Goal: Information Seeking & Learning: Learn about a topic

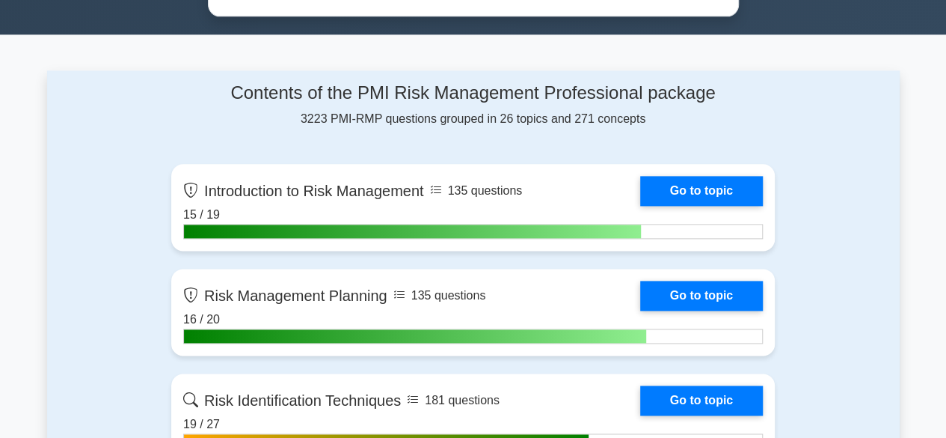
scroll to position [524, 0]
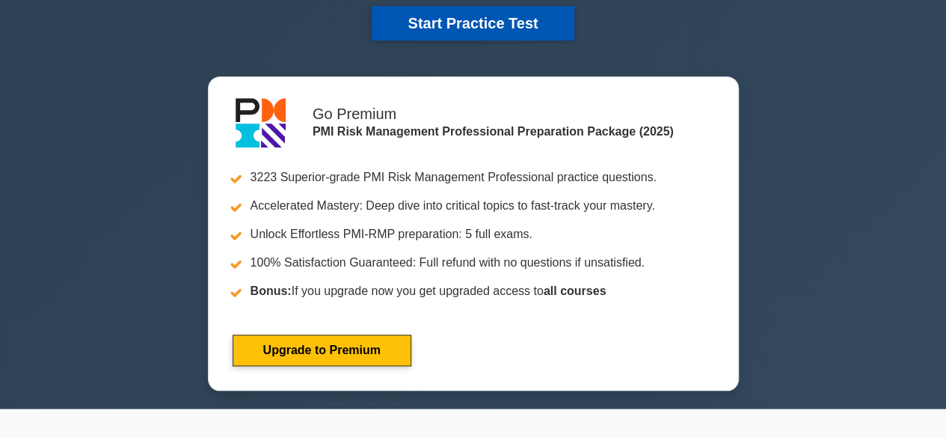
click at [482, 26] on button "Start Practice Test" at bounding box center [473, 23] width 202 height 34
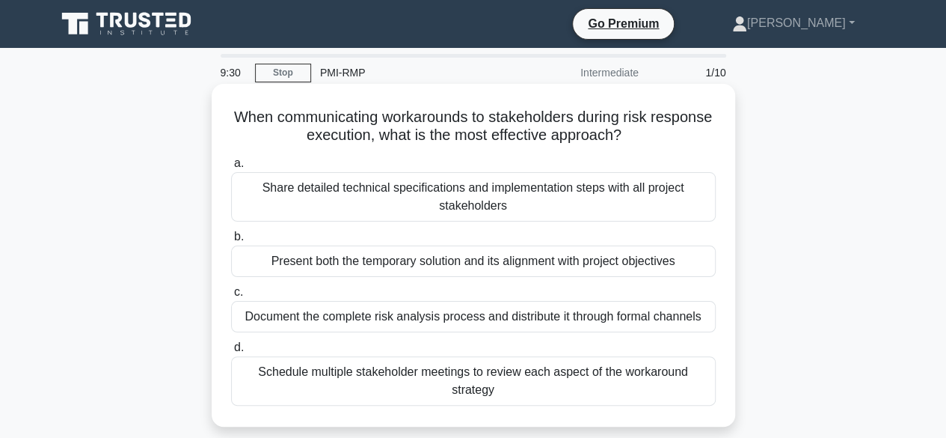
click at [408, 266] on div "Present both the temporary solution and its alignment with project objectives" at bounding box center [473, 260] width 485 height 31
click at [231, 242] on input "b. Present both the temporary solution and its alignment with project objectives" at bounding box center [231, 237] width 0 height 10
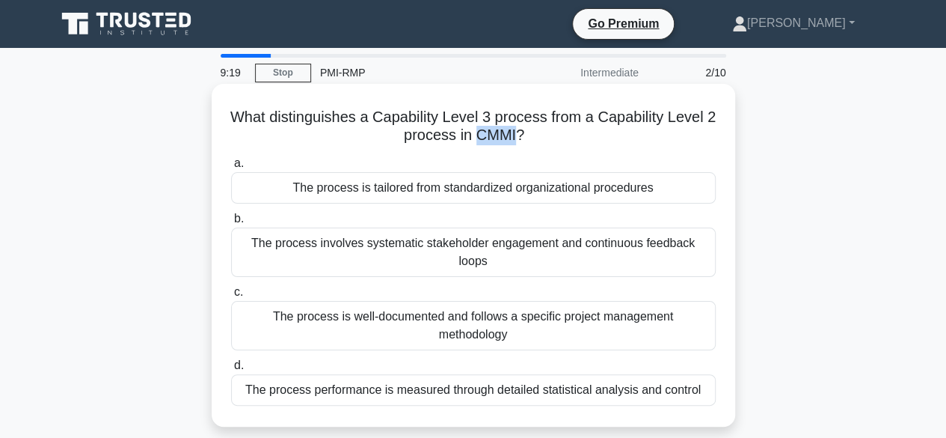
drag, startPoint x: 521, startPoint y: 137, endPoint x: 478, endPoint y: 142, distance: 43.7
click at [478, 142] on h5 "What distinguishes a Capability Level 3 process from a Capability Level 2 proce…" at bounding box center [474, 126] width 488 height 37
copy h5 "CMMI"
click at [386, 305] on div "The process is well-documented and follows a specific project management method…" at bounding box center [473, 325] width 485 height 49
click at [231, 297] on input "c. The process is well-documented and follows a specific project management met…" at bounding box center [231, 292] width 0 height 10
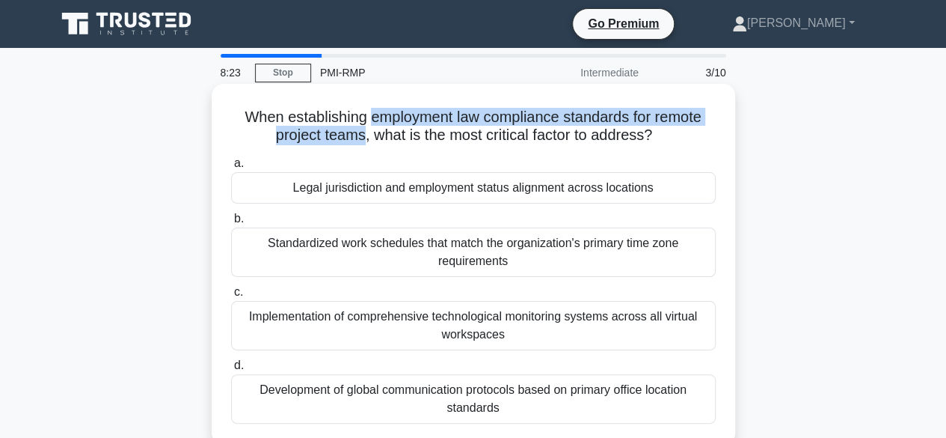
drag, startPoint x: 360, startPoint y: 138, endPoint x: 367, endPoint y: 120, distance: 19.2
click at [367, 120] on h5 "When establishing employment law compliance standards for remote project teams,…" at bounding box center [474, 126] width 488 height 37
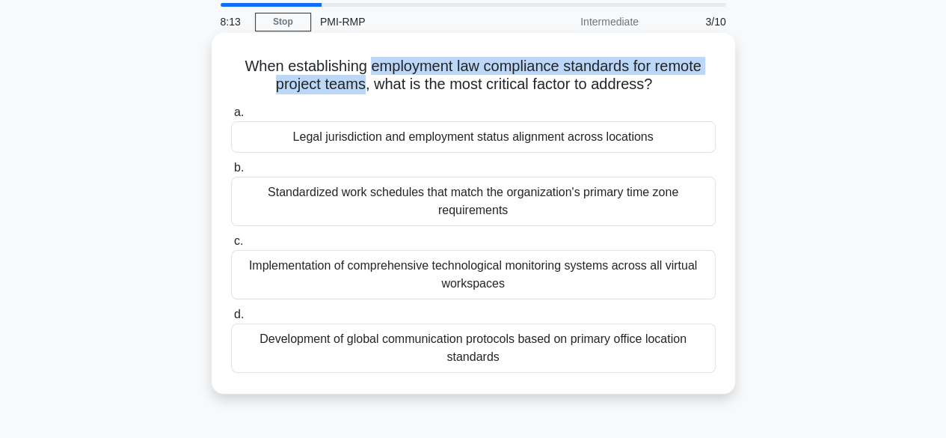
scroll to position [75, 0]
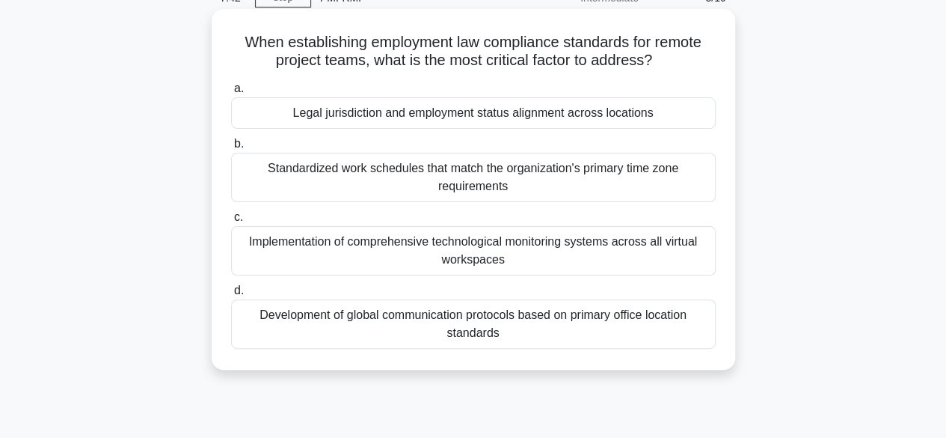
click at [398, 114] on div "Legal jurisdiction and employment status alignment across locations" at bounding box center [473, 112] width 485 height 31
click at [231, 94] on input "a. Legal jurisdiction and employment status alignment across locations" at bounding box center [231, 89] width 0 height 10
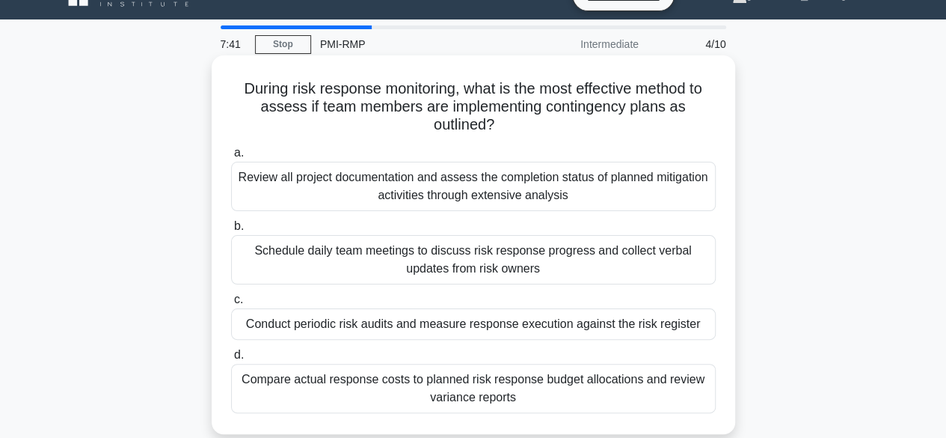
scroll to position [0, 0]
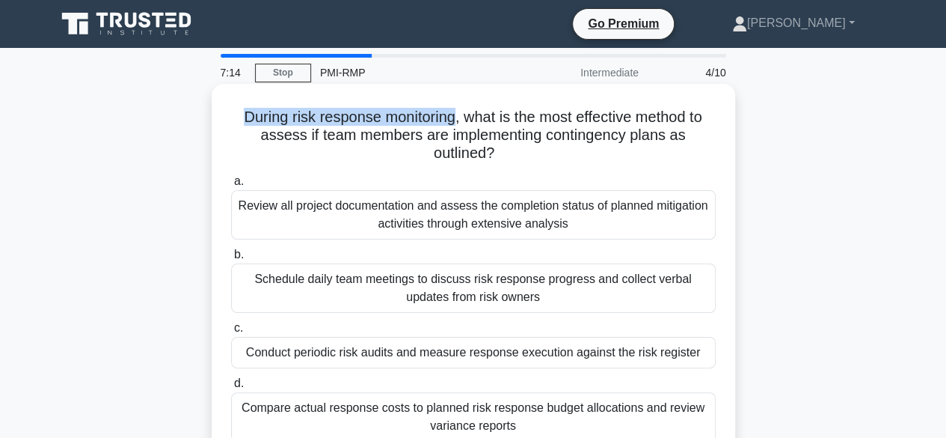
drag, startPoint x: 236, startPoint y: 119, endPoint x: 453, endPoint y: 122, distance: 217.0
click at [453, 122] on h5 "During risk response monitoring, what is the most effective method to assess if…" at bounding box center [474, 135] width 488 height 55
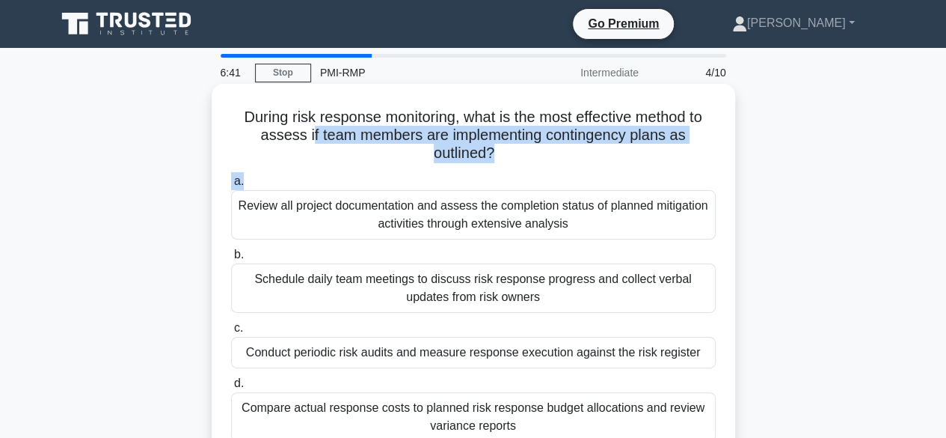
drag, startPoint x: 307, startPoint y: 138, endPoint x: 327, endPoint y: 216, distance: 80.4
click at [478, 177] on div "During risk response monitoring, what is the most effective method to assess if…" at bounding box center [474, 273] width 512 height 367
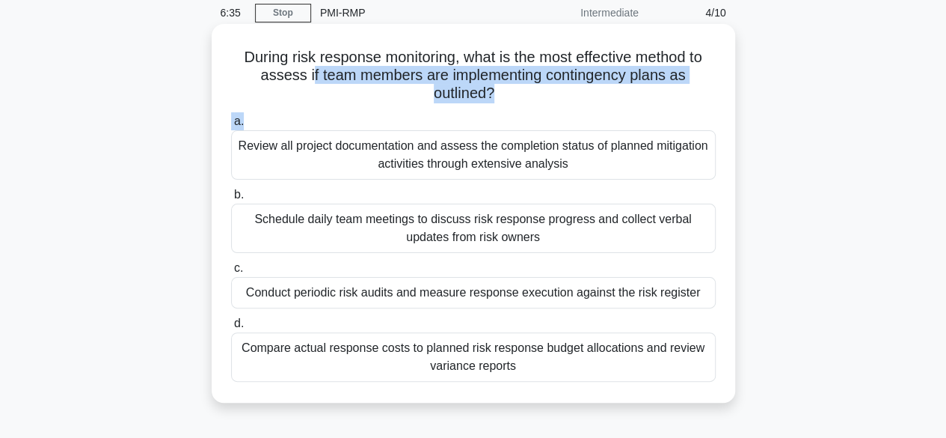
scroll to position [75, 0]
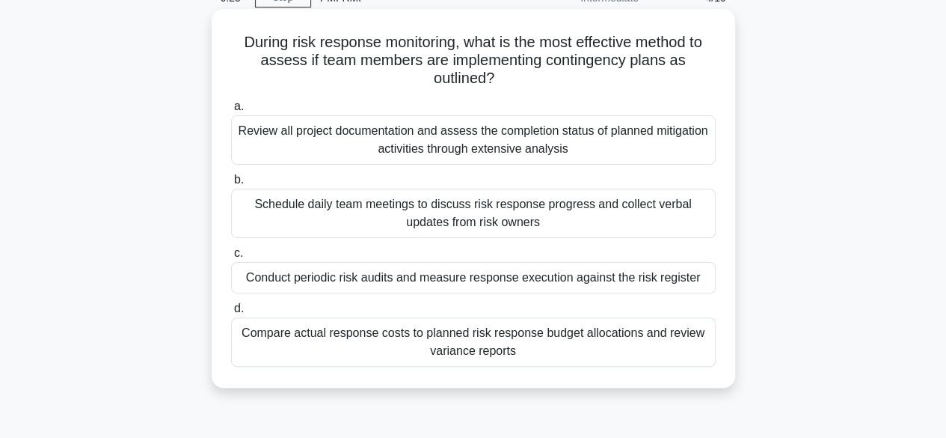
click at [488, 343] on div "Compare actual response costs to planned risk response budget allocations and r…" at bounding box center [473, 341] width 485 height 49
click at [231, 313] on input "d. Compare actual response costs to planned risk response budget allocations an…" at bounding box center [231, 309] width 0 height 10
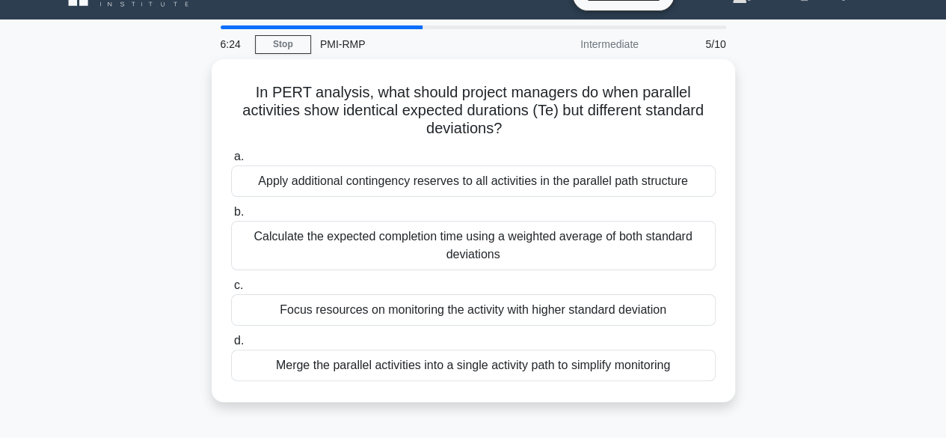
scroll to position [0, 0]
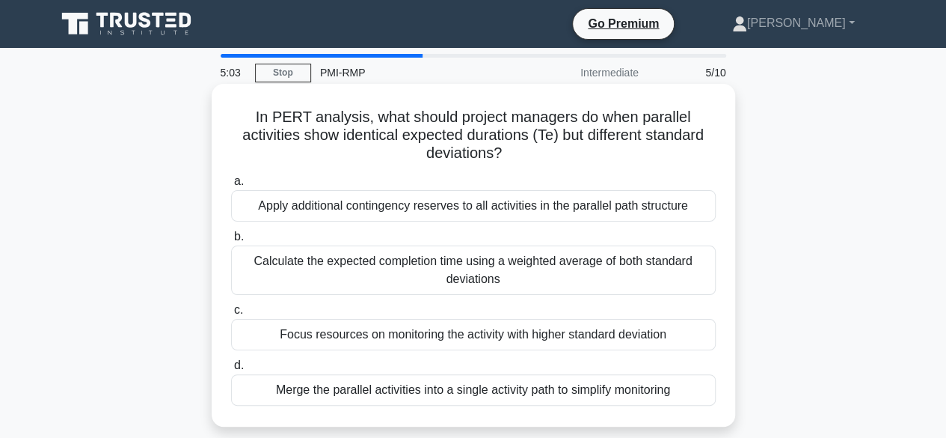
click at [521, 274] on div "Calculate the expected completion time using a weighted average of both standar…" at bounding box center [473, 269] width 485 height 49
click at [231, 242] on input "b. Calculate the expected completion time using a weighted average of both stan…" at bounding box center [231, 237] width 0 height 10
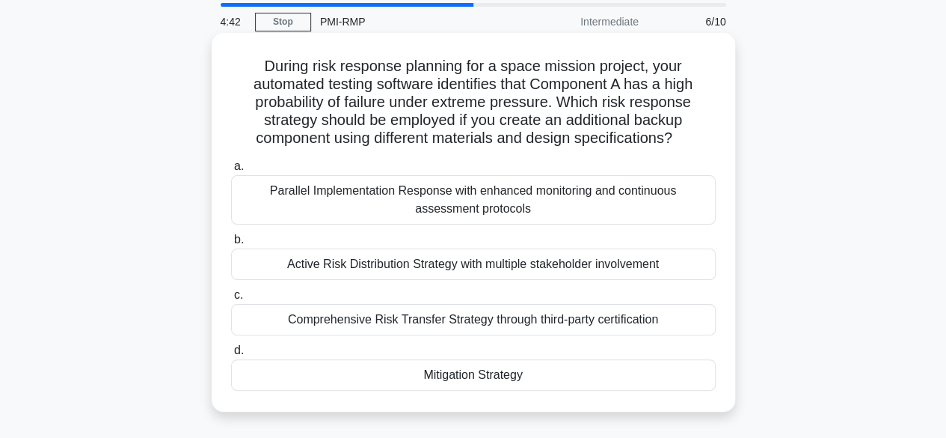
scroll to position [75, 0]
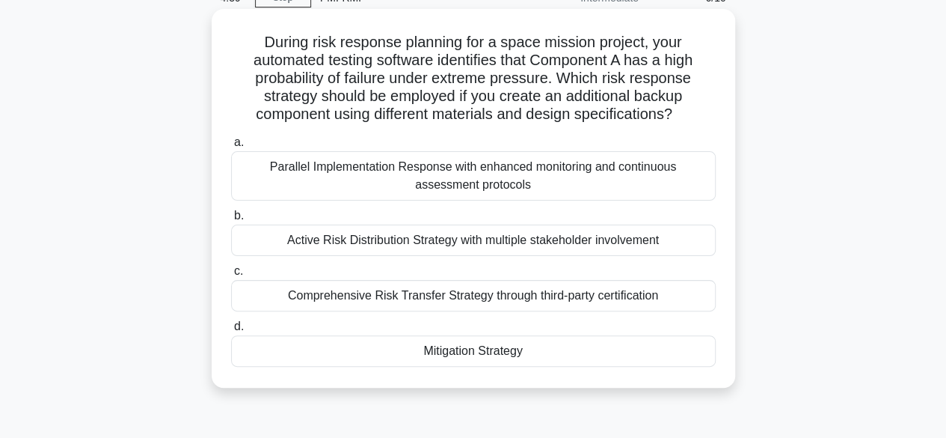
click at [463, 349] on div "Mitigation Strategy" at bounding box center [473, 350] width 485 height 31
click at [231, 331] on input "d. Mitigation Strategy" at bounding box center [231, 327] width 0 height 10
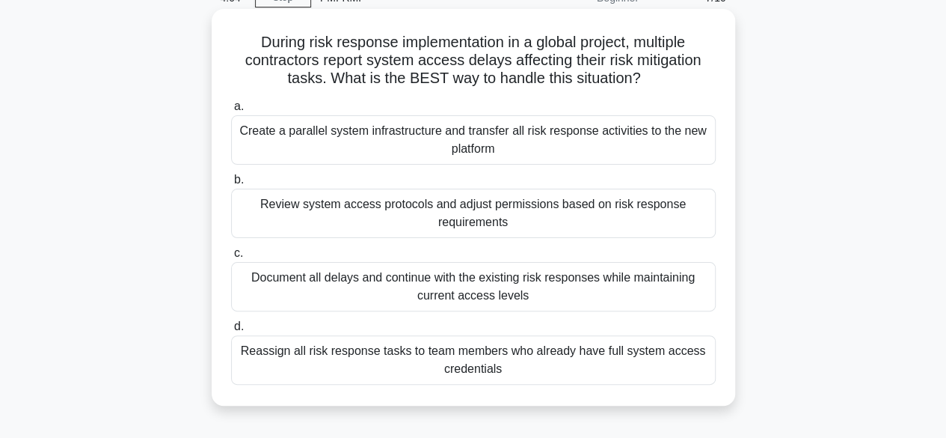
click at [378, 212] on div "Review system access protocols and adjust permissions based on risk response re…" at bounding box center [473, 213] width 485 height 49
click at [231, 185] on input "b. Review system access protocols and adjust permissions based on risk response…" at bounding box center [231, 180] width 0 height 10
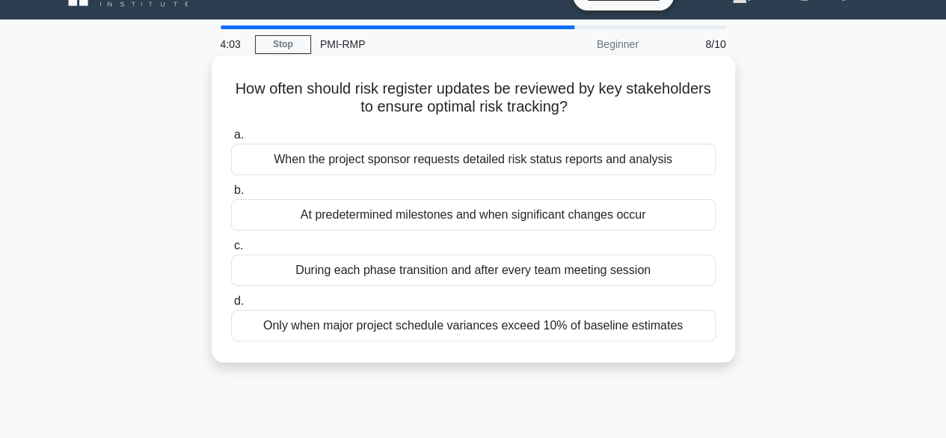
scroll to position [0, 0]
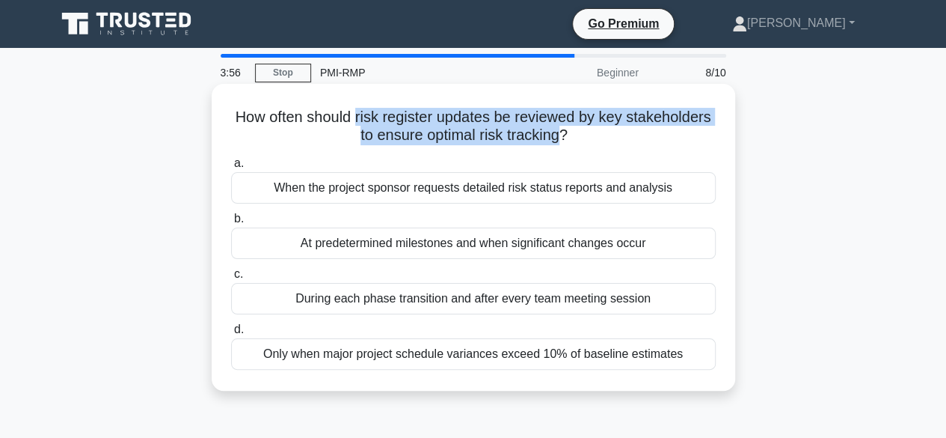
drag, startPoint x: 356, startPoint y: 117, endPoint x: 537, endPoint y: 158, distance: 185.5
click at [562, 140] on h5 "How often should risk register updates be reviewed by key stakeholders to ensur…" at bounding box center [474, 126] width 488 height 37
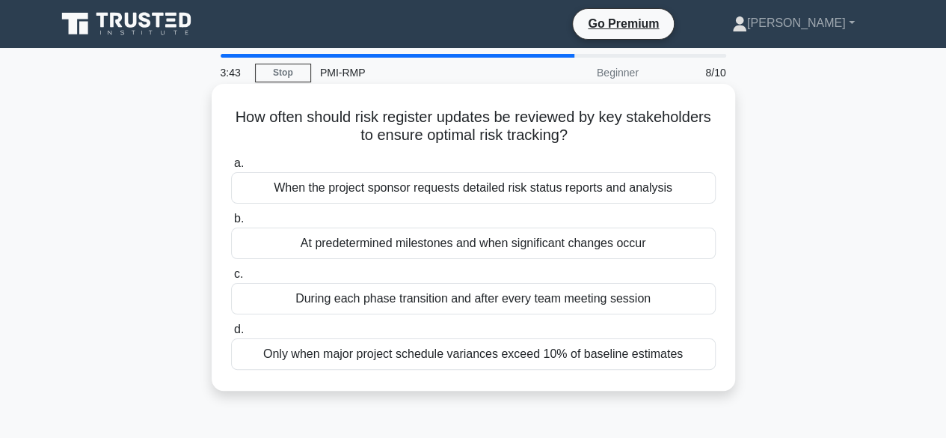
click at [372, 301] on div "During each phase transition and after every team meeting session" at bounding box center [473, 298] width 485 height 31
click at [231, 279] on input "c. During each phase transition and after every team meeting session" at bounding box center [231, 274] width 0 height 10
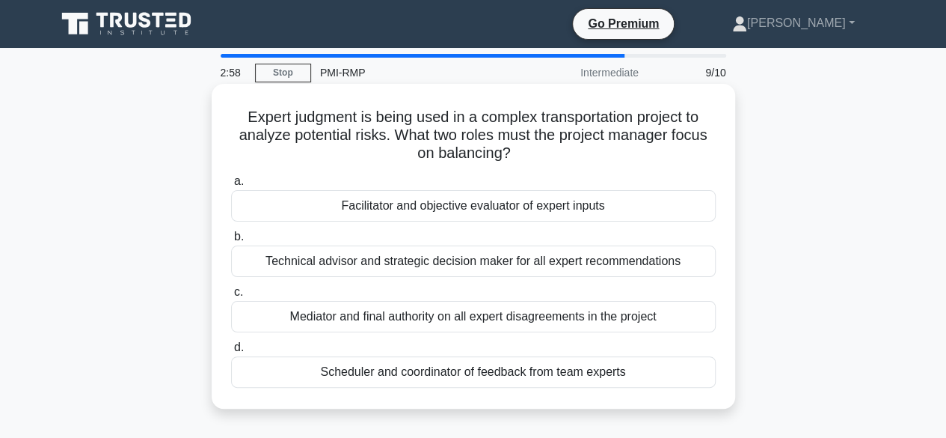
click at [417, 211] on div "Facilitator and objective evaluator of expert inputs" at bounding box center [473, 205] width 485 height 31
click at [231, 186] on input "a. Facilitator and objective evaluator of expert inputs" at bounding box center [231, 182] width 0 height 10
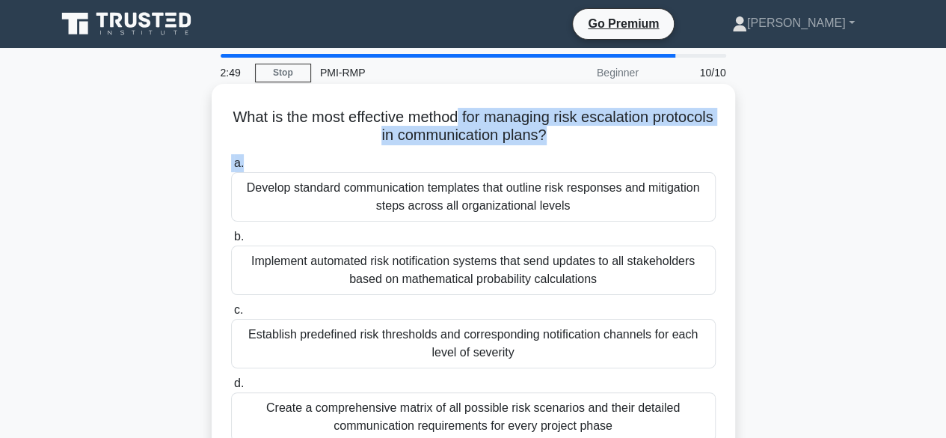
drag, startPoint x: 493, startPoint y: 116, endPoint x: 532, endPoint y: 152, distance: 52.9
click at [532, 152] on div "What is the most effective method for managing risk escalation protocols in com…" at bounding box center [474, 273] width 512 height 367
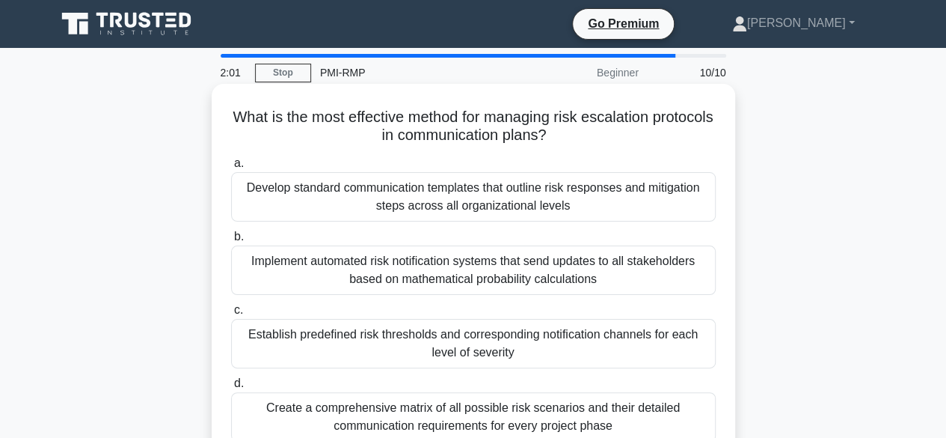
click at [430, 340] on div "Establish predefined risk thresholds and corresponding notification channels fo…" at bounding box center [473, 343] width 485 height 49
click at [231, 315] on input "c. Establish predefined risk thresholds and corresponding notification channels…" at bounding box center [231, 310] width 0 height 10
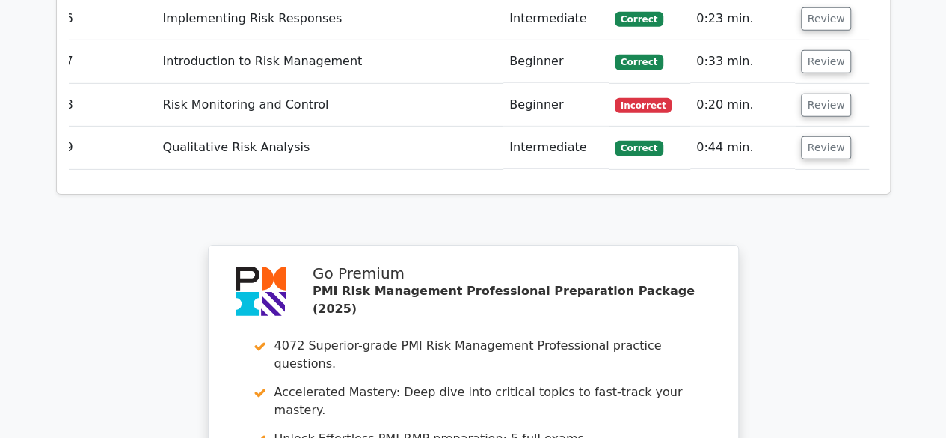
scroll to position [2244, 0]
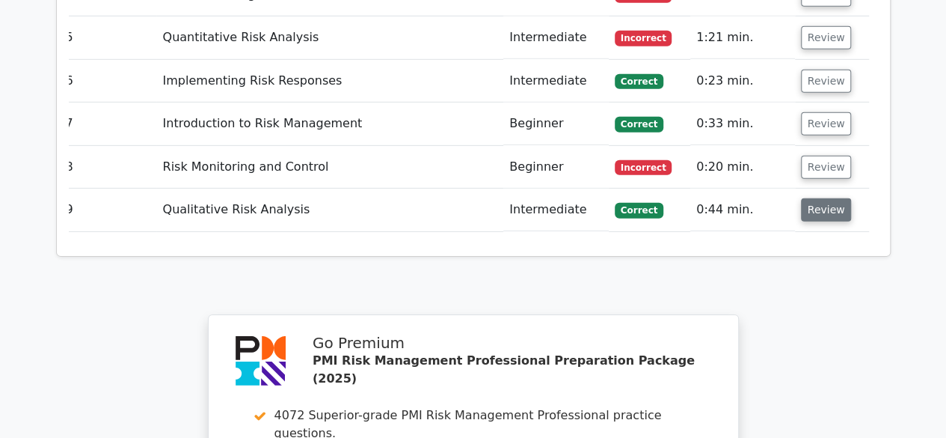
click at [833, 198] on button "Review" at bounding box center [826, 209] width 51 height 23
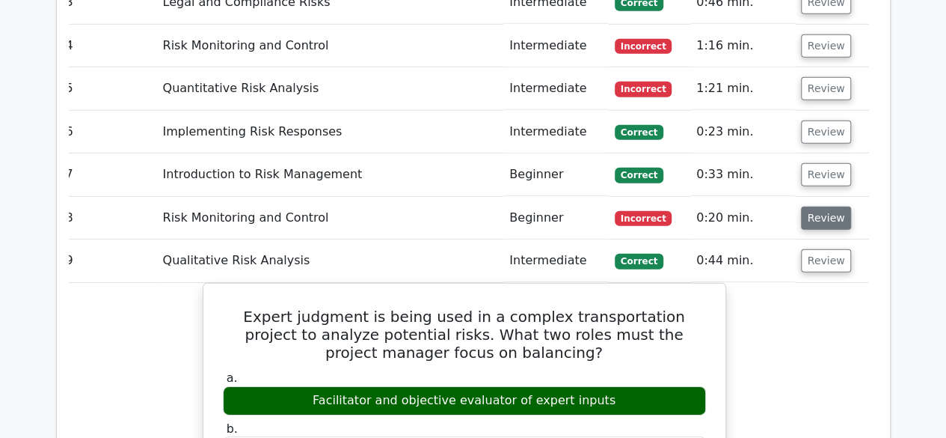
scroll to position [2095, 0]
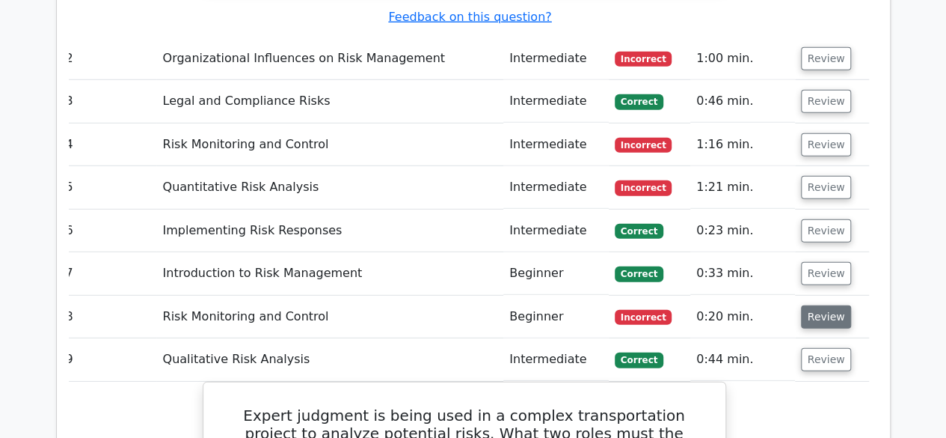
click at [826, 305] on button "Review" at bounding box center [826, 316] width 51 height 23
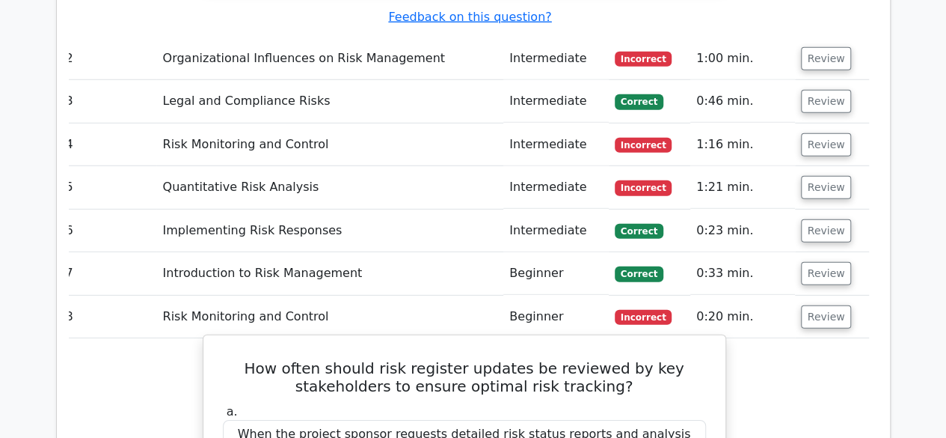
scroll to position [2244, 0]
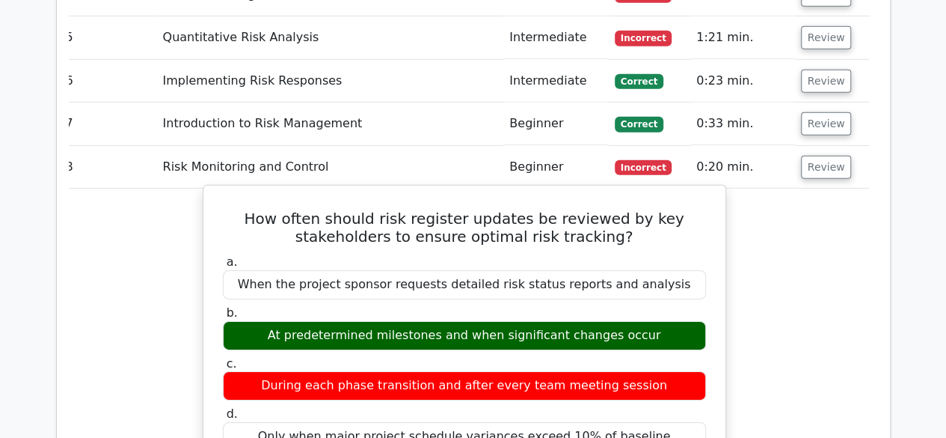
drag, startPoint x: 284, startPoint y: 270, endPoint x: 649, endPoint y: 262, distance: 365.1
click at [649, 371] on div "During each phase transition and after every team meeting session" at bounding box center [464, 385] width 483 height 29
click at [289, 371] on div "During each phase transition and after every team meeting session" at bounding box center [464, 385] width 483 height 29
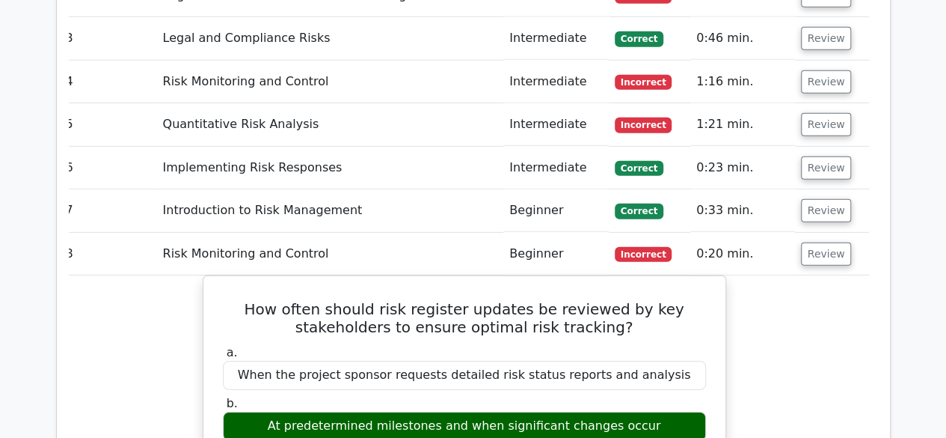
scroll to position [2020, 0]
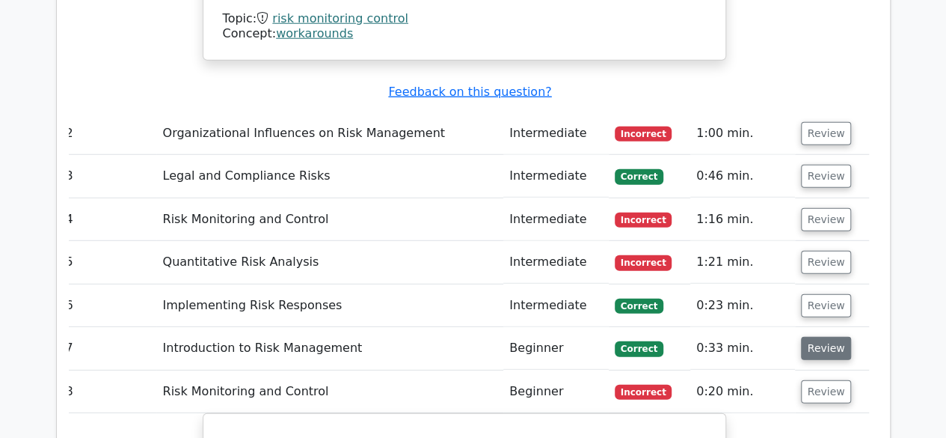
click at [808, 337] on button "Review" at bounding box center [826, 348] width 51 height 23
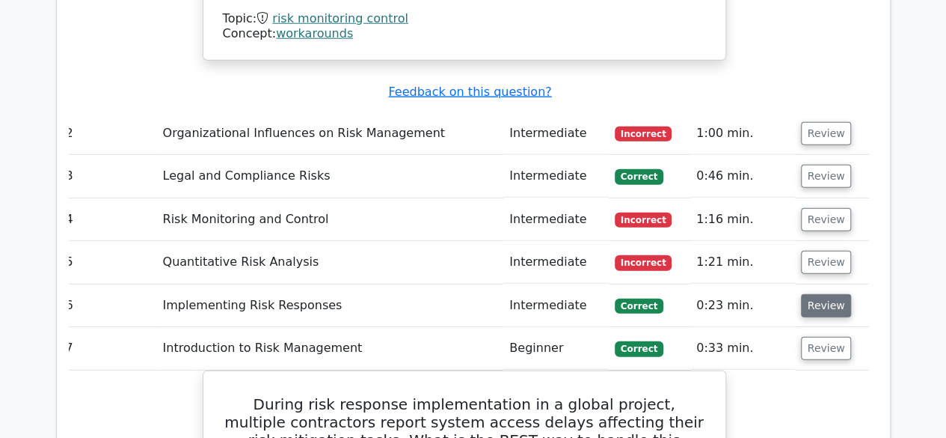
click at [821, 294] on button "Review" at bounding box center [826, 305] width 51 height 23
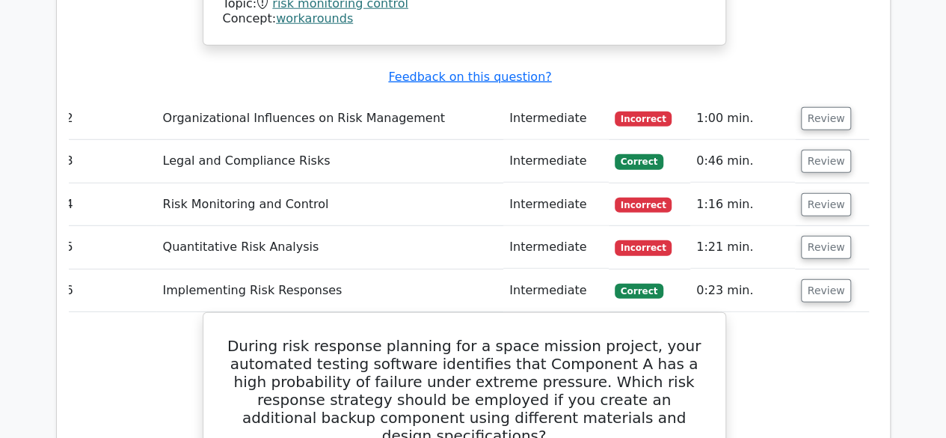
scroll to position [1870, 0]
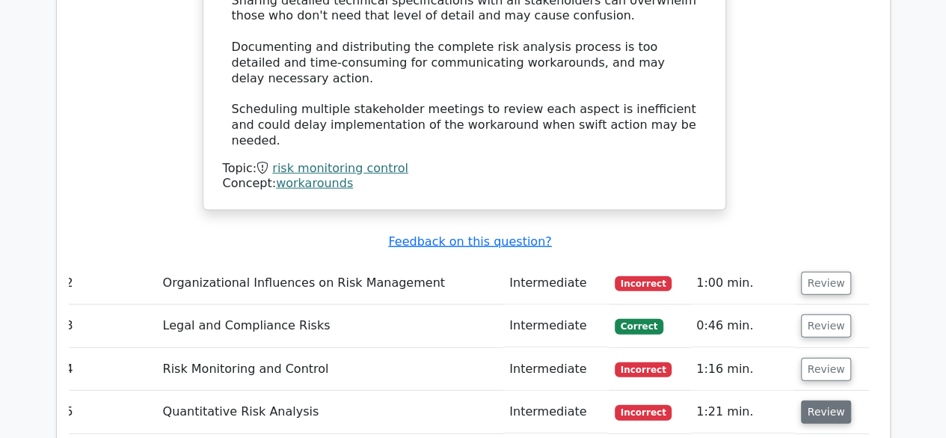
click at [810, 400] on button "Review" at bounding box center [826, 411] width 51 height 23
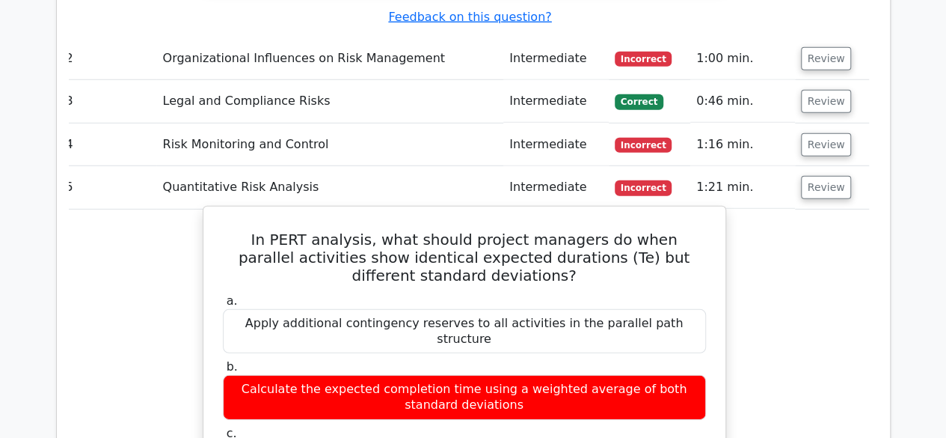
drag, startPoint x: 267, startPoint y: 317, endPoint x: 657, endPoint y: 315, distance: 389.7
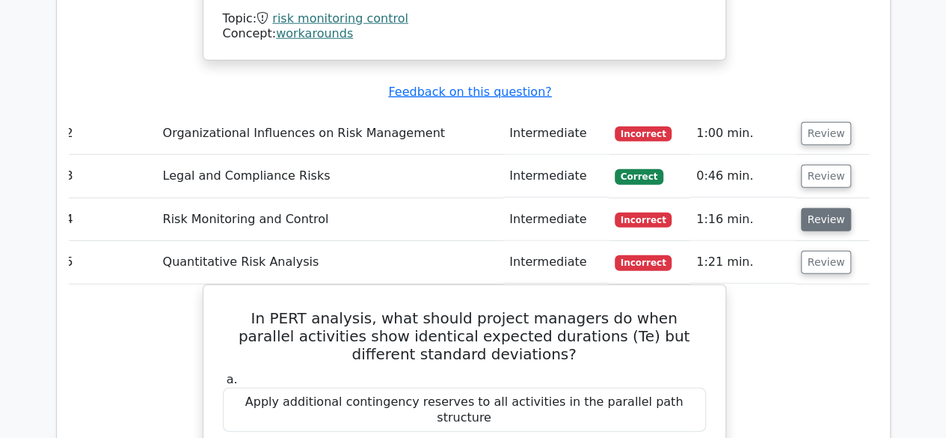
click at [806, 208] on button "Review" at bounding box center [826, 219] width 51 height 23
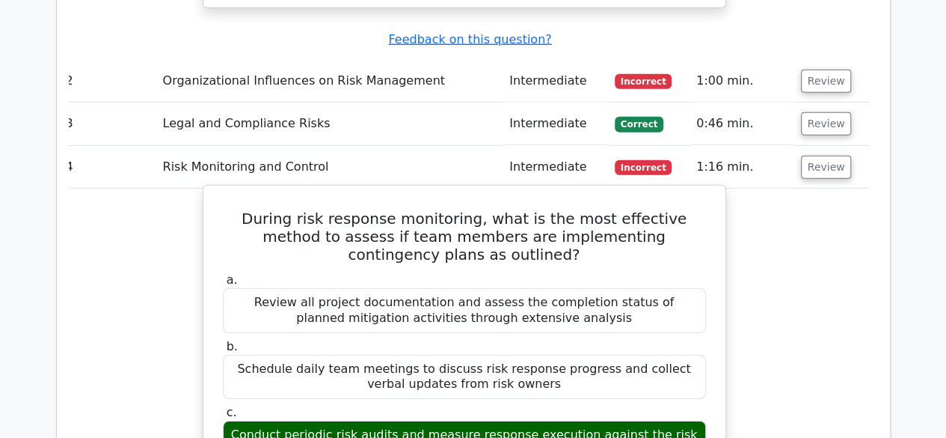
scroll to position [2095, 0]
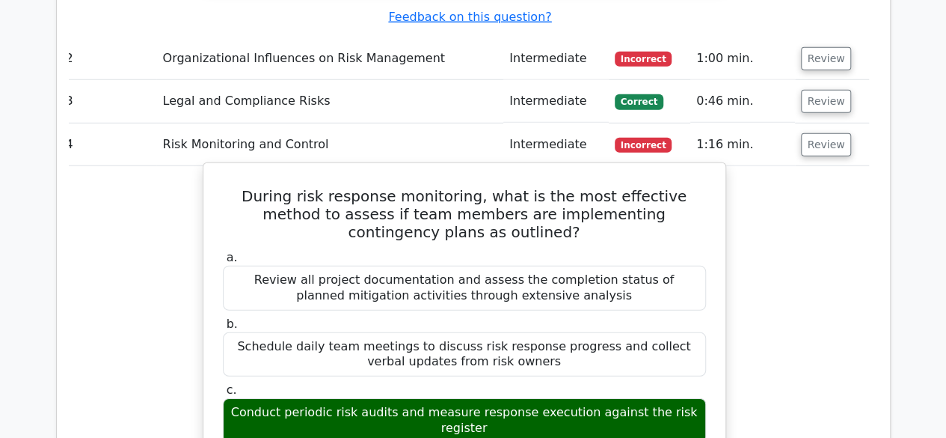
drag, startPoint x: 233, startPoint y: 289, endPoint x: 674, endPoint y: 286, distance: 440.6
click at [674, 398] on div "Conduct periodic risk audits and measure response execution against the risk re…" at bounding box center [464, 420] width 483 height 45
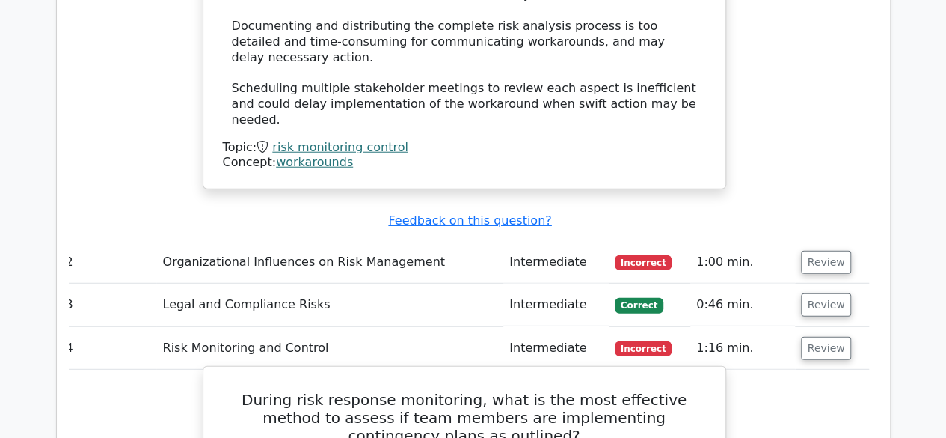
scroll to position [1870, 0]
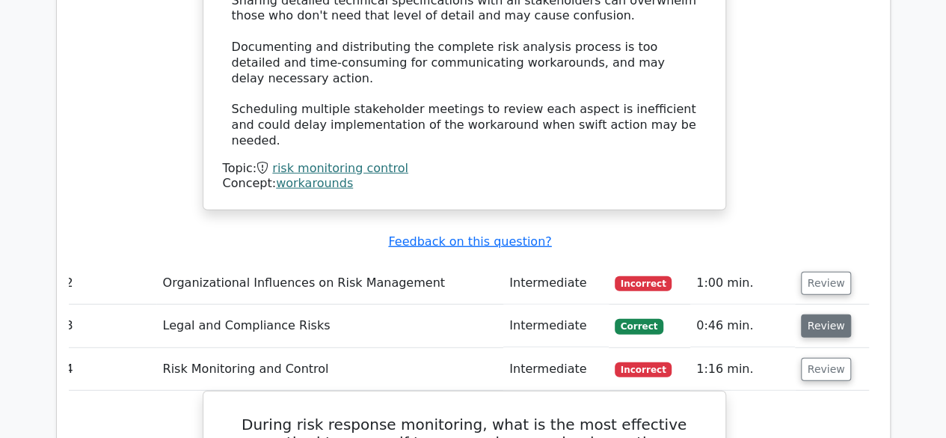
click at [819, 314] on button "Review" at bounding box center [826, 325] width 51 height 23
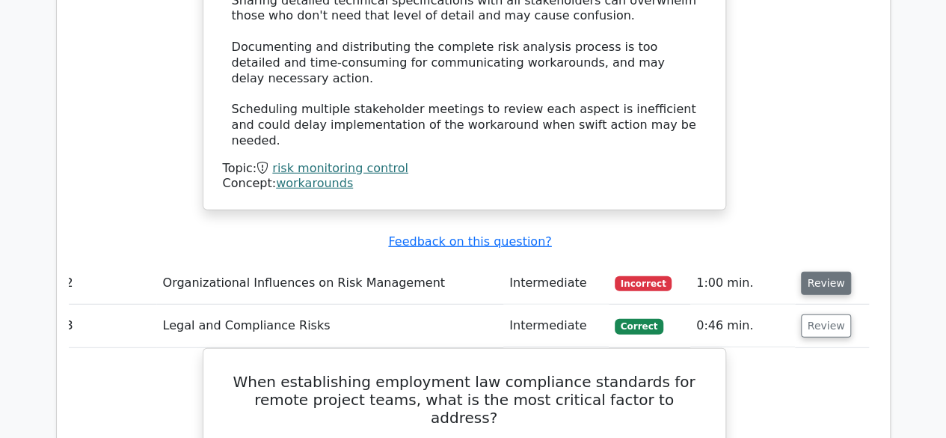
click at [806, 272] on button "Review" at bounding box center [826, 283] width 51 height 23
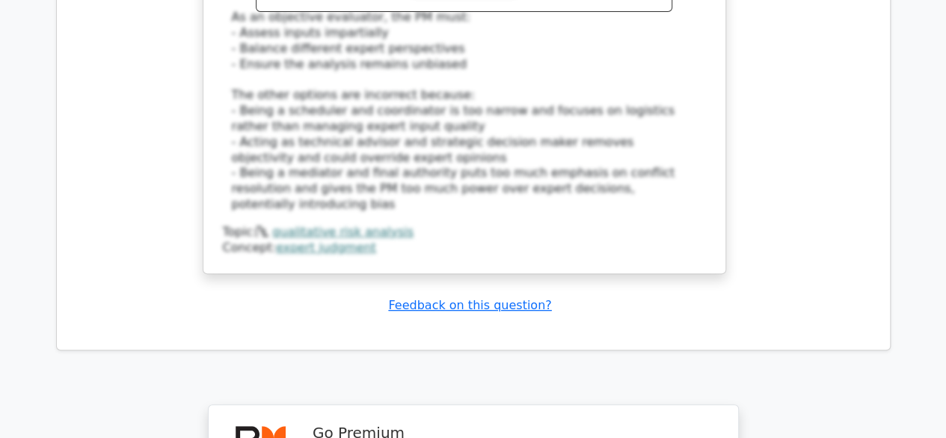
scroll to position [8828, 0]
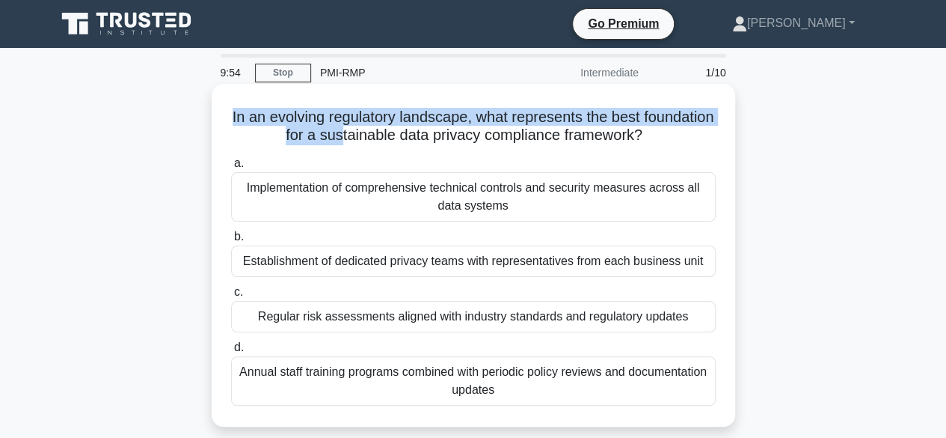
click at [375, 141] on h5 "In an evolving regulatory landscape, what represents the best foundation for a …" at bounding box center [474, 126] width 488 height 37
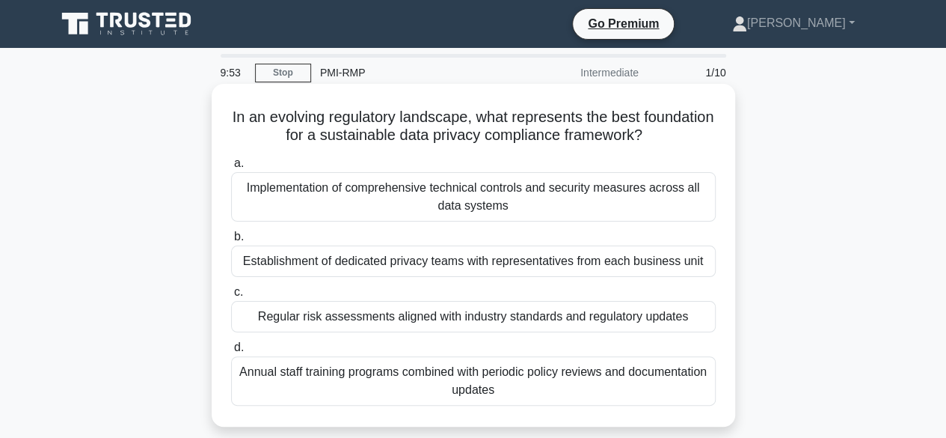
click at [392, 137] on h5 "In an evolving regulatory landscape, what represents the best foundation for a …" at bounding box center [474, 126] width 488 height 37
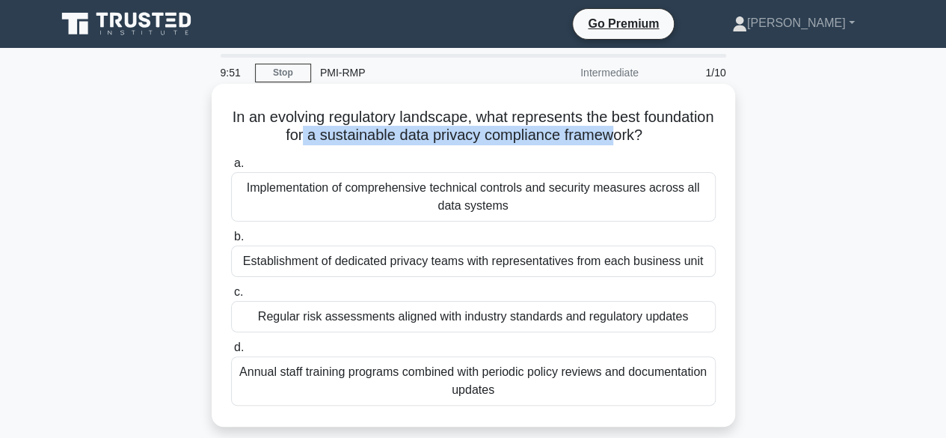
drag, startPoint x: 344, startPoint y: 134, endPoint x: 654, endPoint y: 142, distance: 309.8
click at [654, 142] on h5 "In an evolving regulatory landscape, what represents the best foundation for a …" at bounding box center [474, 126] width 488 height 37
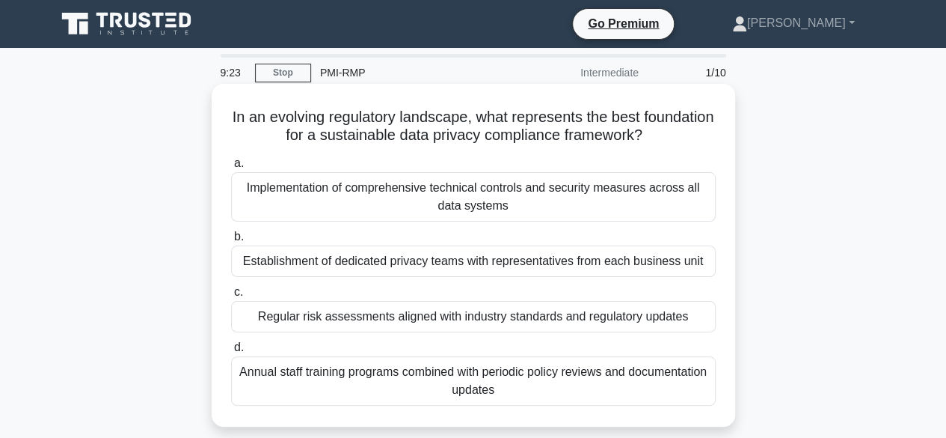
click at [417, 316] on div "Regular risk assessments aligned with industry standards and regulatory updates" at bounding box center [473, 316] width 485 height 31
click at [231, 297] on input "c. Regular risk assessments aligned with industry standards and regulatory upda…" at bounding box center [231, 292] width 0 height 10
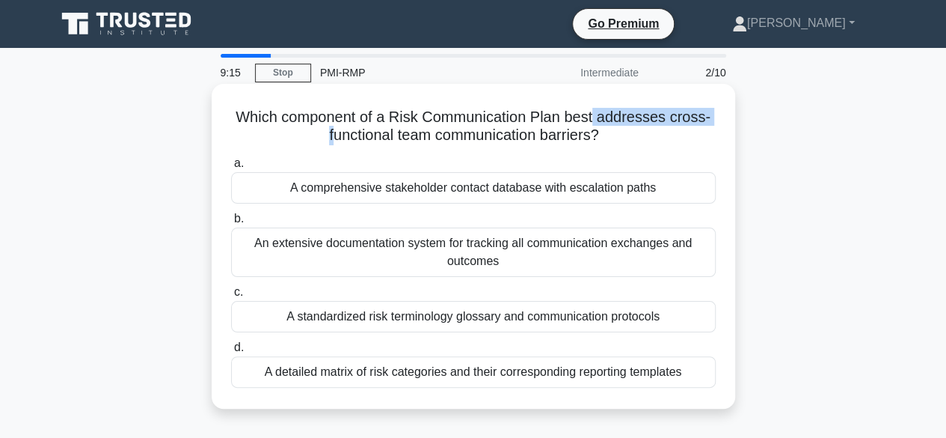
drag, startPoint x: 329, startPoint y: 135, endPoint x: 598, endPoint y: 119, distance: 269.8
click at [598, 119] on h5 "Which component of a Risk Communication Plan best addresses cross-functional te…" at bounding box center [474, 126] width 488 height 37
drag, startPoint x: 529, startPoint y: 382, endPoint x: 521, endPoint y: 342, distance: 41.2
click at [521, 342] on label "d. A detailed matrix of risk categories and their corresponding reporting templ…" at bounding box center [473, 362] width 485 height 49
click at [521, 320] on div "A standardized risk terminology glossary and communication protocols" at bounding box center [473, 316] width 485 height 31
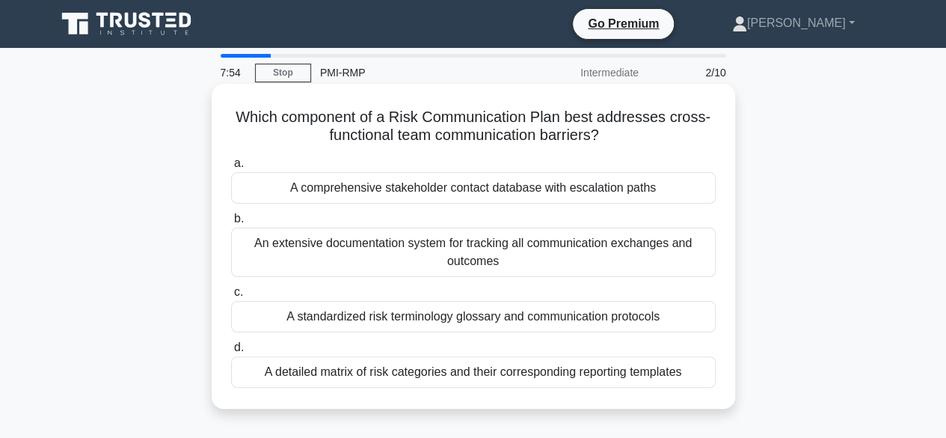
click at [231, 297] on input "c. A standardized risk terminology glossary and communication protocols" at bounding box center [231, 292] width 0 height 10
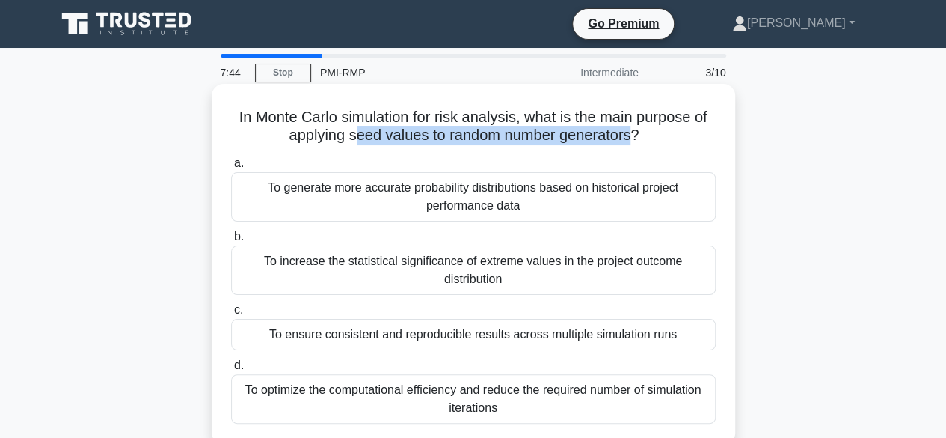
drag, startPoint x: 356, startPoint y: 134, endPoint x: 637, endPoint y: 138, distance: 281.3
click at [637, 138] on h5 "In Monte Carlo simulation for risk analysis, what is the main purpose of applyi…" at bounding box center [474, 126] width 488 height 37
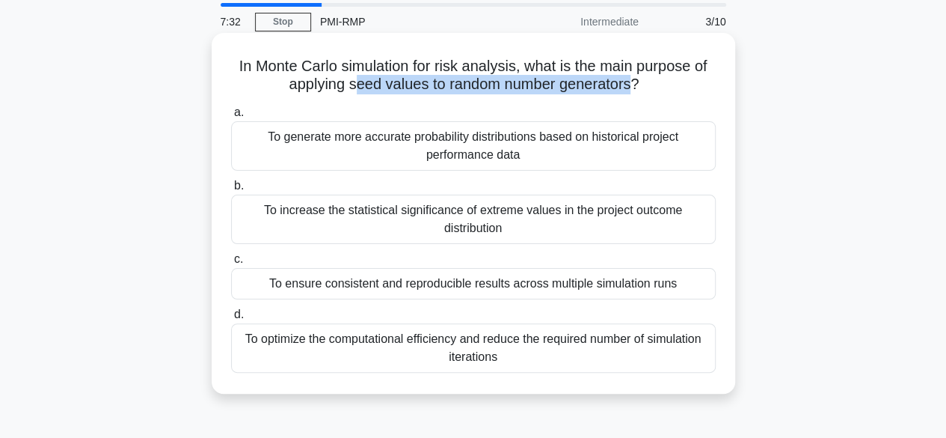
scroll to position [75, 0]
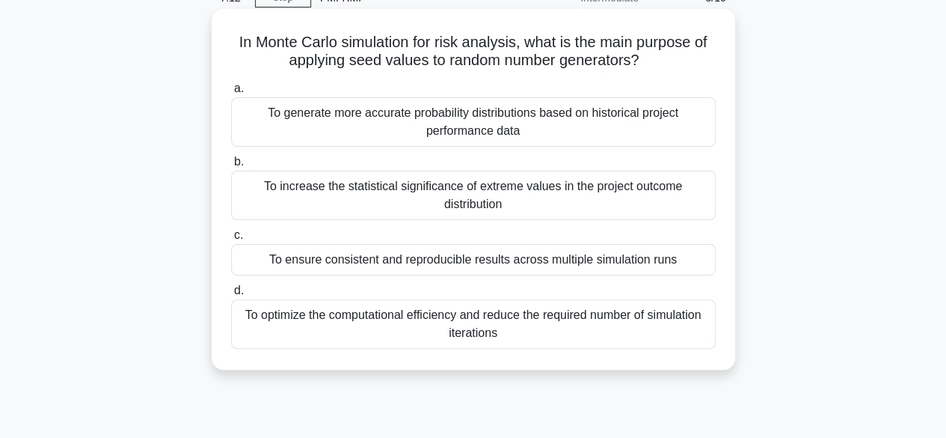
click at [437, 322] on div "To optimize the computational efficiency and reduce the required number of simu…" at bounding box center [473, 323] width 485 height 49
click at [231, 295] on input "d. To optimize the computational efficiency and reduce the required number of s…" at bounding box center [231, 291] width 0 height 10
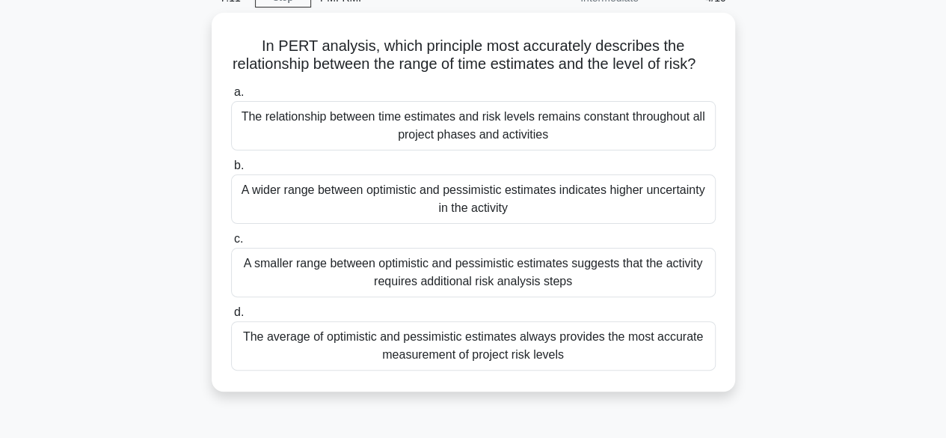
scroll to position [0, 0]
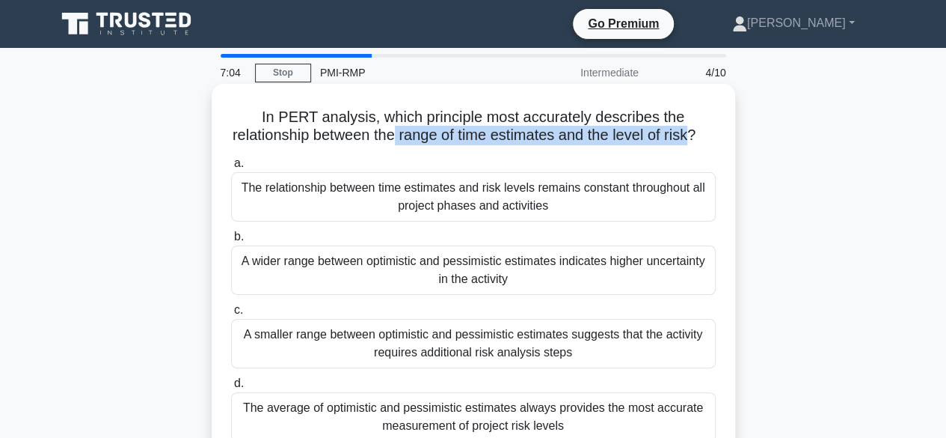
drag, startPoint x: 402, startPoint y: 135, endPoint x: 703, endPoint y: 132, distance: 301.5
click at [703, 132] on h5 "In PERT analysis, which principle most accurately describes the relationship be…" at bounding box center [474, 126] width 488 height 37
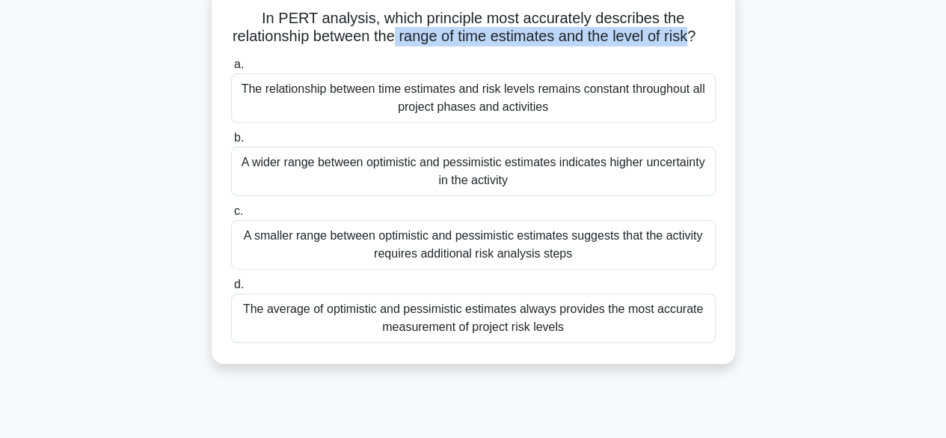
scroll to position [75, 0]
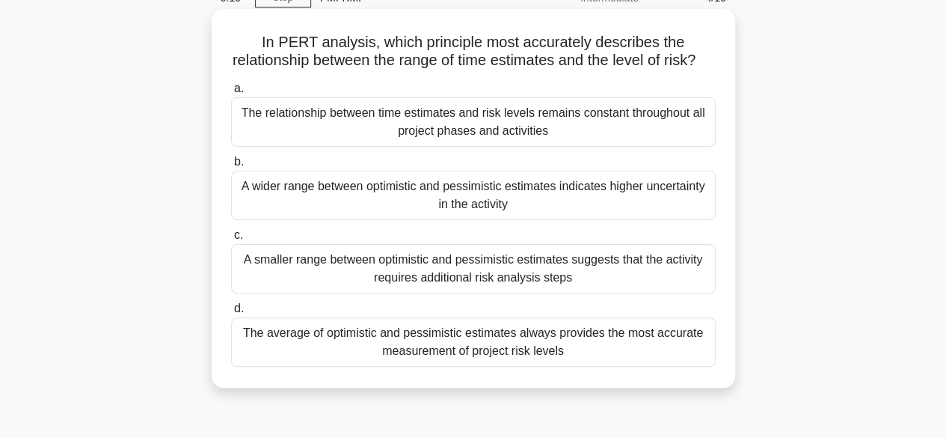
click at [494, 212] on div "A wider range between optimistic and pessimistic estimates indicates higher unc…" at bounding box center [473, 195] width 485 height 49
click at [231, 167] on input "b. A wider range between optimistic and pessimistic estimates indicates higher …" at bounding box center [231, 162] width 0 height 10
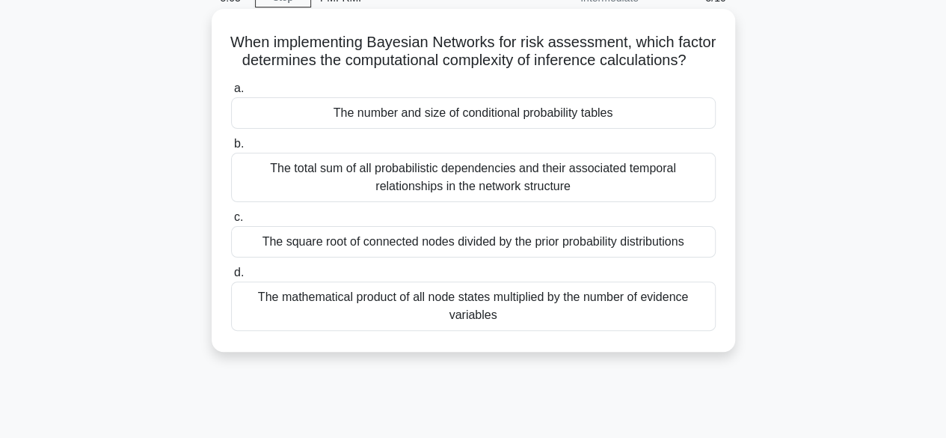
click at [438, 126] on div "The number and size of conditional probability tables" at bounding box center [473, 112] width 485 height 31
click at [231, 94] on input "a. The number and size of conditional probability tables" at bounding box center [231, 89] width 0 height 10
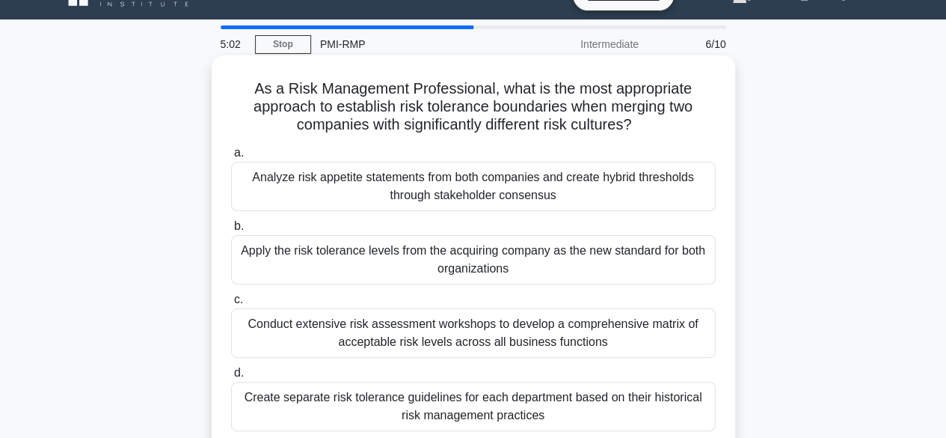
scroll to position [0, 0]
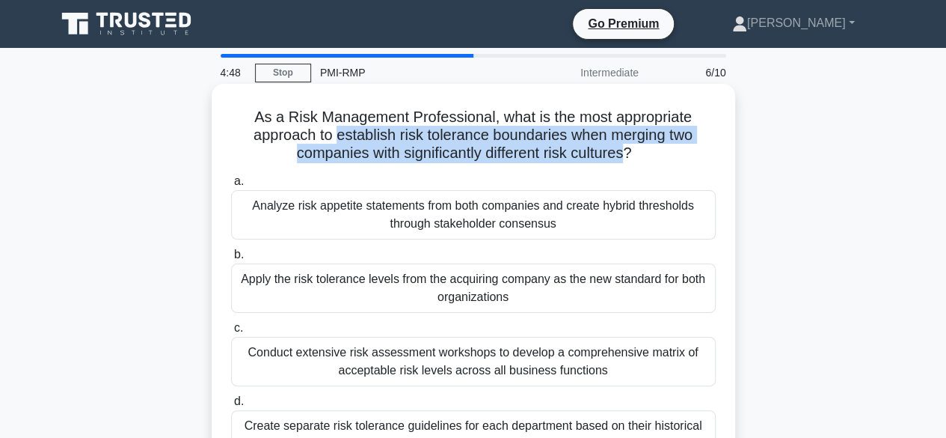
drag, startPoint x: 336, startPoint y: 137, endPoint x: 630, endPoint y: 159, distance: 294.8
click at [630, 159] on h5 "As a Risk Management Professional, what is the most appropriate approach to est…" at bounding box center [474, 135] width 488 height 55
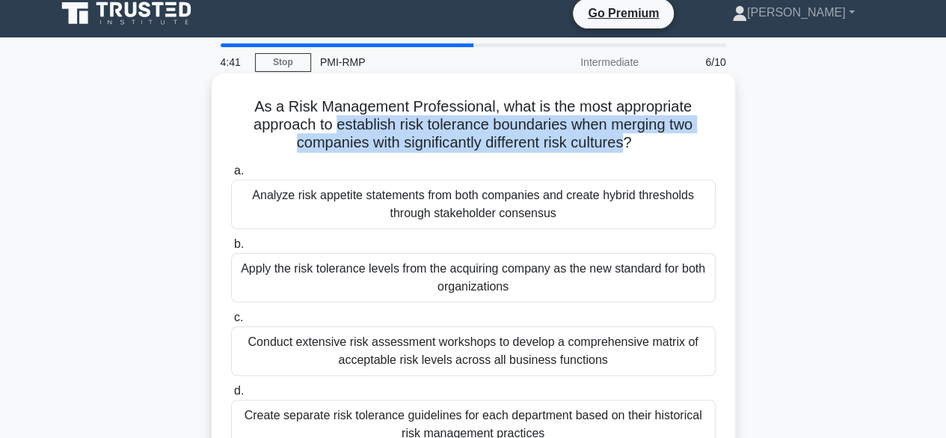
scroll to position [75, 0]
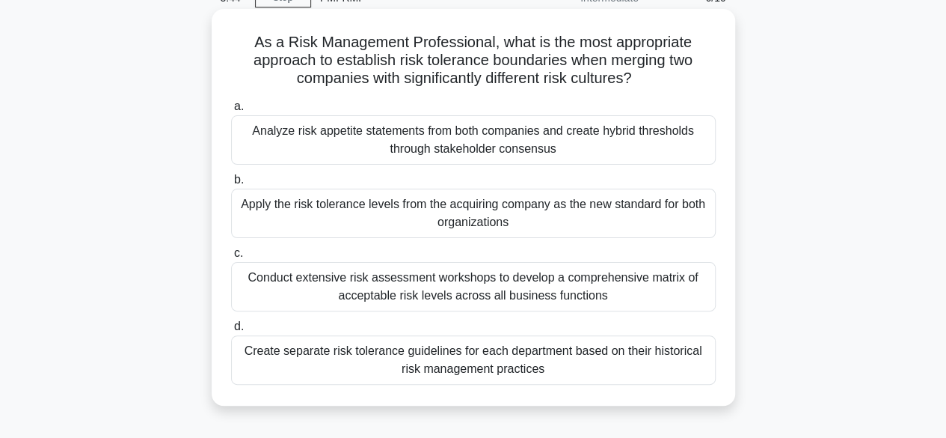
click at [381, 140] on div "Analyze risk appetite statements from both companies and create hybrid threshol…" at bounding box center [473, 139] width 485 height 49
click at [231, 111] on input "a. Analyze risk appetite statements from both companies and create hybrid thres…" at bounding box center [231, 107] width 0 height 10
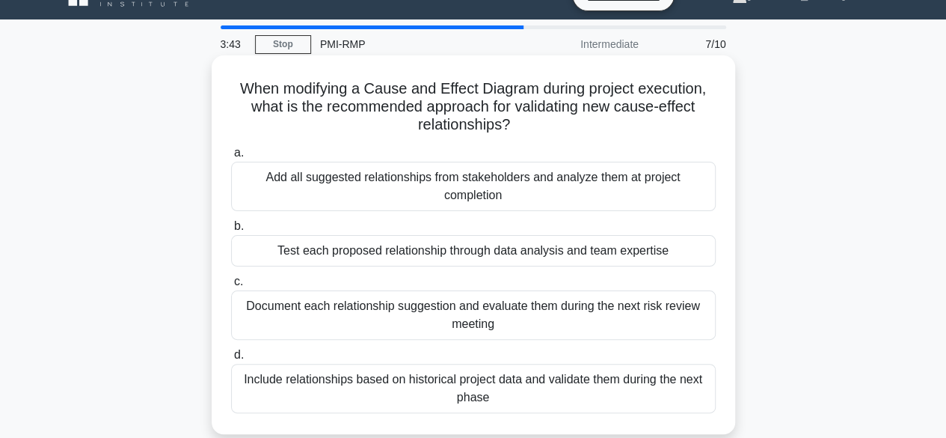
scroll to position [0, 0]
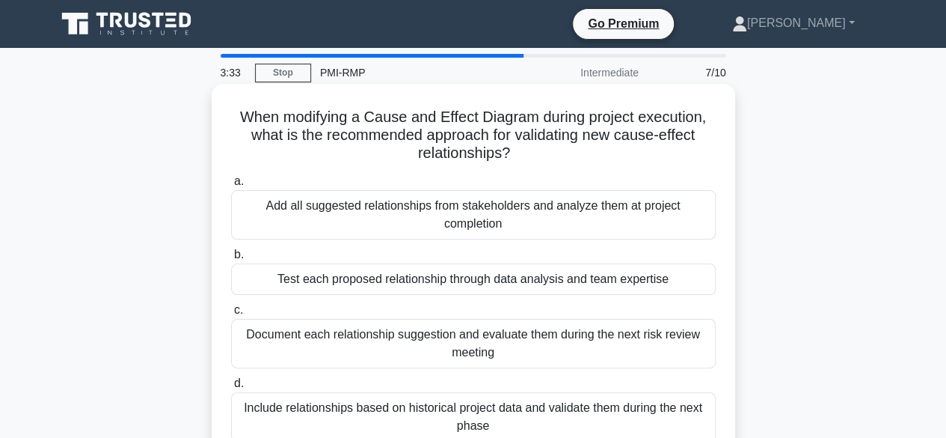
drag, startPoint x: 436, startPoint y: 133, endPoint x: 537, endPoint y: 158, distance: 104.0
click at [537, 158] on h5 "When modifying a Cause and Effect Diagram during project execution, what is the…" at bounding box center [474, 135] width 488 height 55
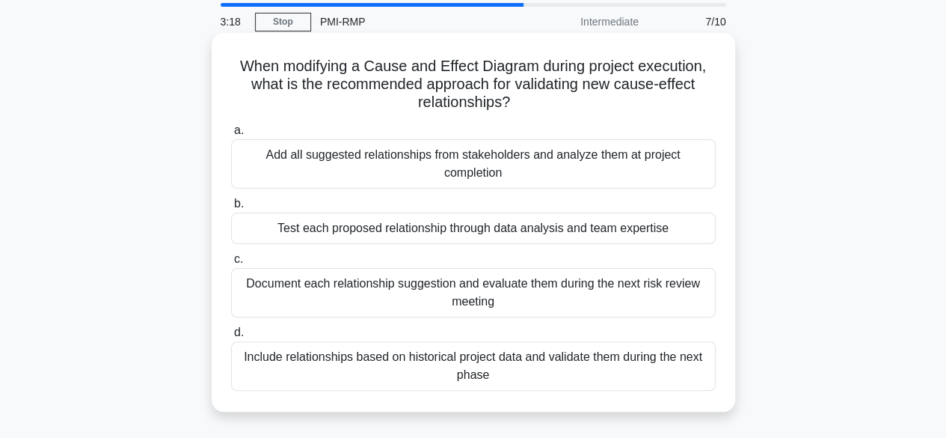
scroll to position [75, 0]
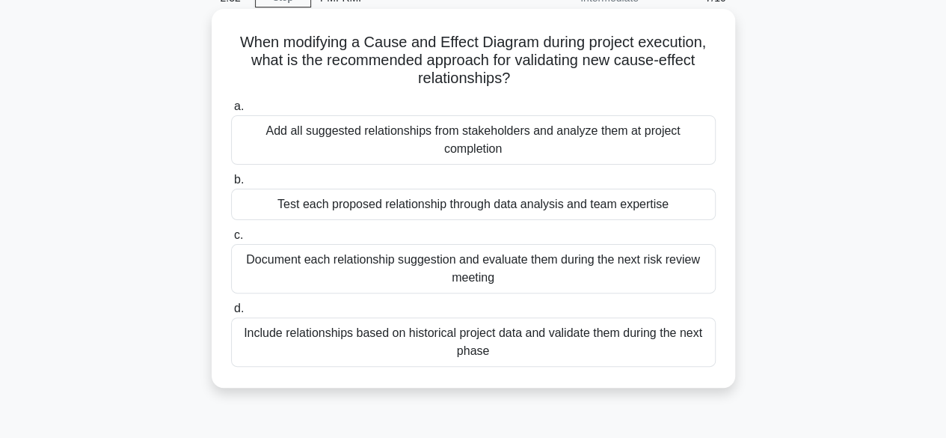
click at [489, 352] on div "Include relationships based on historical project data and validate them during…" at bounding box center [473, 341] width 485 height 49
click at [231, 313] on input "d. Include relationships based on historical project data and validate them dur…" at bounding box center [231, 309] width 0 height 10
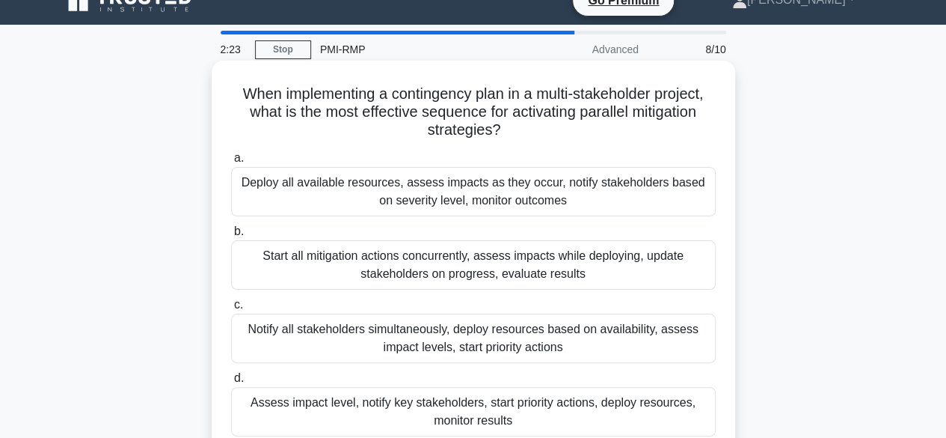
scroll to position [0, 0]
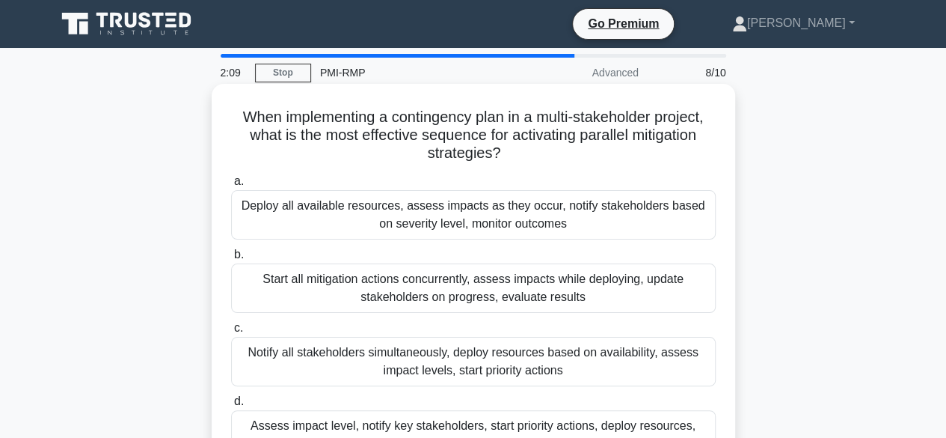
drag, startPoint x: 235, startPoint y: 140, endPoint x: 545, endPoint y: 162, distance: 311.2
click at [545, 162] on h5 "When implementing a contingency plan in a multi-stakeholder project, what is th…" at bounding box center [474, 135] width 488 height 55
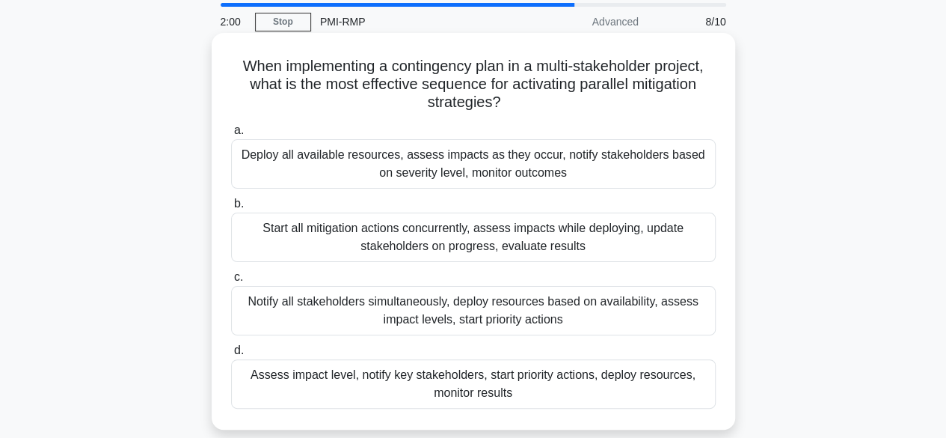
scroll to position [75, 0]
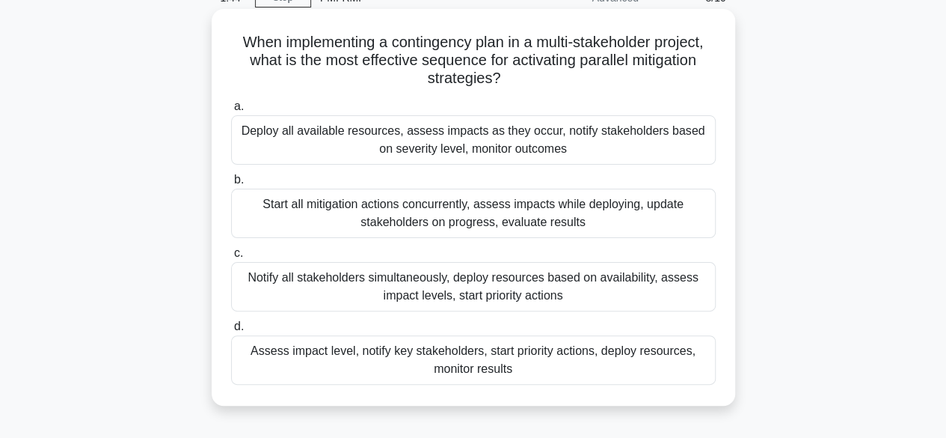
click at [402, 361] on div "Assess impact level, notify key stakeholders, start priority actions, deploy re…" at bounding box center [473, 359] width 485 height 49
click at [231, 331] on input "d. Assess impact level, notify key stakeholders, start priority actions, deploy…" at bounding box center [231, 327] width 0 height 10
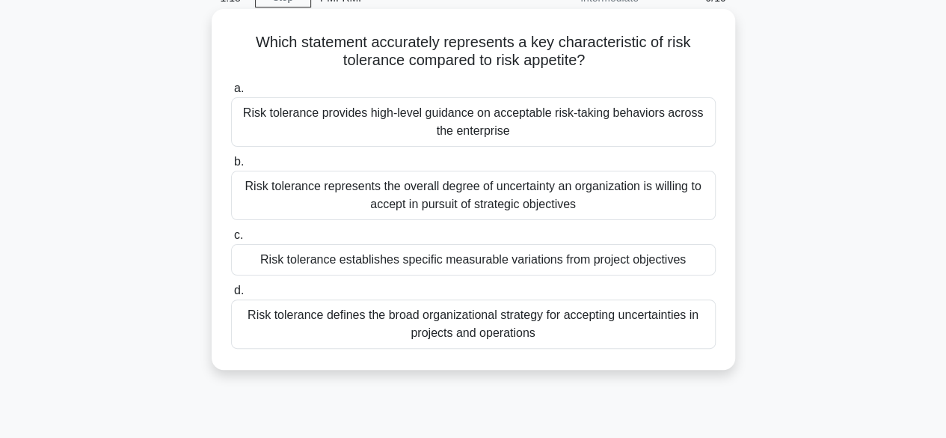
click at [488, 260] on div "Risk tolerance establishes specific measurable variations from project objectiv…" at bounding box center [473, 259] width 485 height 31
click at [231, 240] on input "c. Risk tolerance establishes specific measurable variations from project objec…" at bounding box center [231, 235] width 0 height 10
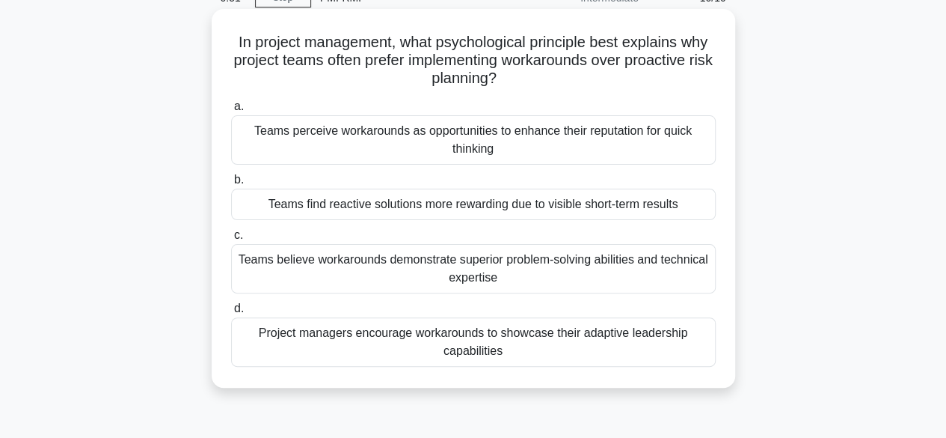
scroll to position [0, 0]
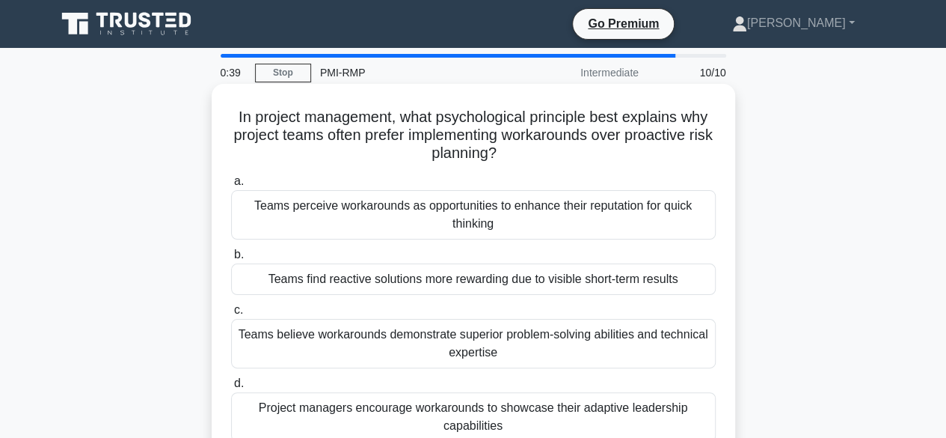
click at [352, 282] on div "Teams find reactive solutions more rewarding due to visible short-term results" at bounding box center [473, 278] width 485 height 31
click at [231, 260] on input "b. Teams find reactive solutions more rewarding due to visible short-term resul…" at bounding box center [231, 255] width 0 height 10
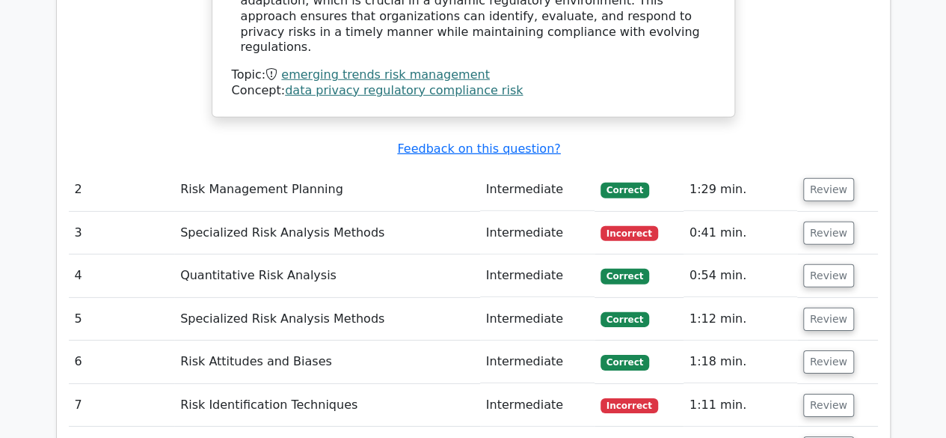
scroll to position [2169, 0]
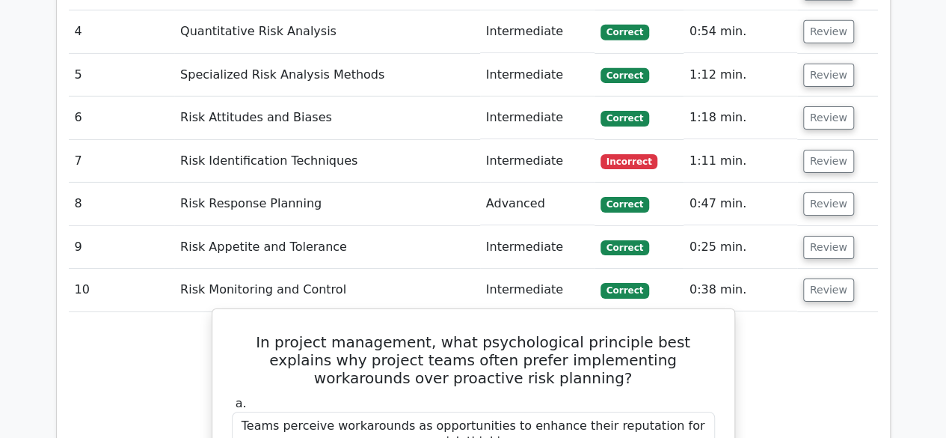
scroll to position [2394, 0]
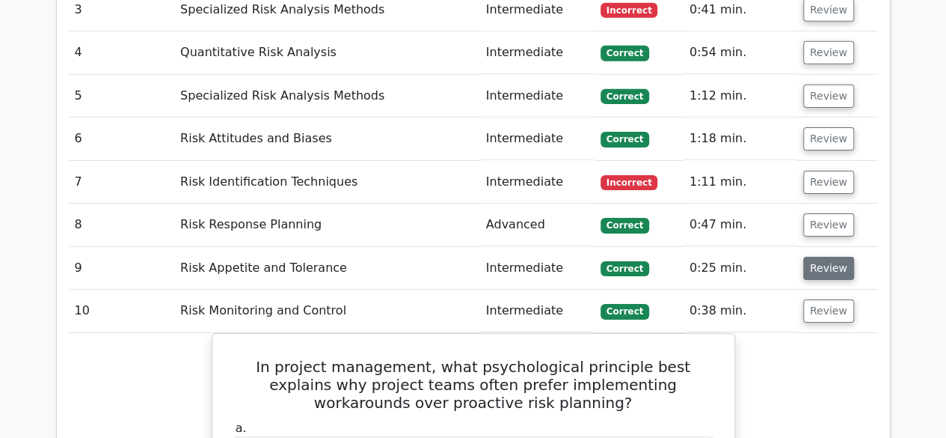
click at [814, 257] on button "Review" at bounding box center [828, 268] width 51 height 23
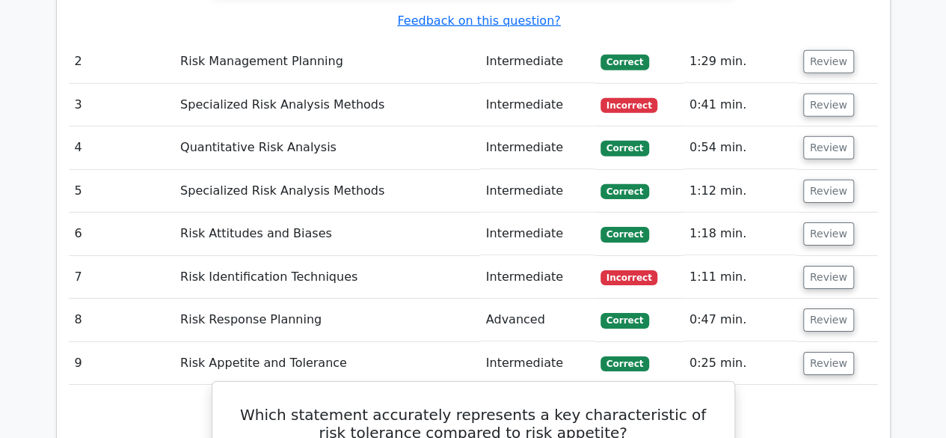
scroll to position [2244, 0]
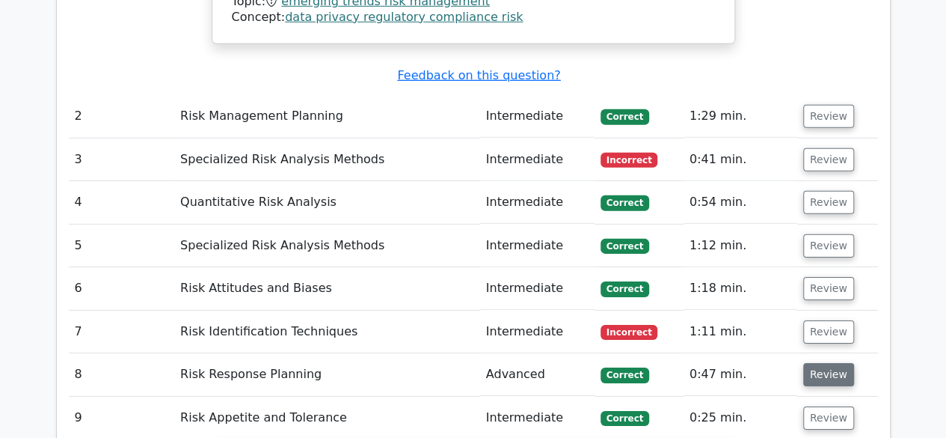
click at [816, 363] on button "Review" at bounding box center [828, 374] width 51 height 23
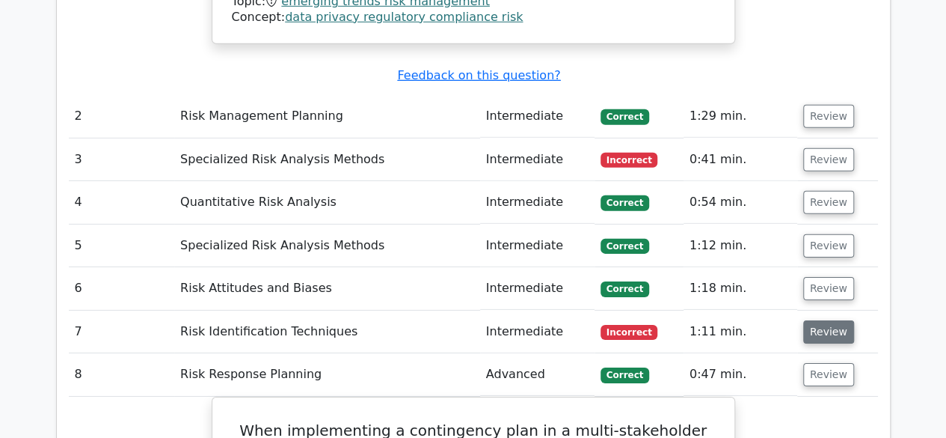
click at [811, 320] on button "Review" at bounding box center [828, 331] width 51 height 23
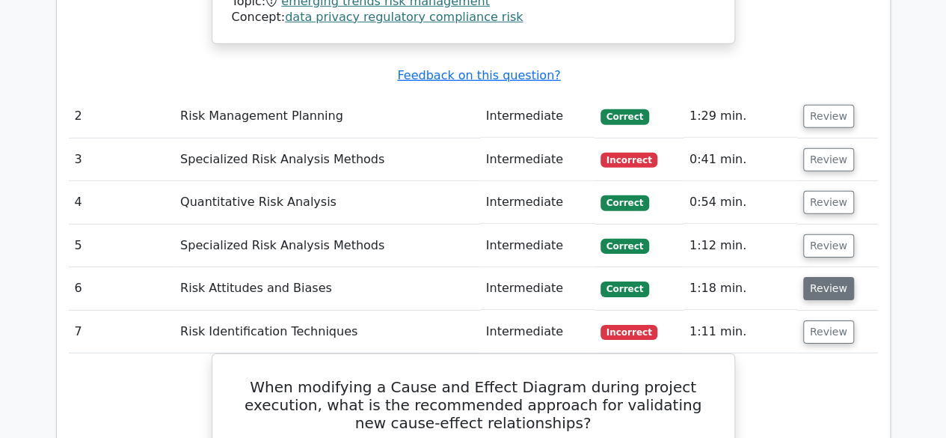
click at [811, 277] on button "Review" at bounding box center [828, 288] width 51 height 23
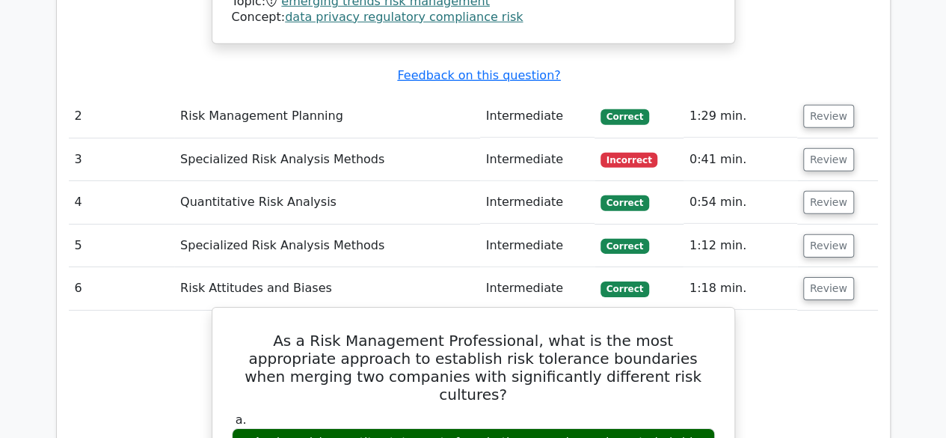
scroll to position [2169, 0]
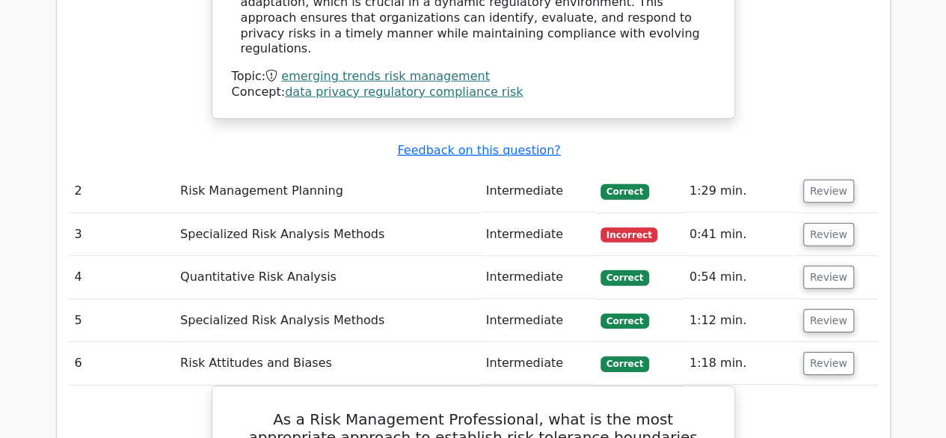
click at [836, 299] on td "Review" at bounding box center [837, 320] width 81 height 43
click at [833, 309] on button "Review" at bounding box center [828, 320] width 51 height 23
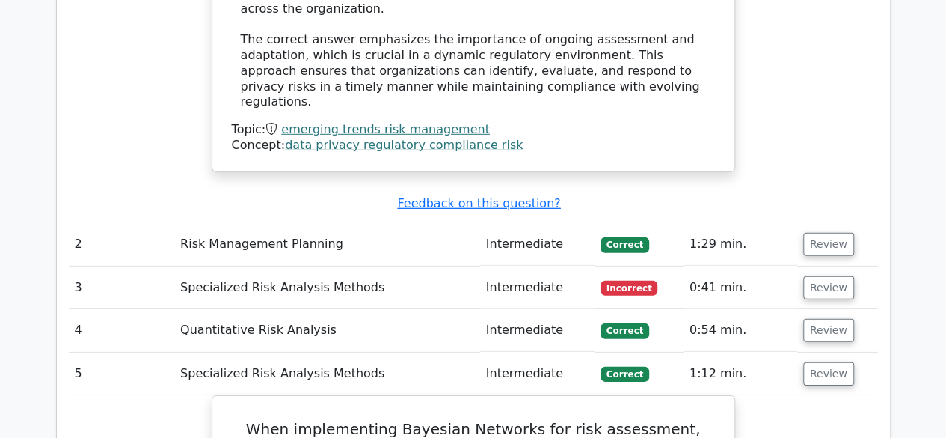
scroll to position [2095, 0]
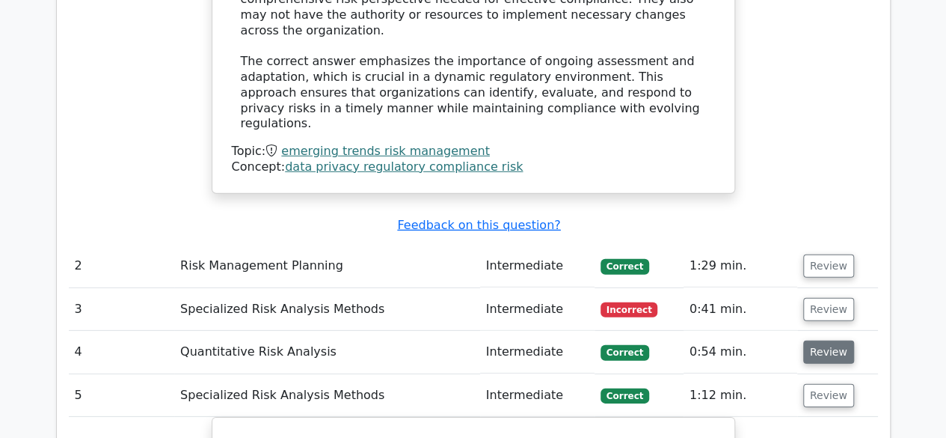
click at [831, 340] on button "Review" at bounding box center [828, 351] width 51 height 23
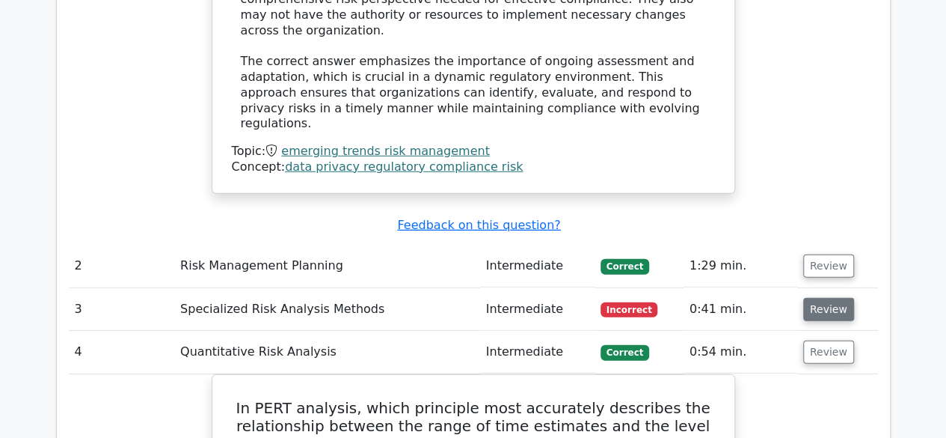
click at [805, 298] on button "Review" at bounding box center [828, 309] width 51 height 23
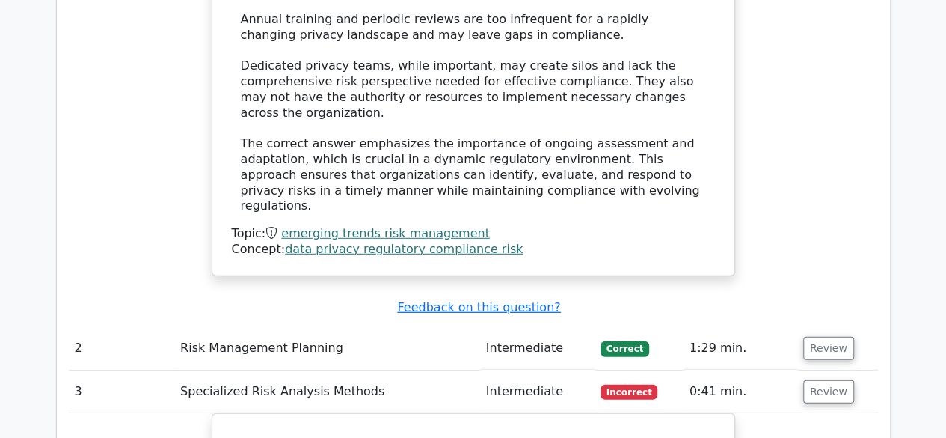
scroll to position [1945, 0]
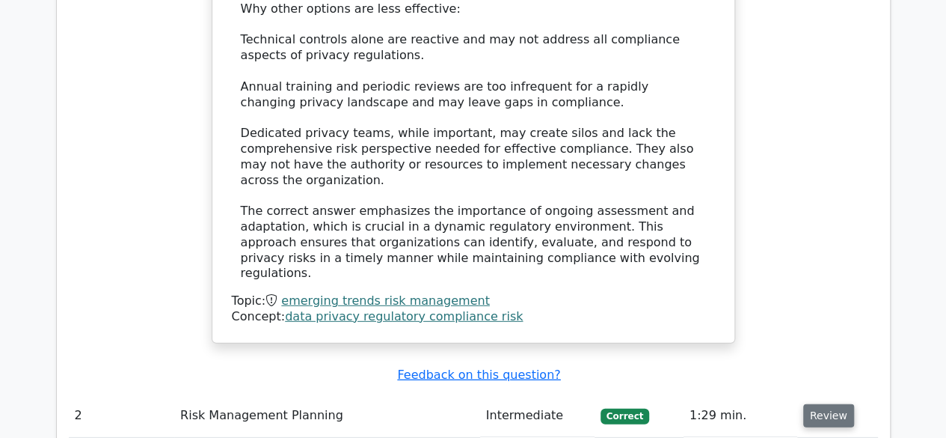
click at [803, 404] on button "Review" at bounding box center [828, 415] width 51 height 23
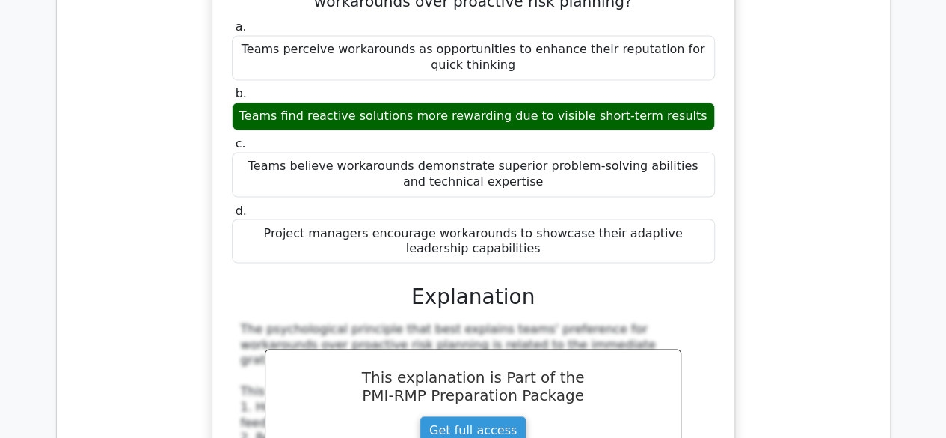
scroll to position [10223, 0]
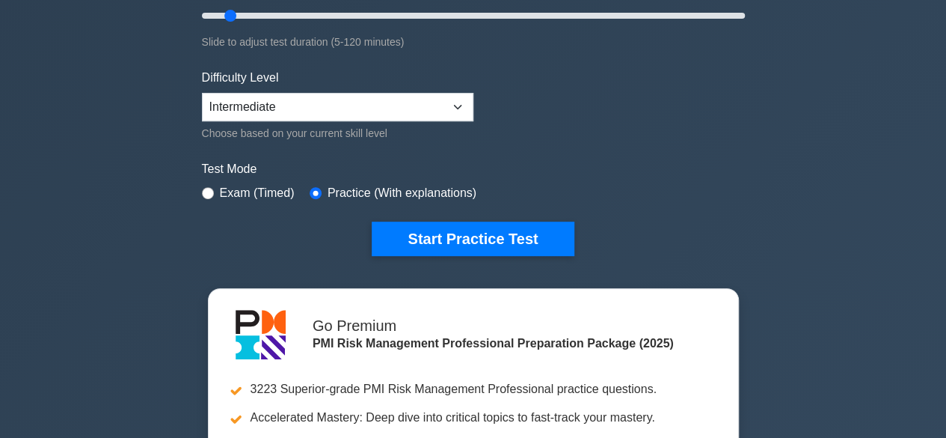
scroll to position [150, 0]
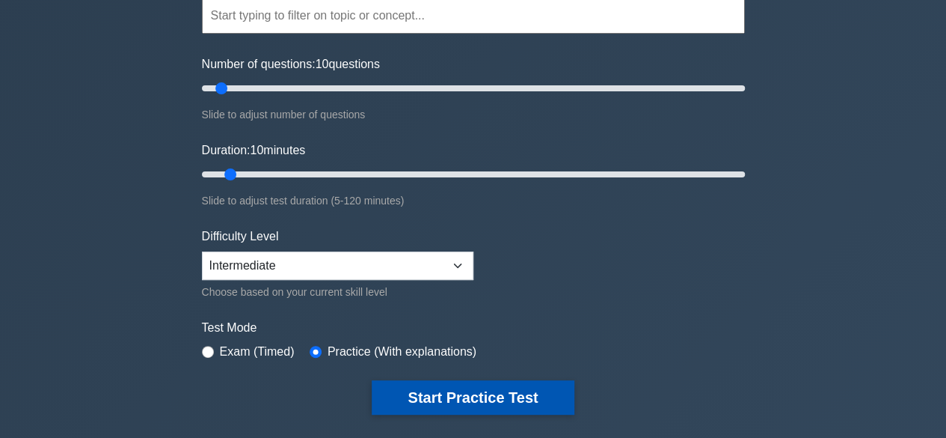
click at [447, 383] on button "Start Practice Test" at bounding box center [473, 397] width 202 height 34
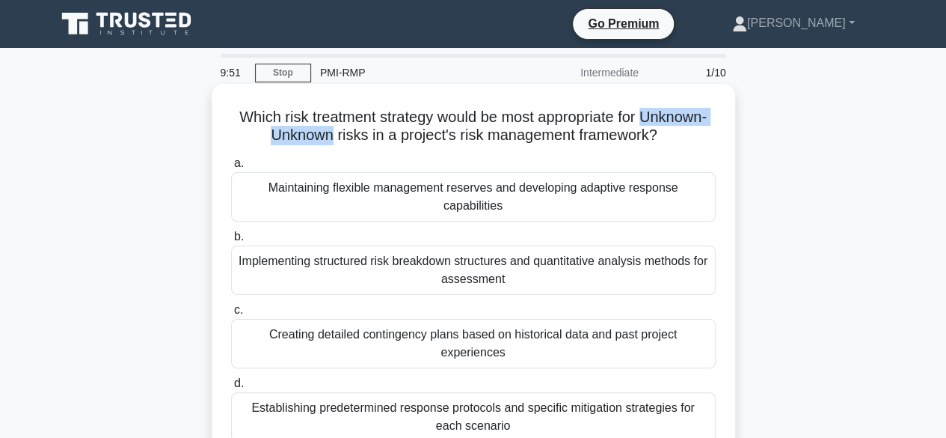
drag, startPoint x: 239, startPoint y: 132, endPoint x: 373, endPoint y: 136, distance: 134.0
click at [373, 136] on h5 "Which risk treatment strategy would be most appropriate for Unknown-Unknown ris…" at bounding box center [474, 126] width 488 height 37
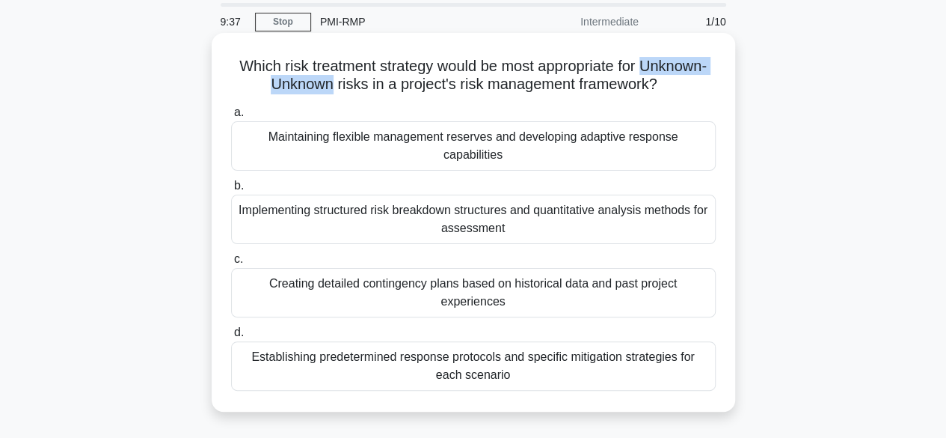
scroll to position [75, 0]
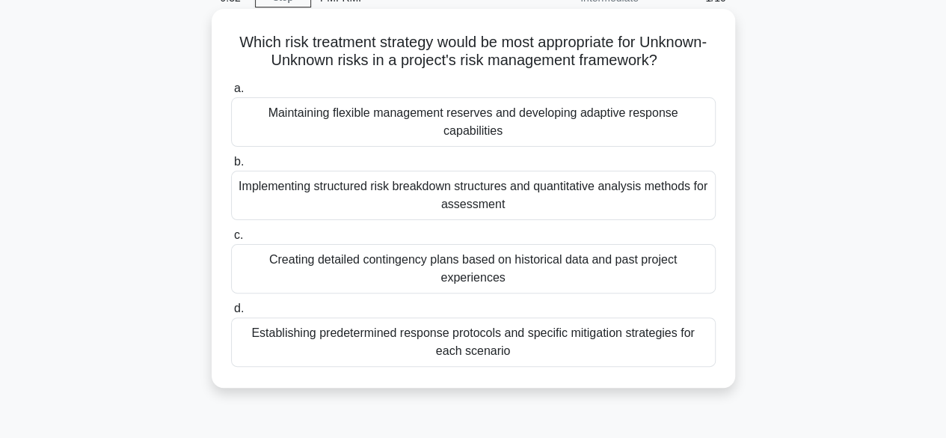
click at [334, 135] on div "Maintaining flexible management reserves and developing adaptive response capab…" at bounding box center [473, 121] width 485 height 49
click at [231, 94] on input "a. Maintaining flexible management reserves and developing adaptive response ca…" at bounding box center [231, 89] width 0 height 10
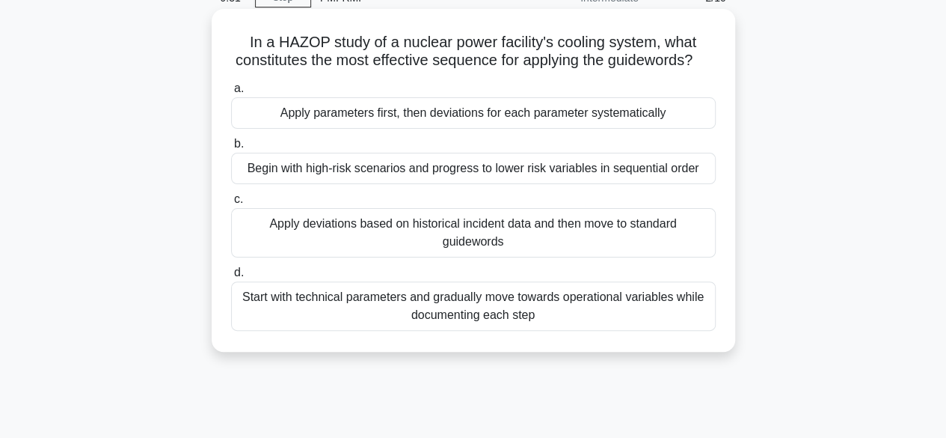
scroll to position [0, 0]
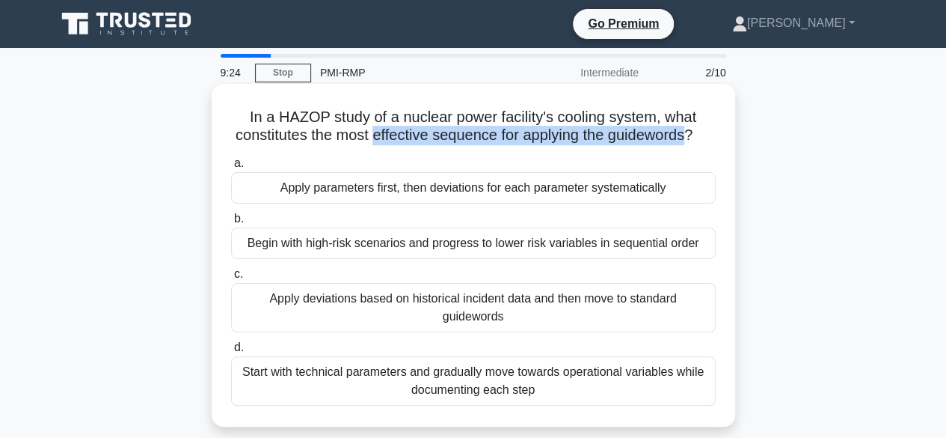
drag, startPoint x: 381, startPoint y: 135, endPoint x: 703, endPoint y: 138, distance: 321.7
click at [703, 138] on h5 "In a HAZOP study of a nuclear power facility's cooling system, what constitutes…" at bounding box center [474, 126] width 488 height 37
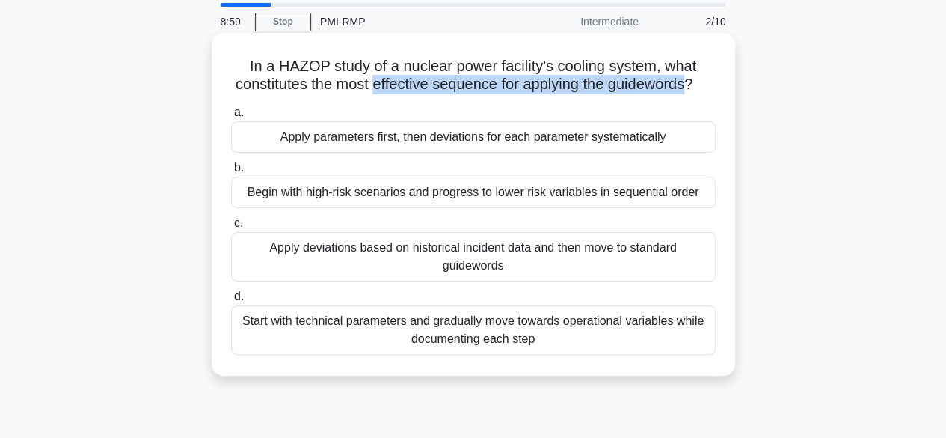
scroll to position [75, 0]
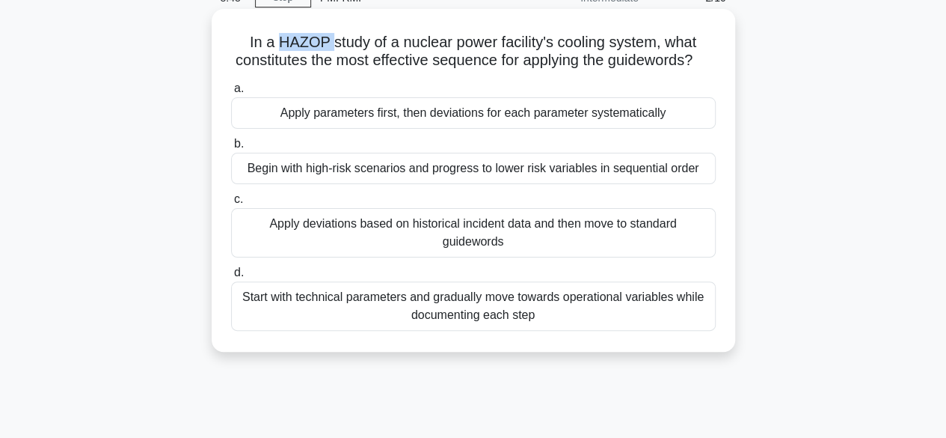
drag, startPoint x: 326, startPoint y: 41, endPoint x: 276, endPoint y: 40, distance: 50.1
click at [276, 40] on h5 "In a HAZOP study of a nuclear power facility's cooling system, what constitutes…" at bounding box center [474, 51] width 488 height 37
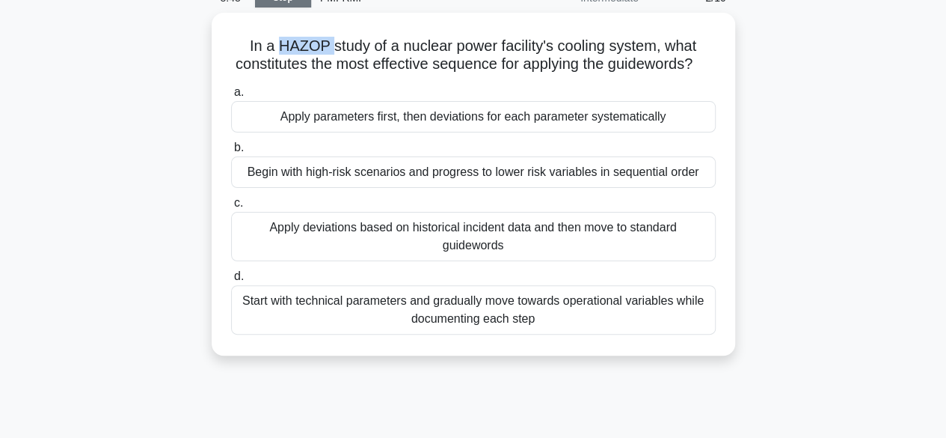
copy h5 "HAZOP"
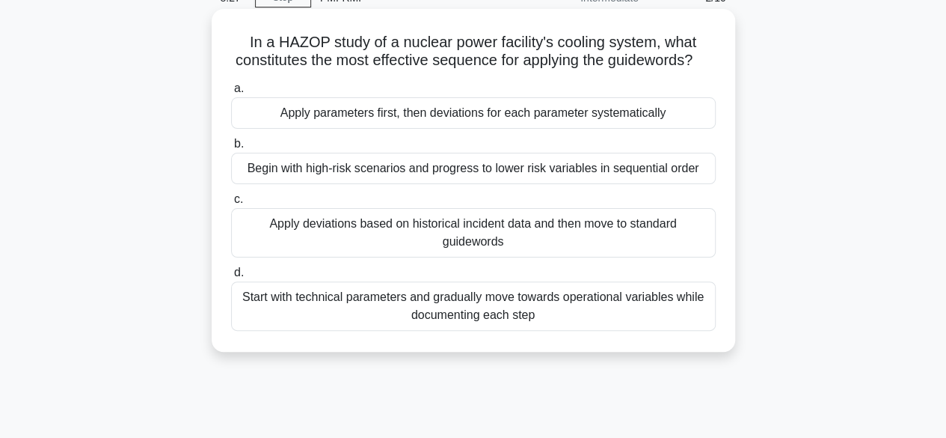
click at [485, 184] on div "Begin with high-risk scenarios and progress to lower risk variables in sequenti…" at bounding box center [473, 168] width 485 height 31
click at [231, 149] on input "b. Begin with high-risk scenarios and progress to lower risk variables in seque…" at bounding box center [231, 144] width 0 height 10
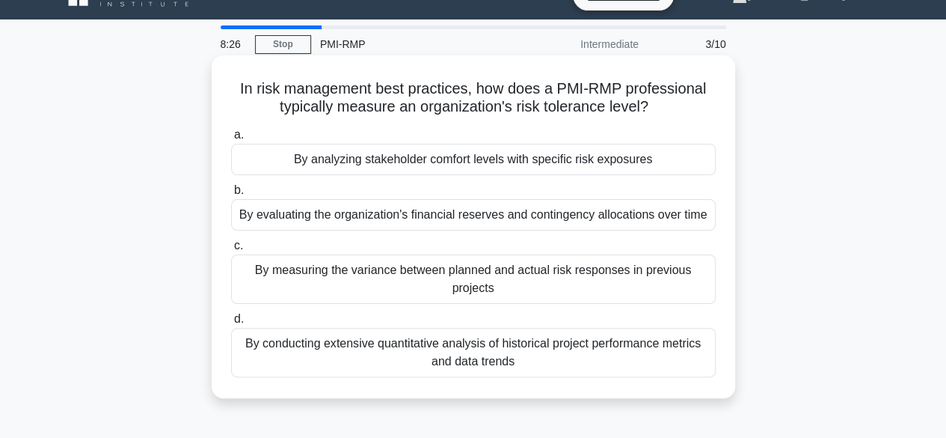
scroll to position [0, 0]
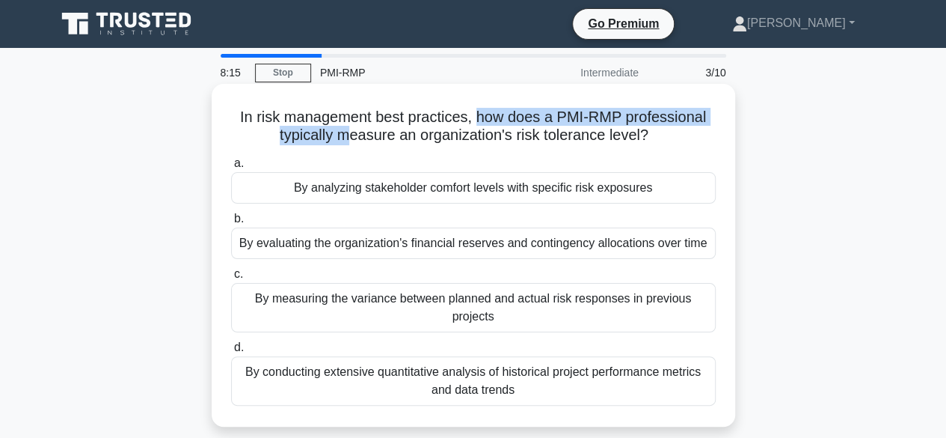
drag, startPoint x: 507, startPoint y: 120, endPoint x: 352, endPoint y: 148, distance: 158.0
click at [351, 149] on div "In risk management best practices, how does a PMI-RMP professional typically me…" at bounding box center [474, 255] width 512 height 331
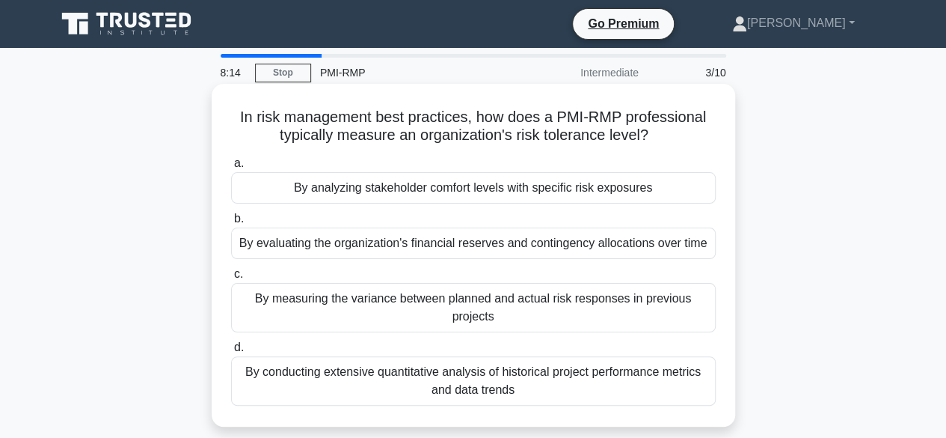
click at [373, 136] on h5 "In risk management best practices, how does a PMI-RMP professional typically me…" at bounding box center [474, 126] width 488 height 37
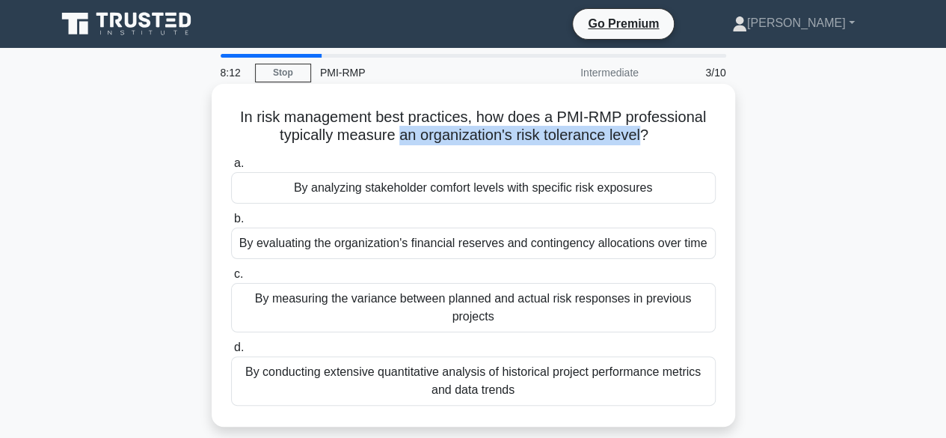
drag, startPoint x: 398, startPoint y: 136, endPoint x: 645, endPoint y: 134, distance: 246.9
click at [645, 134] on h5 "In risk management best practices, how does a PMI-RMP professional typically me…" at bounding box center [474, 126] width 488 height 37
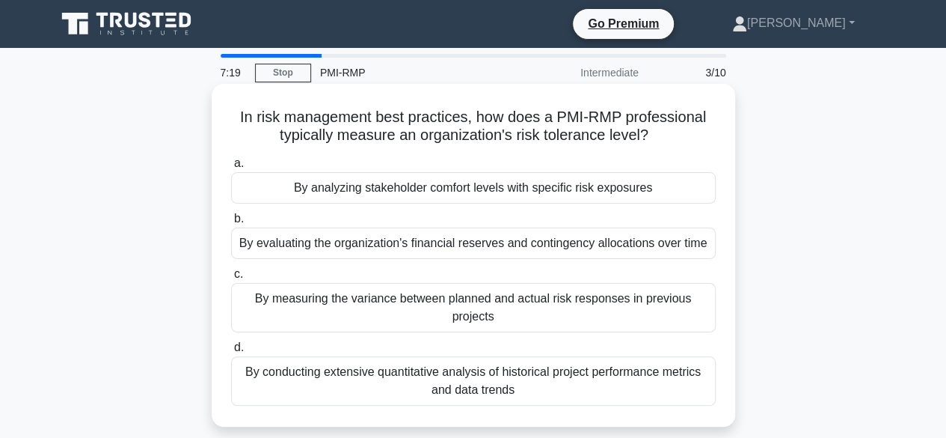
click at [482, 303] on div "By measuring the variance between planned and actual risk responses in previous…" at bounding box center [473, 307] width 485 height 49
click at [231, 279] on input "c. By measuring the variance between planned and actual risk responses in previ…" at bounding box center [231, 274] width 0 height 10
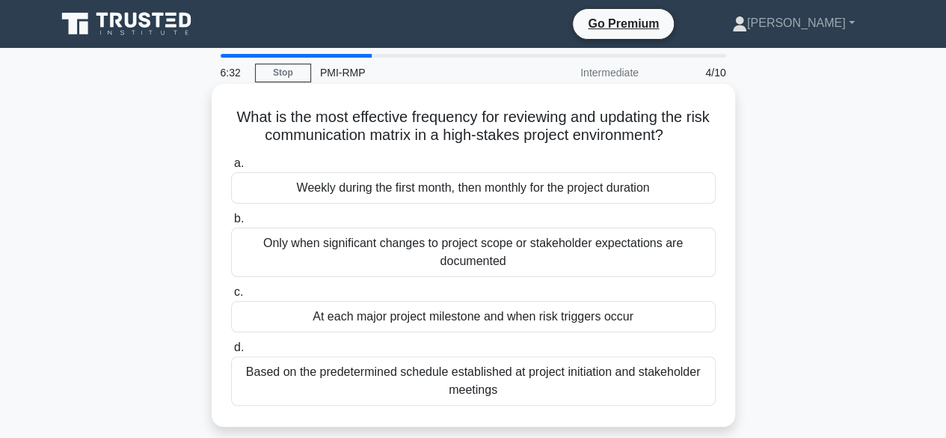
click at [396, 384] on div "Based on the predetermined schedule established at project initiation and stake…" at bounding box center [473, 380] width 485 height 49
click at [231, 352] on input "d. Based on the predetermined schedule established at project initiation and st…" at bounding box center [231, 348] width 0 height 10
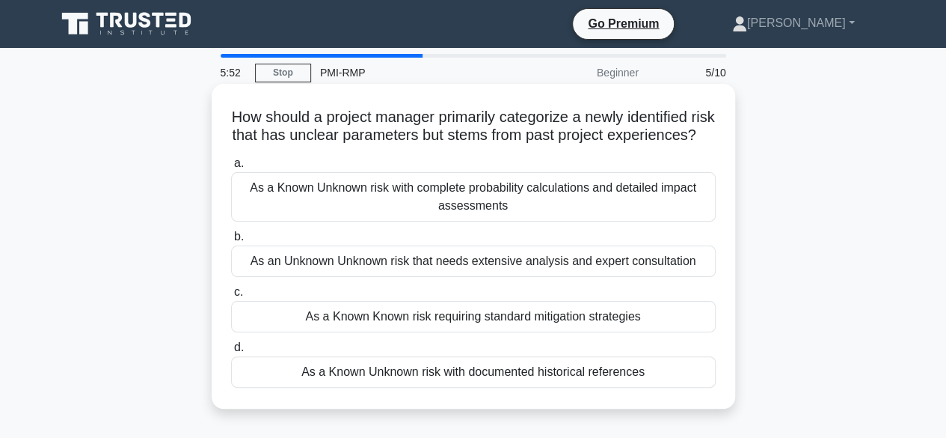
click at [450, 386] on div "As a Known Unknown risk with documented historical references" at bounding box center [473, 371] width 485 height 31
click at [231, 352] on input "d. As a Known Unknown risk with documented historical references" at bounding box center [231, 348] width 0 height 10
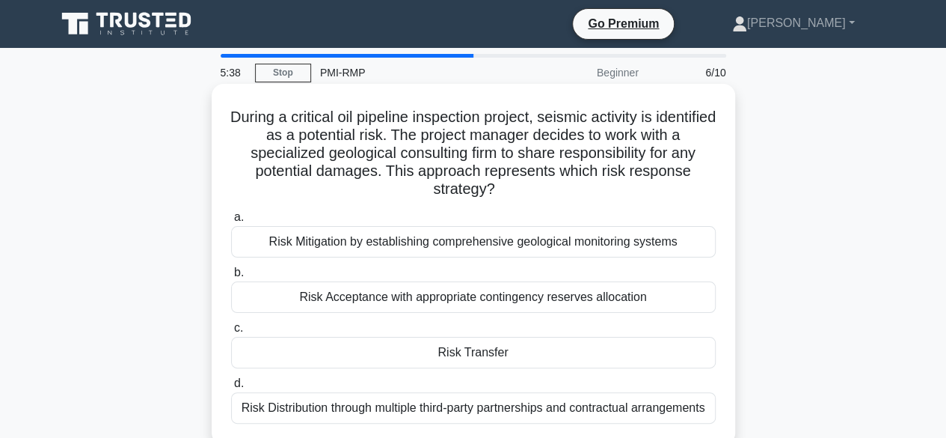
drag, startPoint x: 499, startPoint y: 188, endPoint x: 390, endPoint y: 167, distance: 110.5
click at [390, 167] on h5 "During a critical oil pipeline inspection project, seismic activity is identifi…" at bounding box center [474, 153] width 488 height 91
drag, startPoint x: 453, startPoint y: 355, endPoint x: 613, endPoint y: 349, distance: 160.2
click at [655, 351] on div "Risk Transfer" at bounding box center [473, 352] width 485 height 31
click at [527, 353] on div "Risk Transfer" at bounding box center [473, 352] width 485 height 31
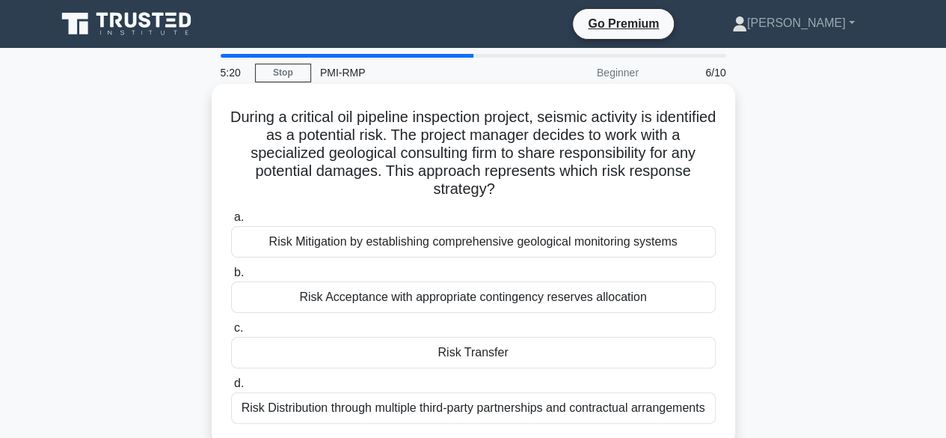
click at [231, 333] on input "c. Risk Transfer" at bounding box center [231, 328] width 0 height 10
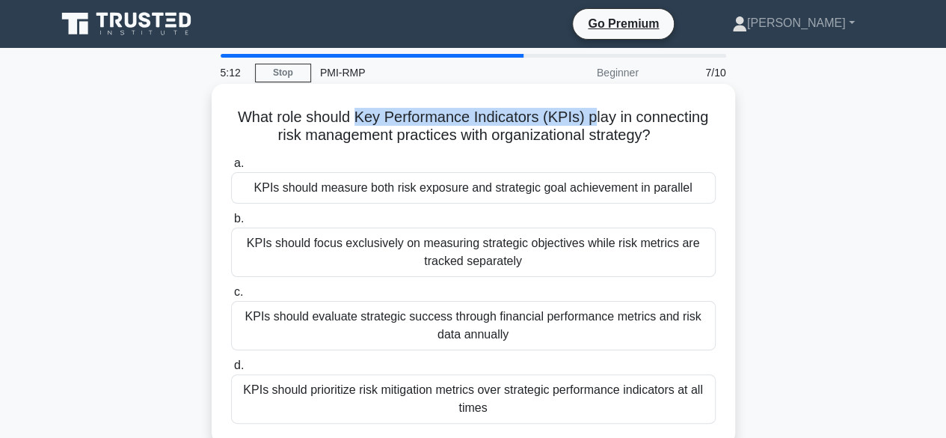
drag, startPoint x: 424, startPoint y: 122, endPoint x: 597, endPoint y: 114, distance: 173.0
click at [597, 114] on h5 "What role should Key Performance Indicators (KPIs) play in connecting risk mana…" at bounding box center [474, 126] width 488 height 37
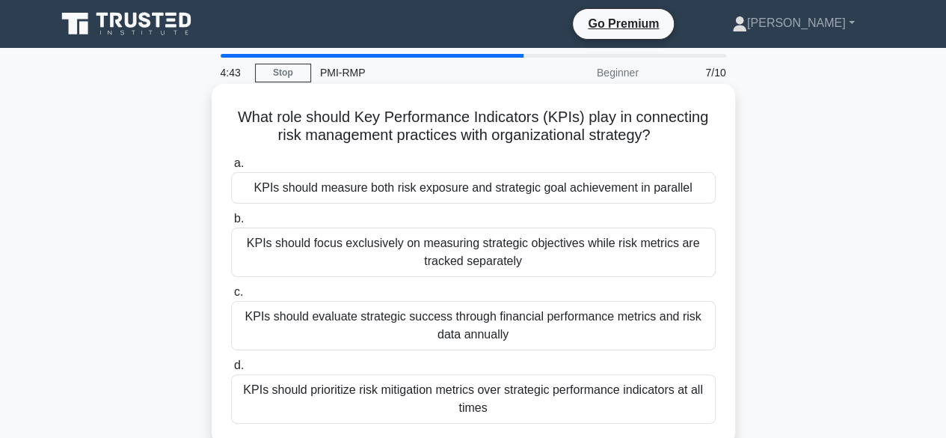
click at [485, 332] on div "KPIs should evaluate strategic success through financial performance metrics an…" at bounding box center [473, 325] width 485 height 49
click at [231, 297] on input "c. KPIs should evaluate strategic success through financial performance metrics…" at bounding box center [231, 292] width 0 height 10
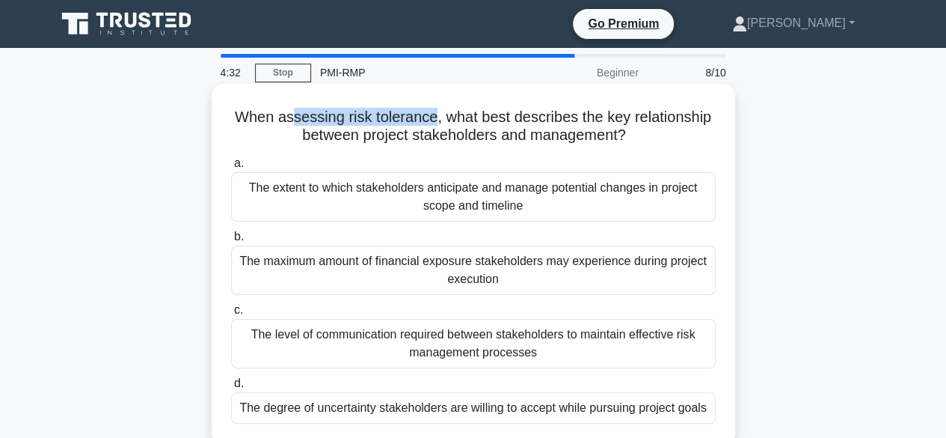
drag, startPoint x: 287, startPoint y: 117, endPoint x: 432, endPoint y: 122, distance: 144.4
click at [432, 122] on h5 "When assessing risk tolerance, what best describes the key relationship between…" at bounding box center [474, 126] width 488 height 37
click at [300, 137] on h5 "When assessing risk tolerance, what best describes the key relationship between…" at bounding box center [474, 126] width 488 height 37
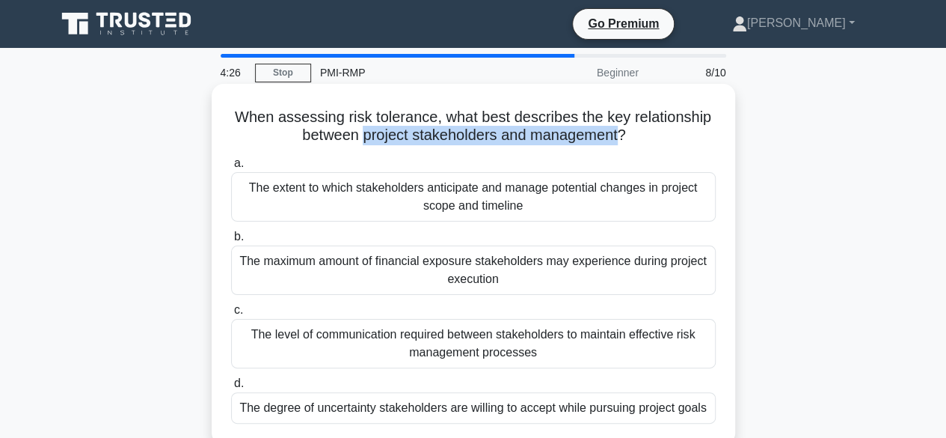
drag, startPoint x: 381, startPoint y: 137, endPoint x: 618, endPoint y: 138, distance: 236.4
click at [618, 138] on h5 "When assessing risk tolerance, what best describes the key relationship between…" at bounding box center [474, 126] width 488 height 37
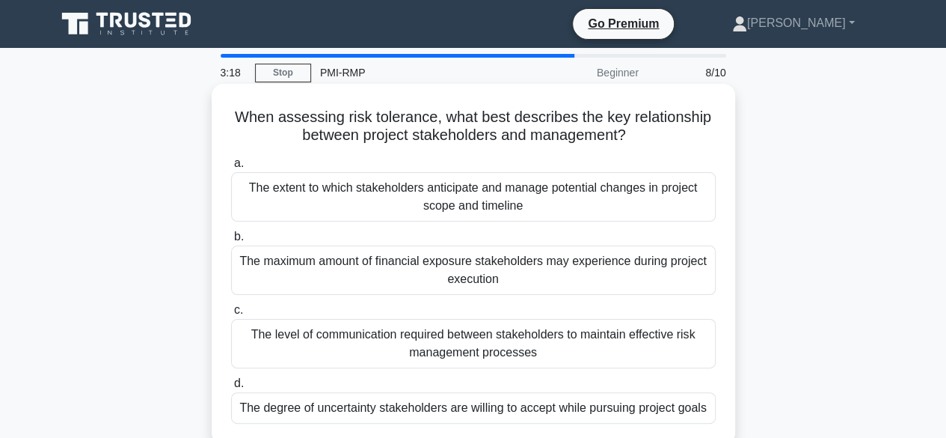
click at [386, 200] on div "The extent to which stakeholders anticipate and manage potential changes in pro…" at bounding box center [473, 196] width 485 height 49
click at [231, 168] on input "a. The extent to which stakeholders anticipate and manage potential changes in …" at bounding box center [231, 164] width 0 height 10
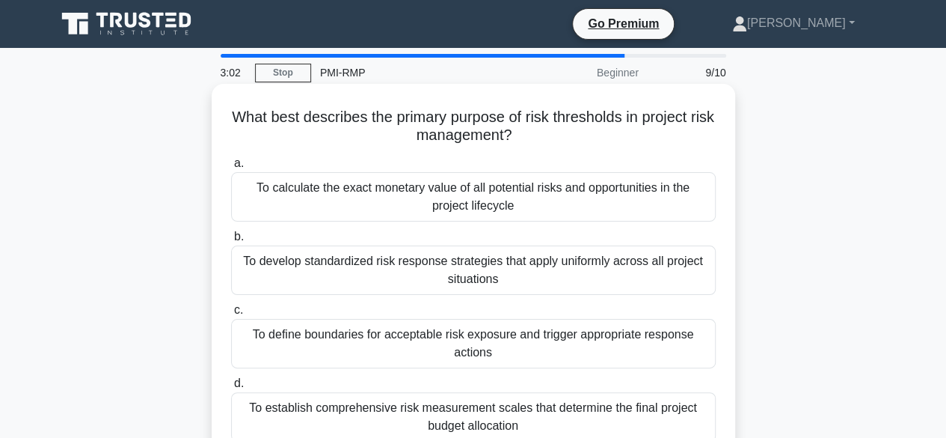
click at [475, 348] on div "To define boundaries for acceptable risk exposure and trigger appropriate respo…" at bounding box center [473, 343] width 485 height 49
click at [231, 315] on input "c. To define boundaries for acceptable risk exposure and trigger appropriate re…" at bounding box center [231, 310] width 0 height 10
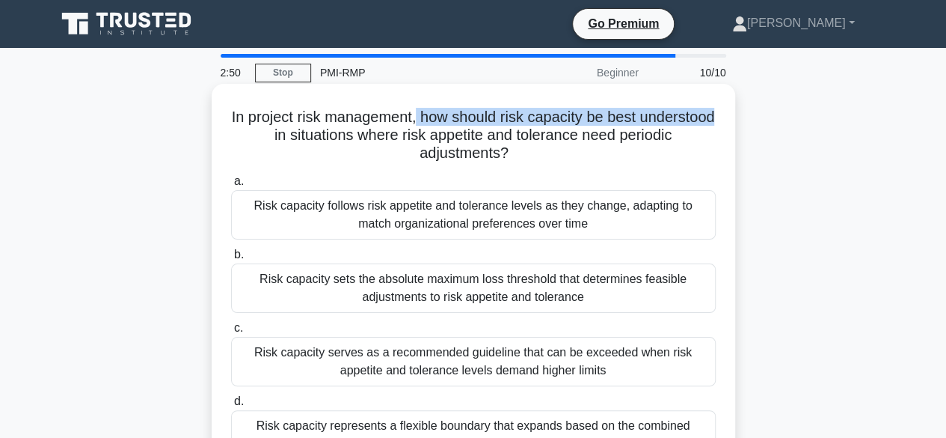
drag, startPoint x: 457, startPoint y: 113, endPoint x: 334, endPoint y: 138, distance: 125.3
click at [334, 138] on h5 "In project risk management, how should risk capacity be best understood in situ…" at bounding box center [474, 135] width 488 height 55
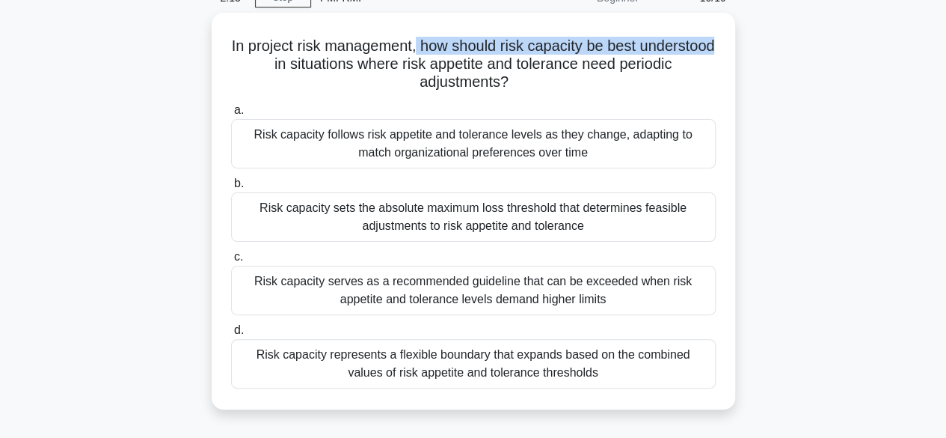
drag, startPoint x: 522, startPoint y: 367, endPoint x: 902, endPoint y: 167, distance: 429.3
click at [902, 167] on main "2:13 Stop PMI-RMP Beginner 10/10 In project risk management, how should risk ca…" at bounding box center [473, 353] width 946 height 760
click at [812, 156] on div "In project risk management, how should risk capacity be best understood in situ…" at bounding box center [473, 220] width 853 height 414
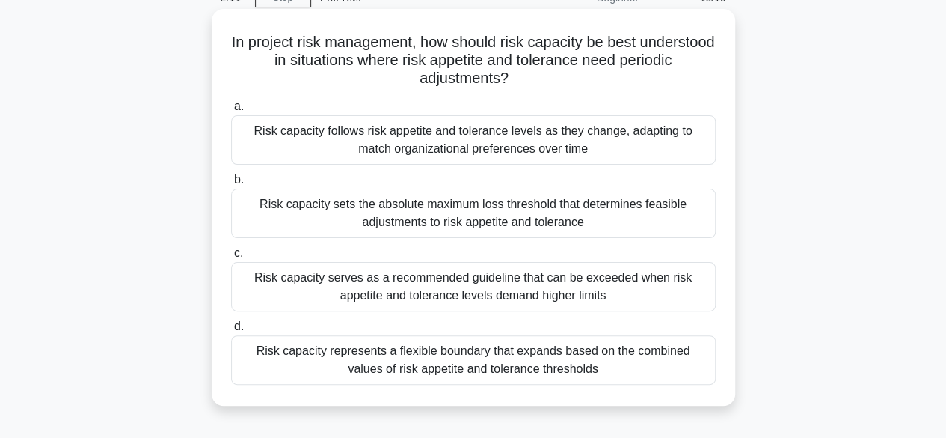
click at [668, 154] on div "Risk capacity follows risk appetite and tolerance levels as they change, adapti…" at bounding box center [473, 139] width 485 height 49
click at [231, 111] on input "a. Risk capacity follows risk appetite and tolerance levels as they change, ada…" at bounding box center [231, 107] width 0 height 10
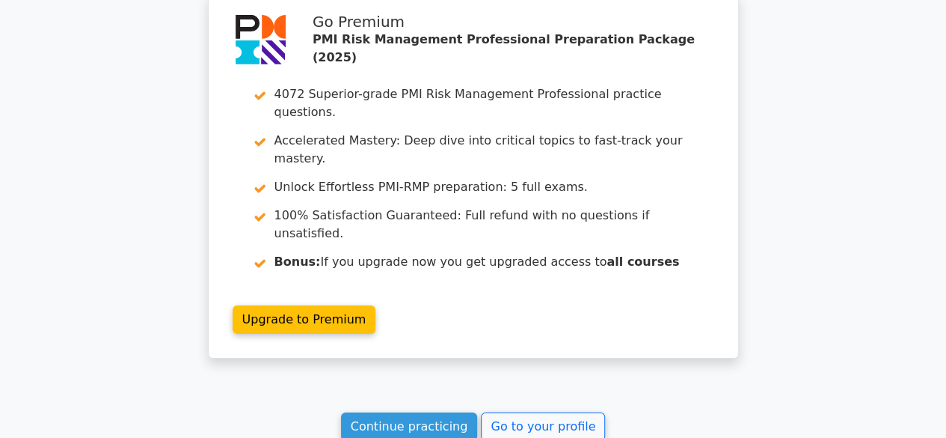
scroll to position [2208, 0]
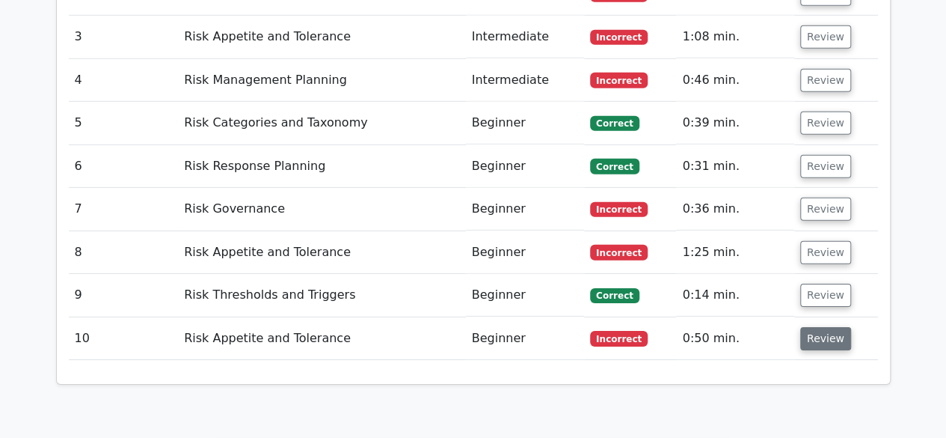
click at [821, 327] on button "Review" at bounding box center [825, 338] width 51 height 23
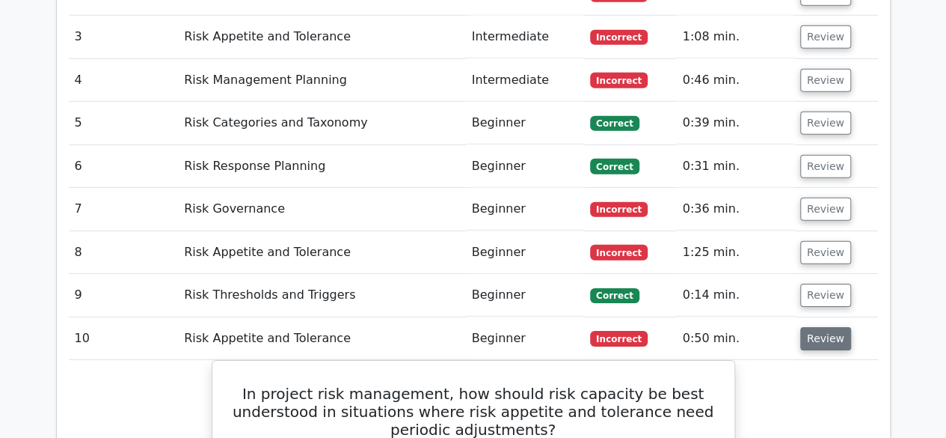
click at [820, 327] on button "Review" at bounding box center [825, 338] width 51 height 23
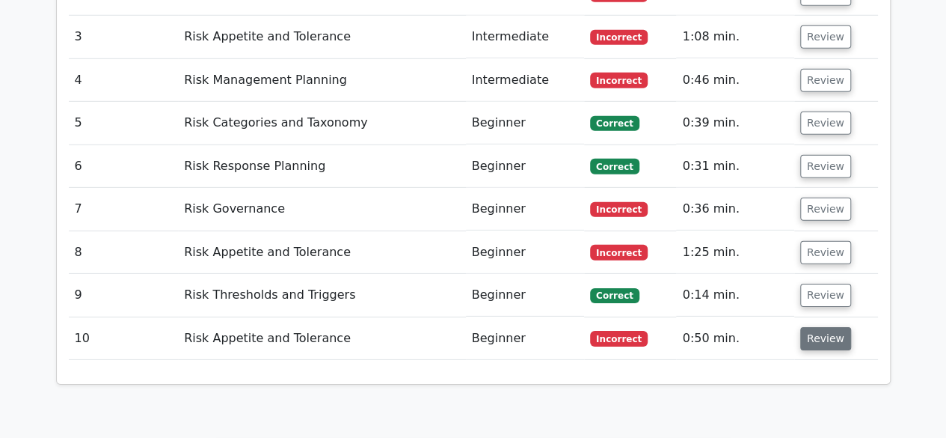
click at [820, 327] on button "Review" at bounding box center [825, 338] width 51 height 23
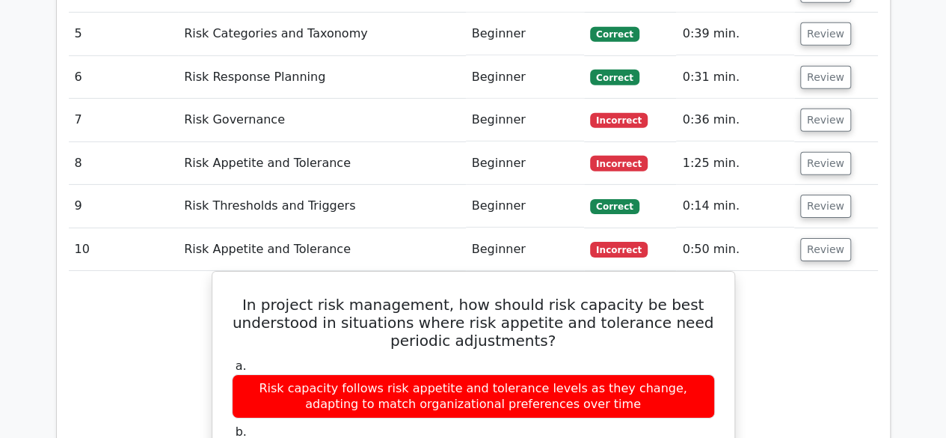
scroll to position [2283, 0]
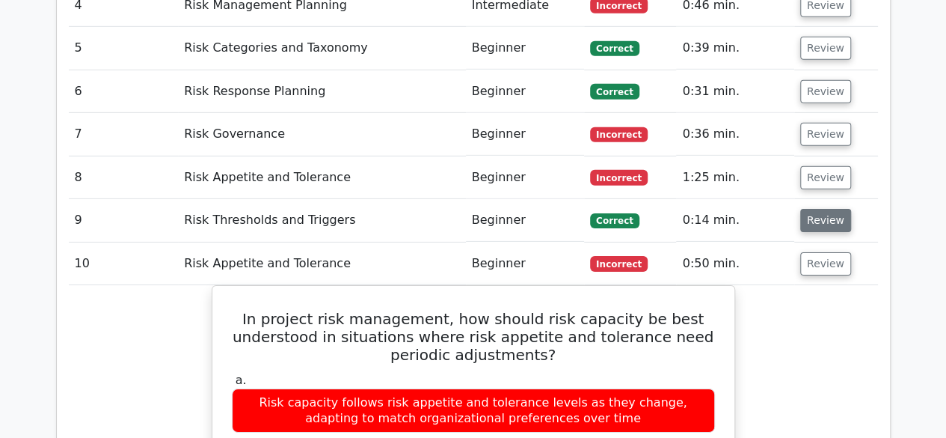
click at [824, 209] on button "Review" at bounding box center [825, 220] width 51 height 23
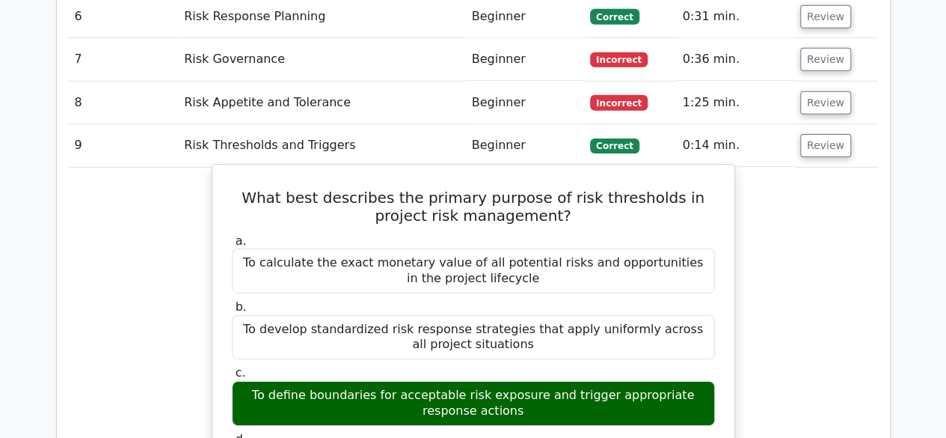
scroll to position [2133, 0]
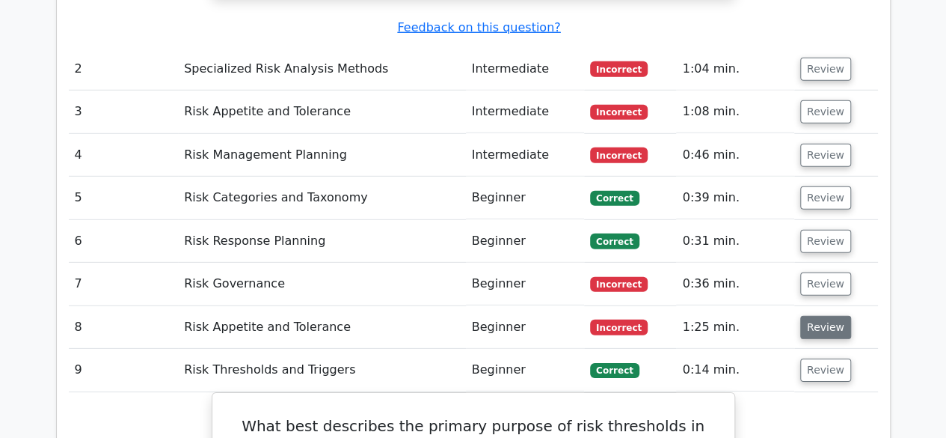
click at [809, 316] on button "Review" at bounding box center [825, 327] width 51 height 23
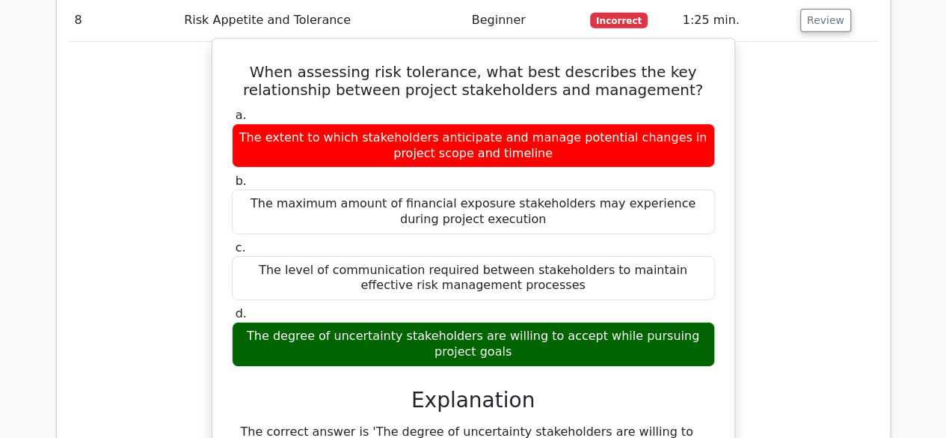
scroll to position [2507, 0]
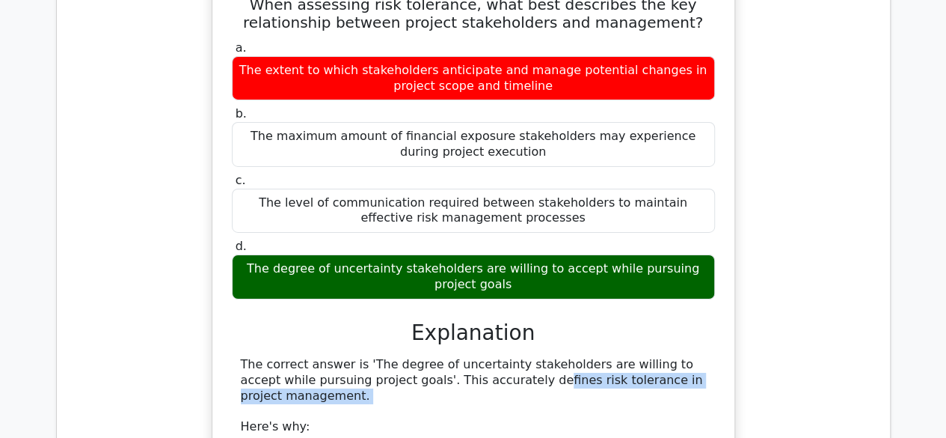
drag, startPoint x: 375, startPoint y: 284, endPoint x: 634, endPoint y: 289, distance: 258.9
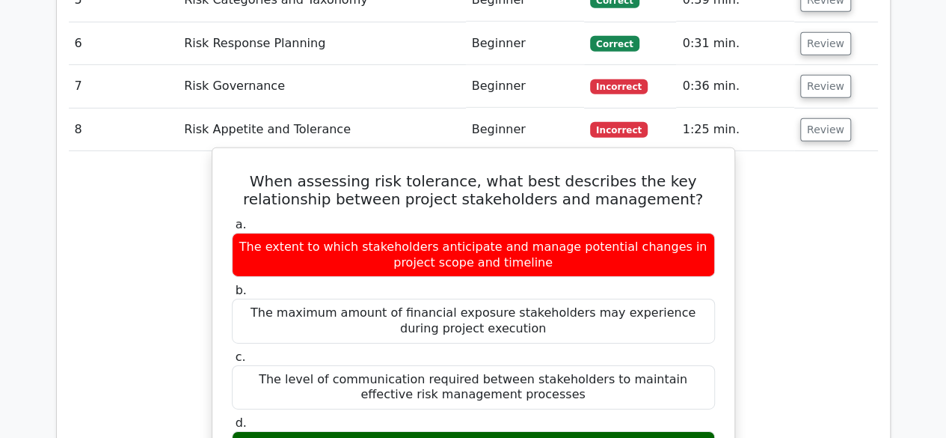
scroll to position [2208, 0]
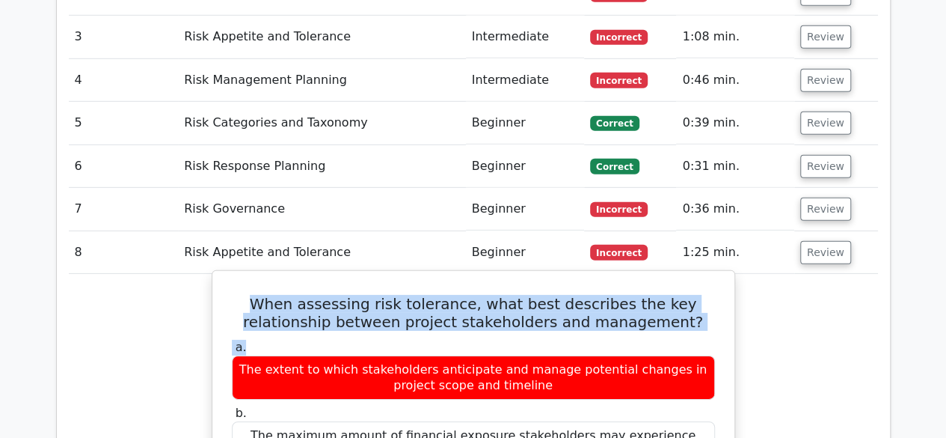
drag, startPoint x: 229, startPoint y: 206, endPoint x: 361, endPoint y: 257, distance: 141.6
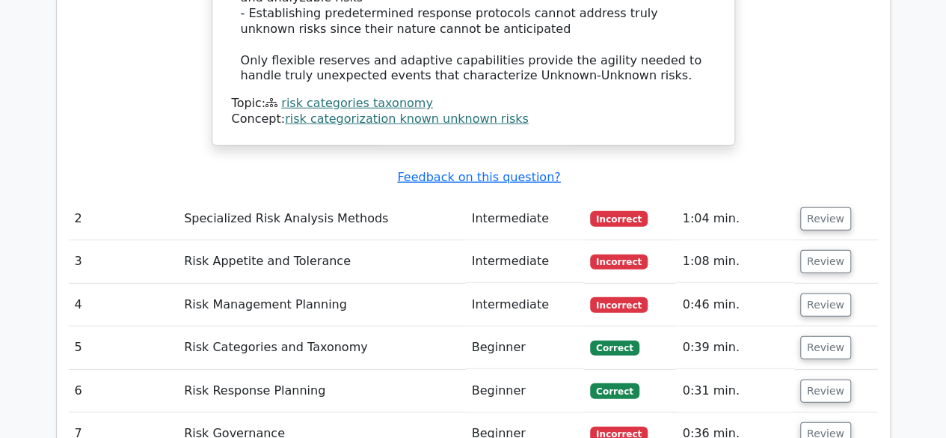
scroll to position [2133, 0]
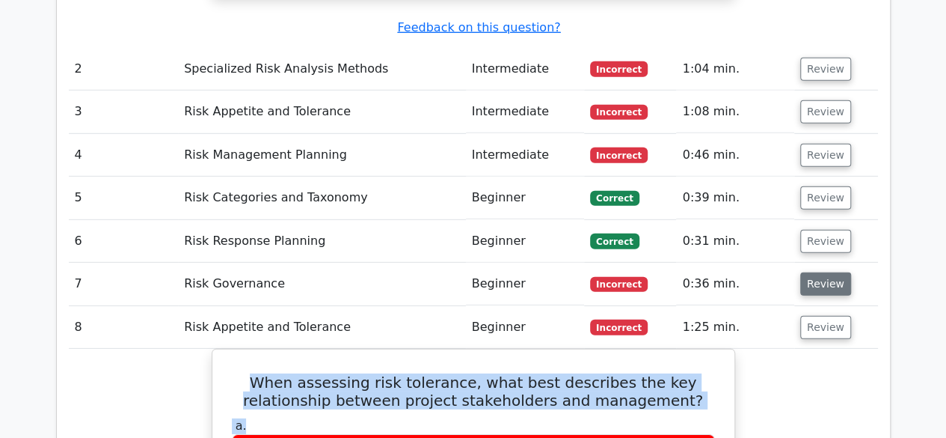
click at [828, 272] on button "Review" at bounding box center [825, 283] width 51 height 23
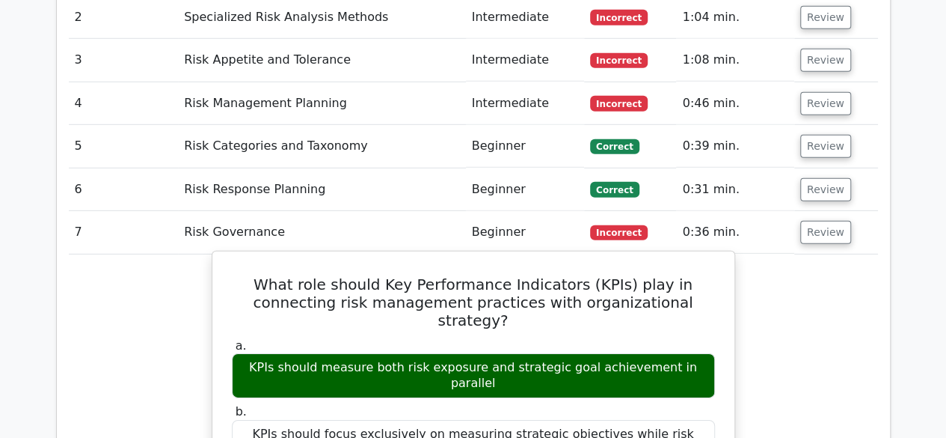
scroll to position [2208, 0]
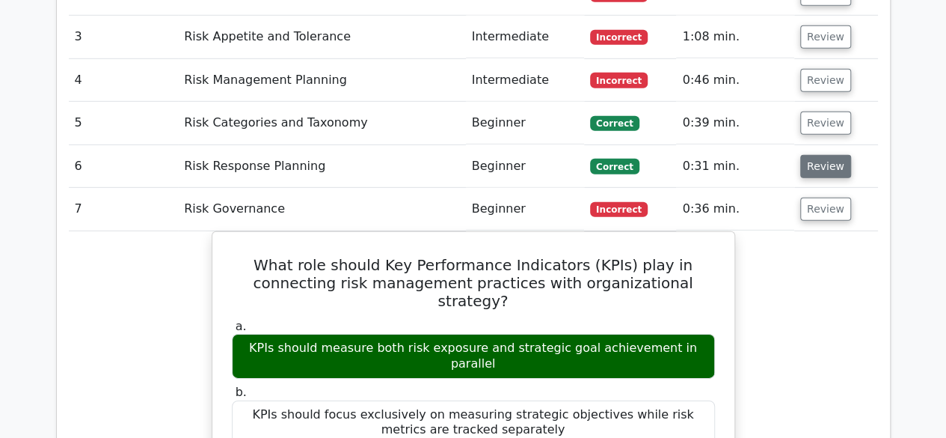
click at [806, 155] on button "Review" at bounding box center [825, 166] width 51 height 23
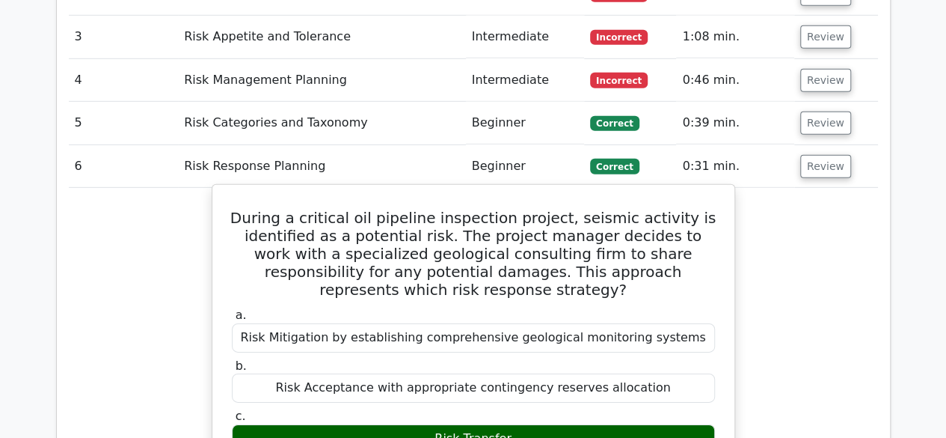
scroll to position [2133, 0]
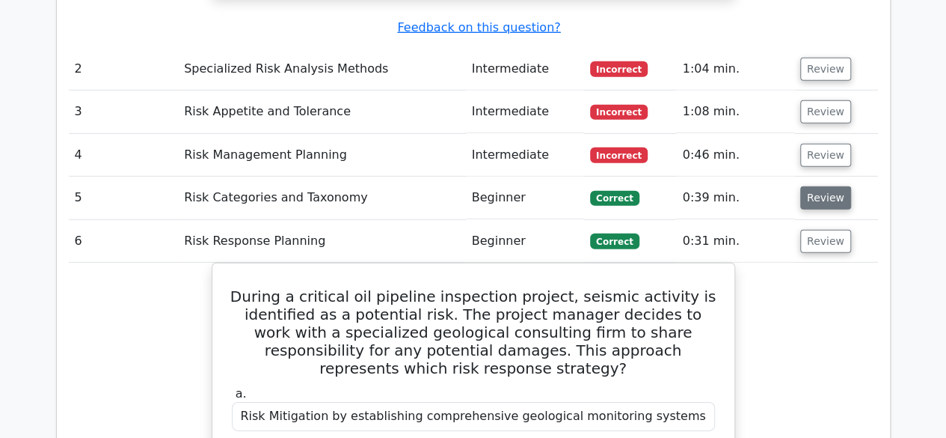
click at [803, 186] on button "Review" at bounding box center [825, 197] width 51 height 23
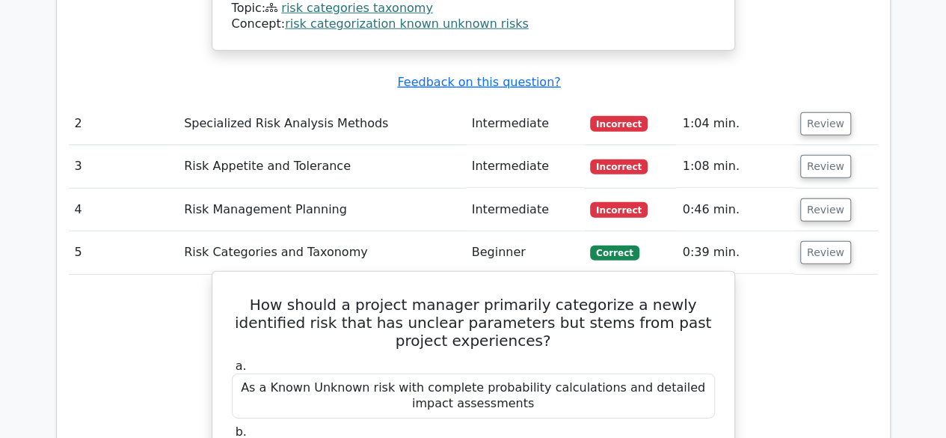
scroll to position [2059, 0]
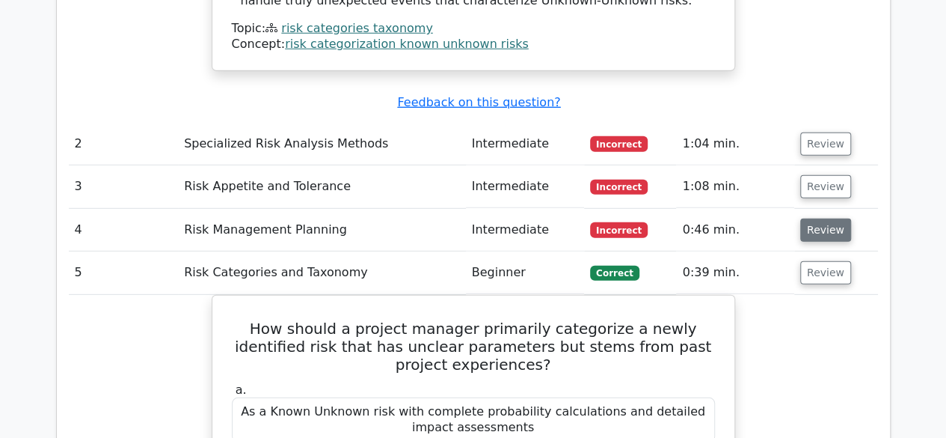
click at [813, 218] on button "Review" at bounding box center [825, 229] width 51 height 23
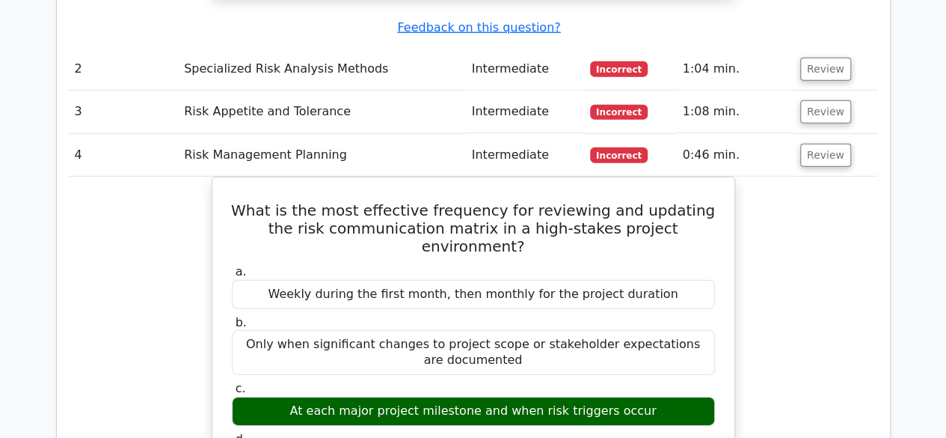
scroll to position [2133, 0]
click at [822, 144] on button "Review" at bounding box center [825, 155] width 51 height 23
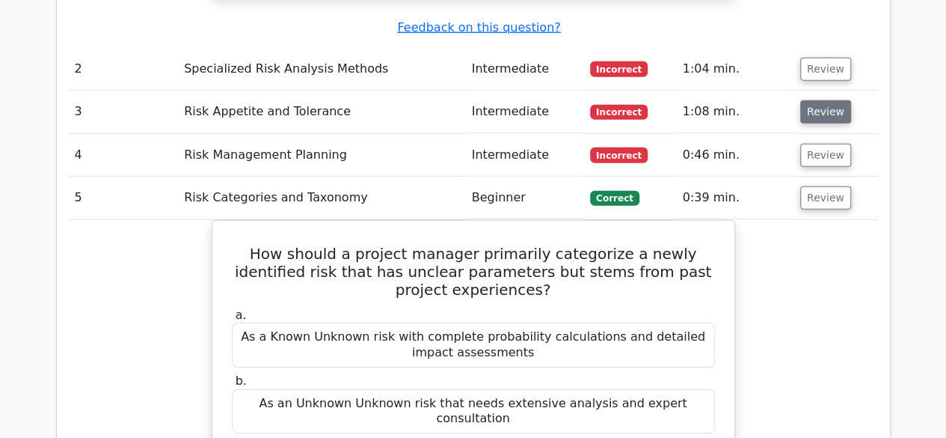
click at [821, 100] on button "Review" at bounding box center [825, 111] width 51 height 23
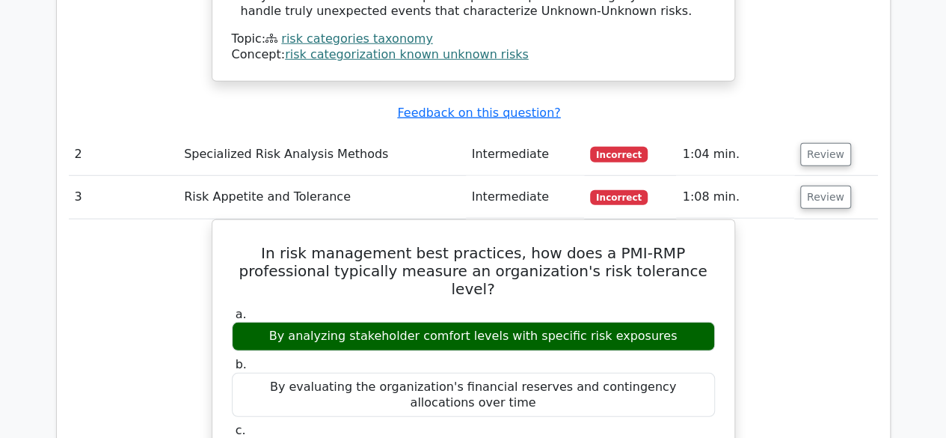
scroll to position [1909, 0]
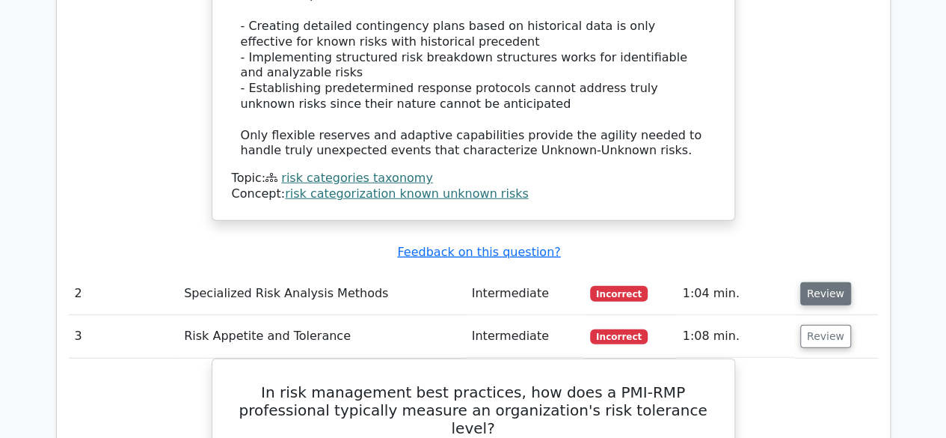
click at [816, 282] on button "Review" at bounding box center [825, 293] width 51 height 23
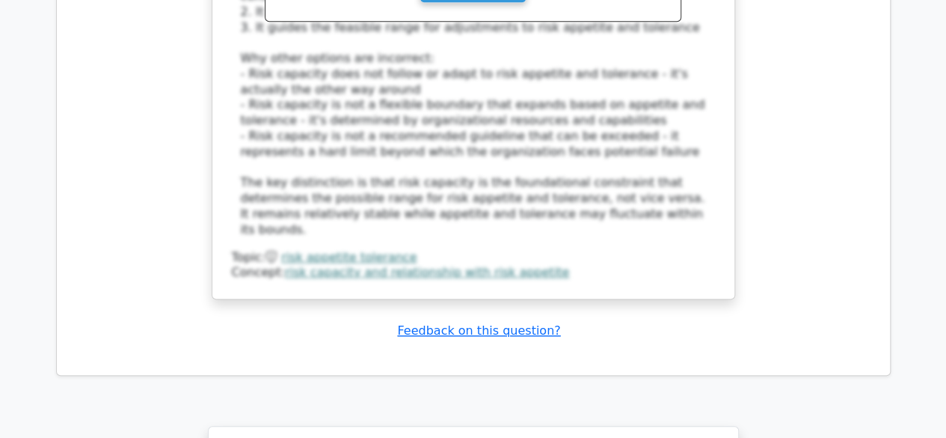
scroll to position [8935, 0]
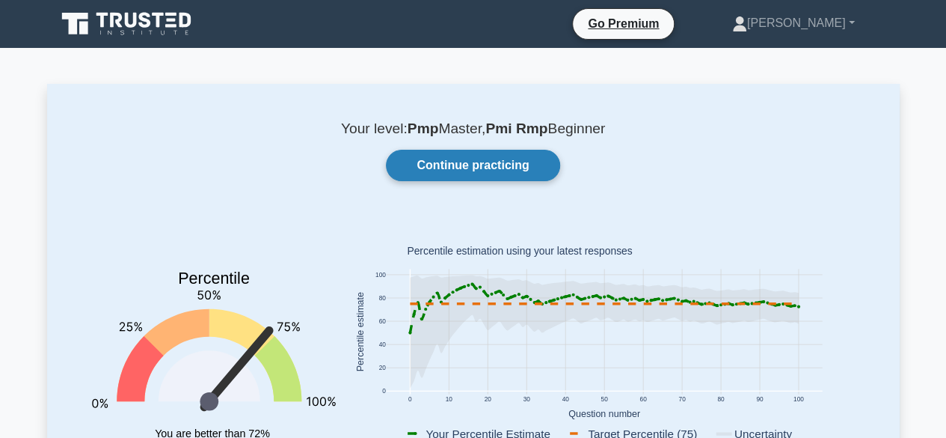
click at [501, 167] on link "Continue practicing" at bounding box center [473, 165] width 174 height 31
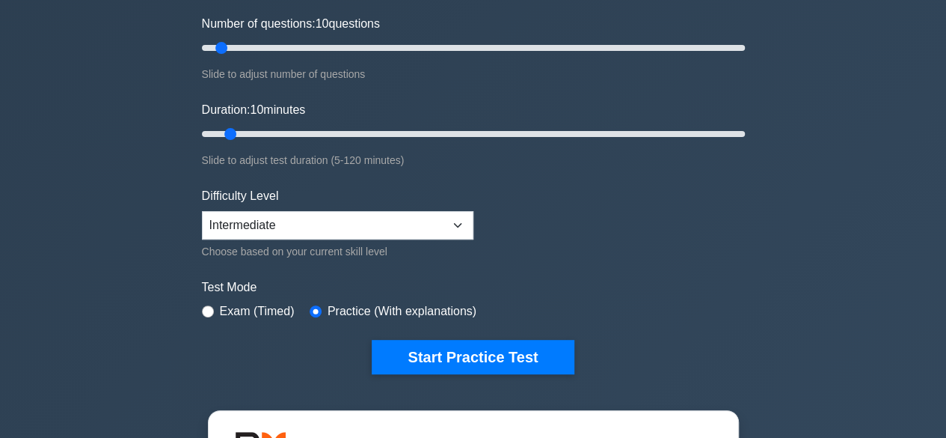
scroll to position [299, 0]
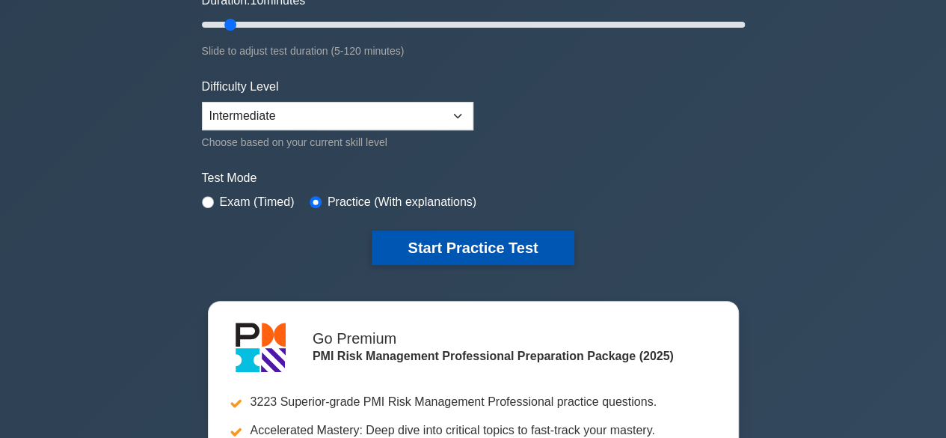
click at [421, 253] on button "Start Practice Test" at bounding box center [473, 247] width 202 height 34
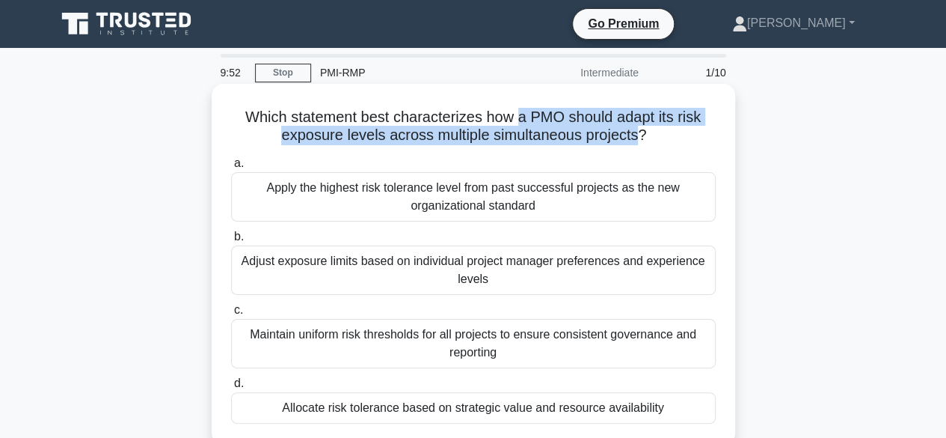
drag, startPoint x: 518, startPoint y: 116, endPoint x: 639, endPoint y: 143, distance: 123.4
click at [639, 143] on h5 "Which statement best characterizes how a PMO should adapt its risk exposure lev…" at bounding box center [474, 126] width 488 height 37
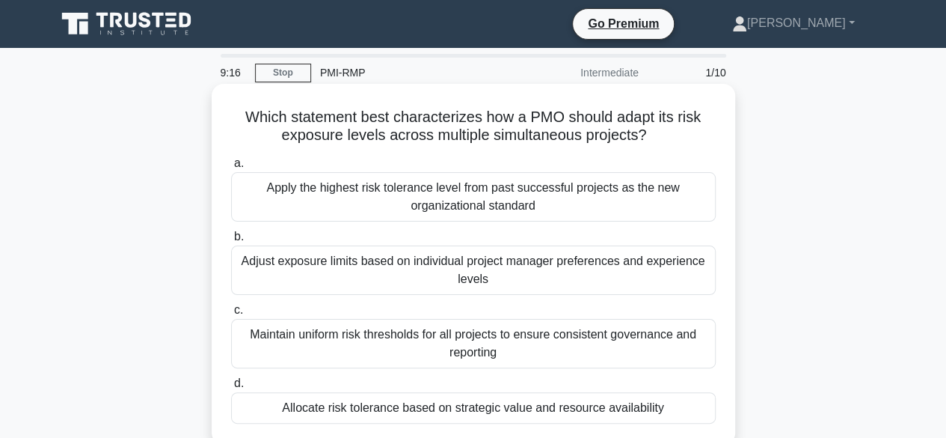
click at [431, 407] on div "Allocate risk tolerance based on strategic value and resource availability" at bounding box center [473, 407] width 485 height 31
click at [231, 388] on input "d. Allocate risk tolerance based on strategic value and resource availability" at bounding box center [231, 384] width 0 height 10
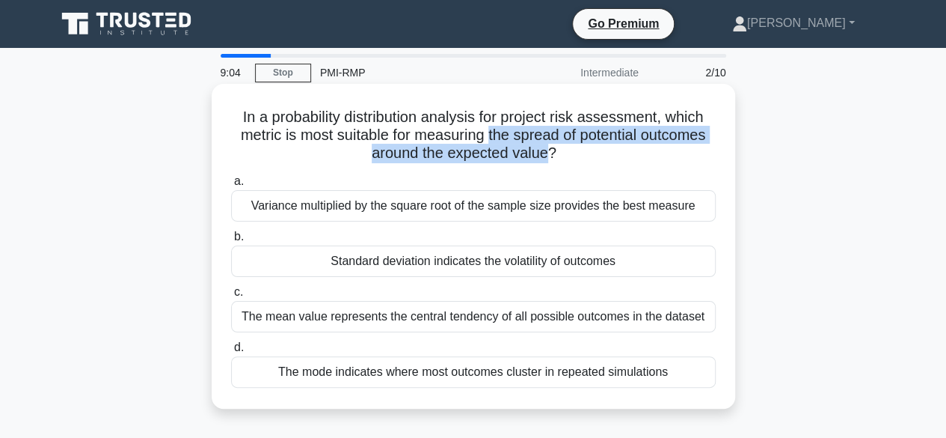
drag, startPoint x: 509, startPoint y: 133, endPoint x: 550, endPoint y: 156, distance: 46.9
click at [550, 156] on h5 "In a probability distribution analysis for project risk assessment, which metri…" at bounding box center [474, 135] width 488 height 55
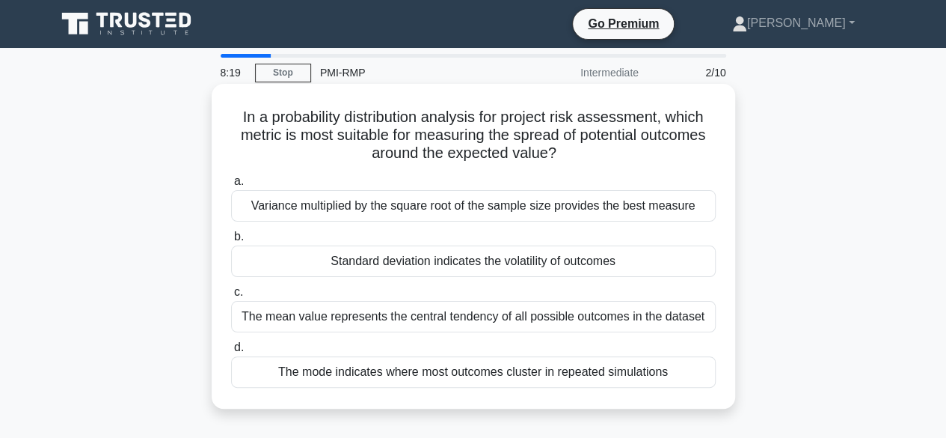
click at [429, 372] on div "The mode indicates where most outcomes cluster in repeated simulations" at bounding box center [473, 371] width 485 height 31
click at [231, 352] on input "d. The mode indicates where most outcomes cluster in repeated simulations" at bounding box center [231, 348] width 0 height 10
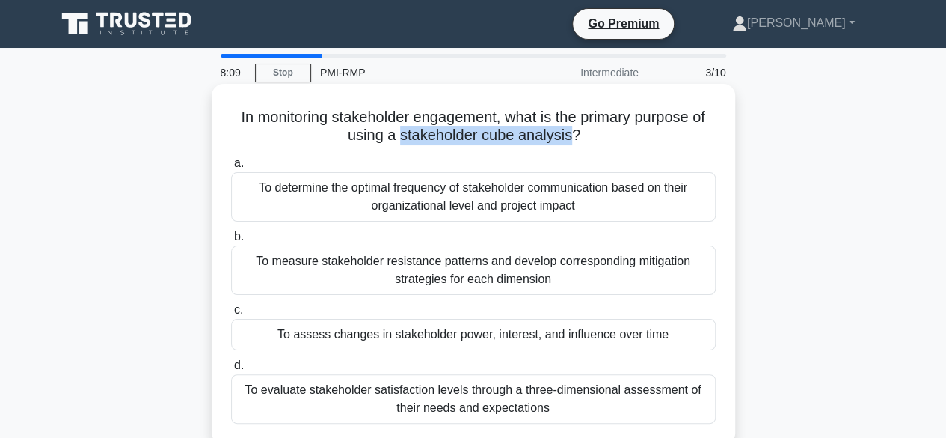
drag, startPoint x: 572, startPoint y: 133, endPoint x: 401, endPoint y: 138, distance: 170.6
click at [401, 138] on h5 "In monitoring stakeholder engagement, what is the primary purpose of using a st…" at bounding box center [474, 126] width 488 height 37
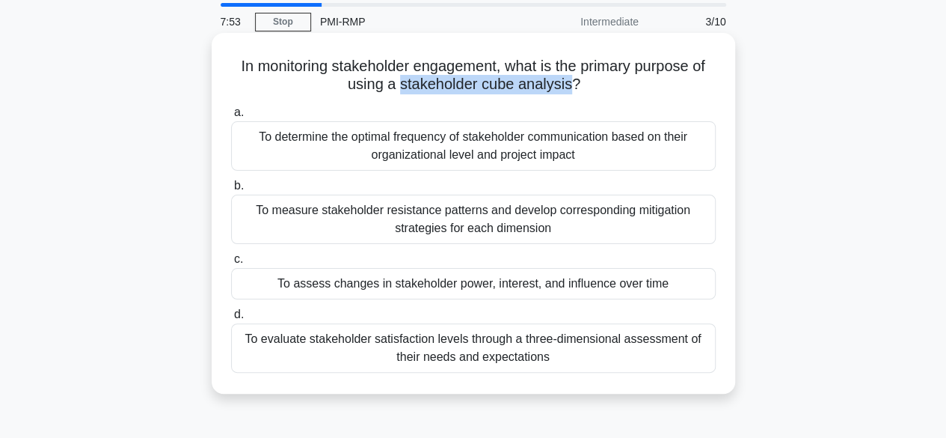
scroll to position [75, 0]
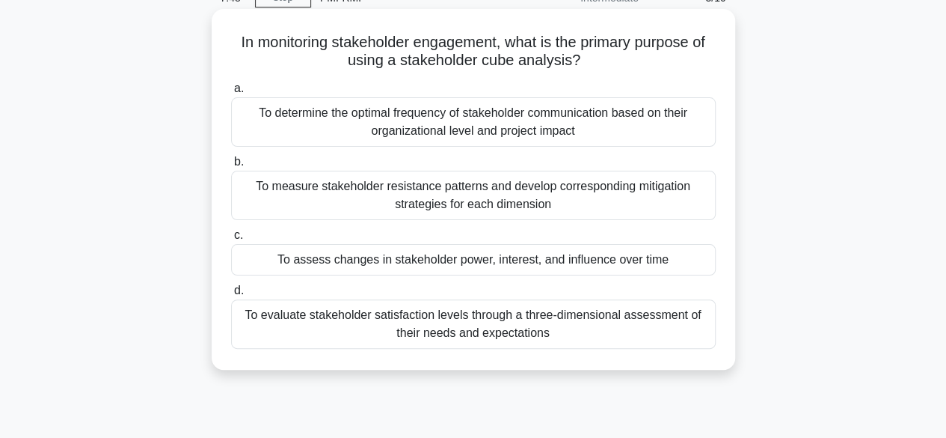
click at [459, 328] on div "To evaluate stakeholder satisfaction levels through a three-dimensional assessm…" at bounding box center [473, 323] width 485 height 49
click at [231, 295] on input "d. To evaluate stakeholder satisfaction levels through a three-dimensional asse…" at bounding box center [231, 291] width 0 height 10
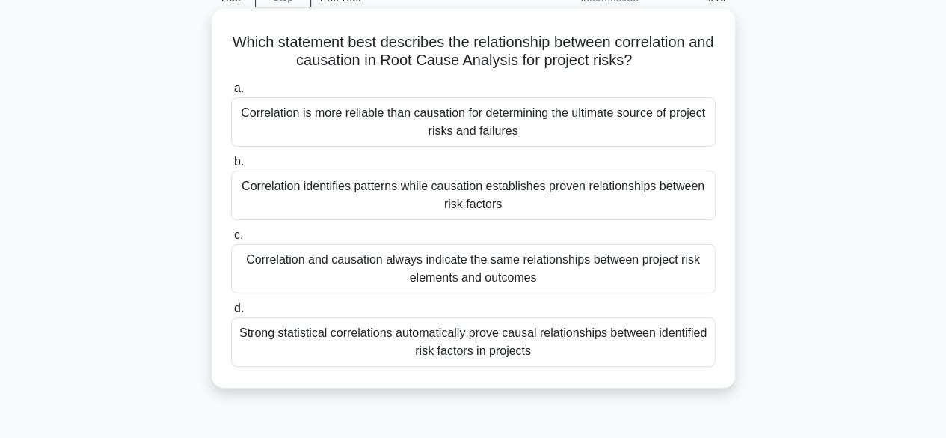
click at [482, 206] on div "Correlation identifies patterns while causation establishes proven relationship…" at bounding box center [473, 195] width 485 height 49
click at [231, 167] on input "b. Correlation identifies patterns while causation establishes proven relations…" at bounding box center [231, 162] width 0 height 10
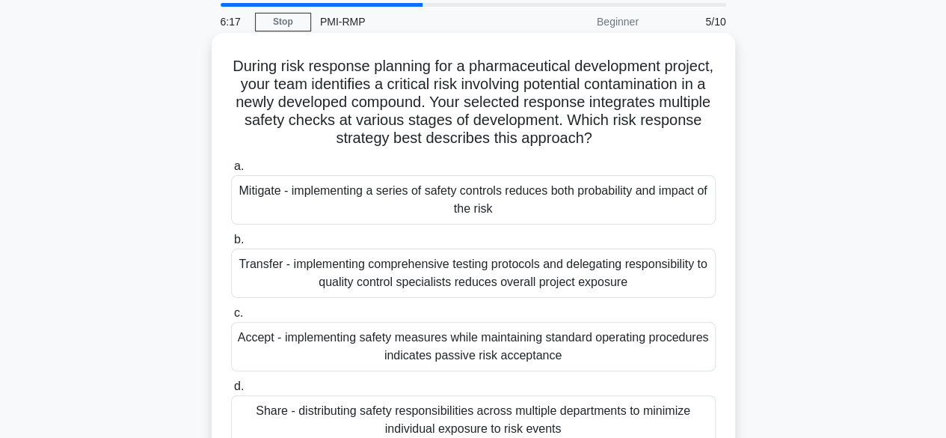
scroll to position [150, 0]
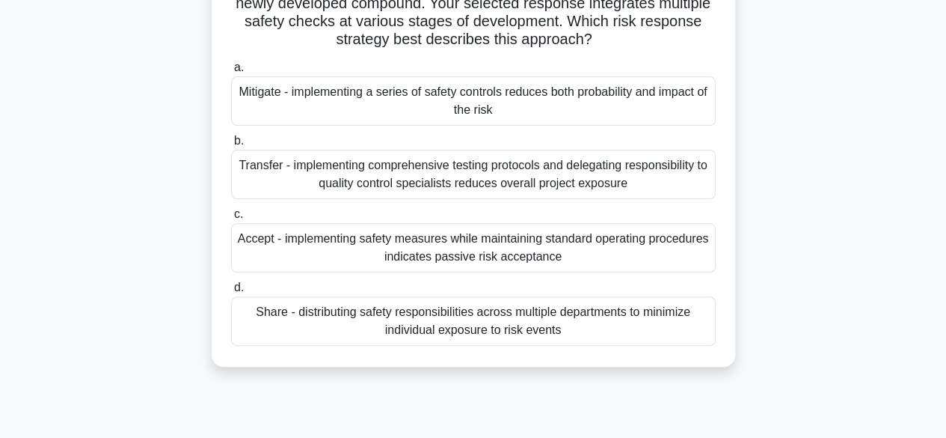
click at [506, 99] on div "Mitigate - implementing a series of safety controls reduces both probability an…" at bounding box center [473, 100] width 485 height 49
click at [231, 73] on input "a. Mitigate - implementing a series of safety controls reduces both probability…" at bounding box center [231, 68] width 0 height 10
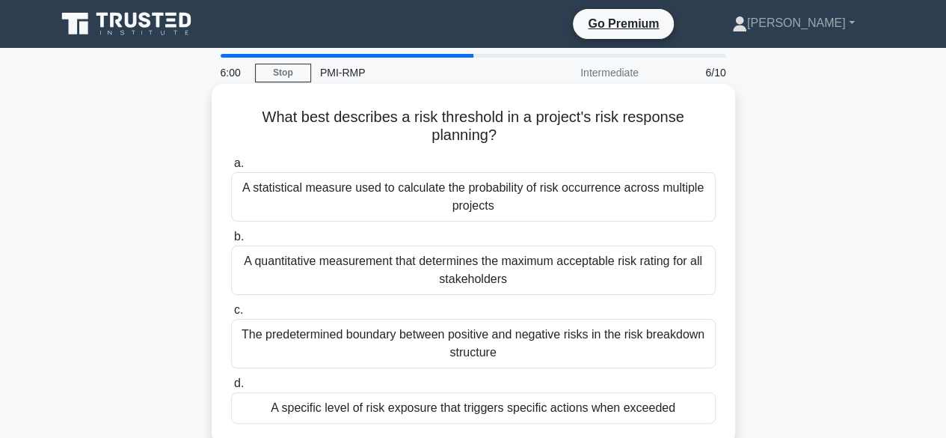
scroll to position [75, 0]
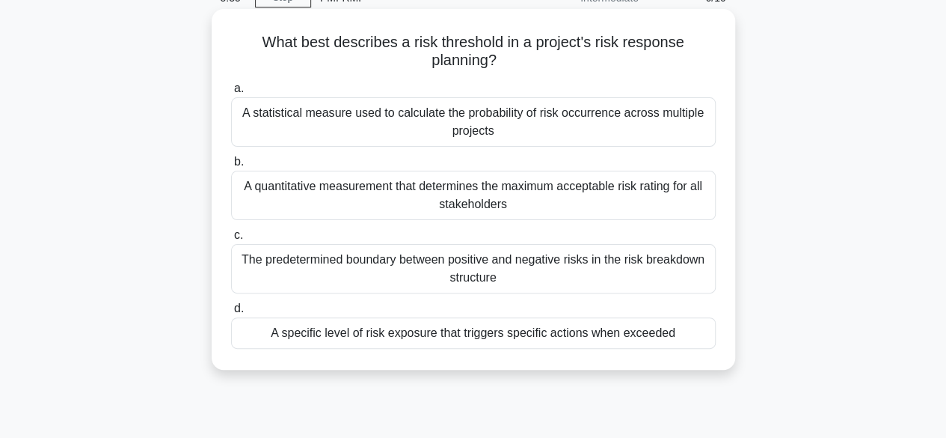
click at [575, 336] on div "A specific level of risk exposure that triggers specific actions when exceeded" at bounding box center [473, 332] width 485 height 31
click at [231, 313] on input "d. A specific level of risk exposure that triggers specific actions when exceed…" at bounding box center [231, 309] width 0 height 10
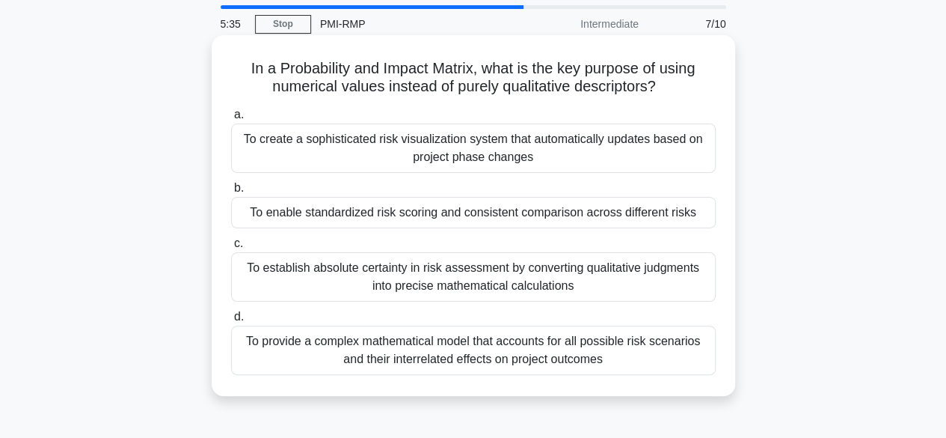
scroll to position [0, 0]
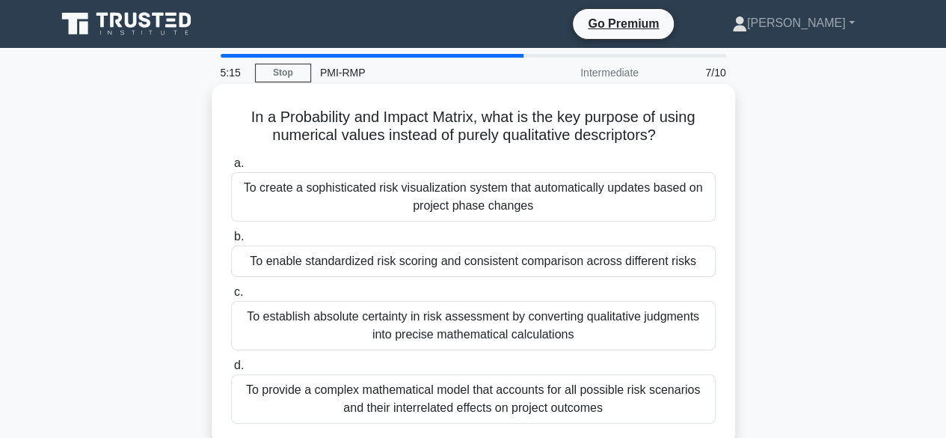
click at [343, 263] on div "To enable standardized risk scoring and consistent comparison across different …" at bounding box center [473, 260] width 485 height 31
click at [231, 242] on input "b. To enable standardized risk scoring and consistent comparison across differe…" at bounding box center [231, 237] width 0 height 10
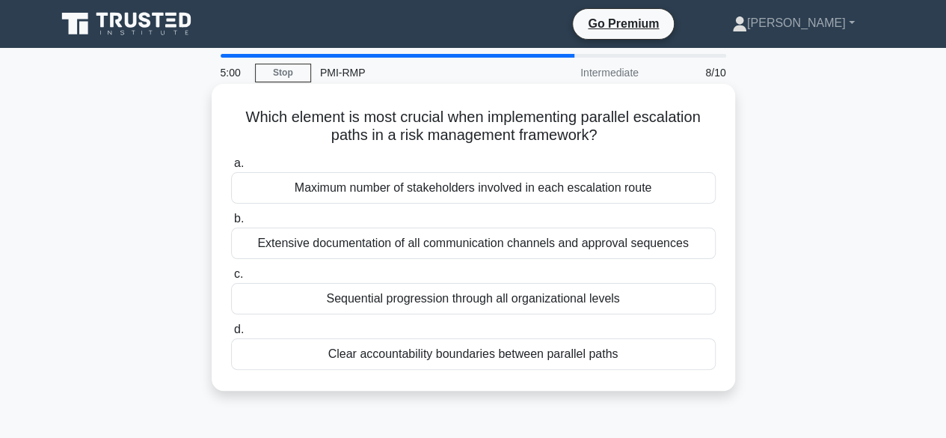
click at [470, 354] on div "Clear accountability boundaries between parallel paths" at bounding box center [473, 353] width 485 height 31
click at [231, 334] on input "d. Clear accountability boundaries between parallel paths" at bounding box center [231, 330] width 0 height 10
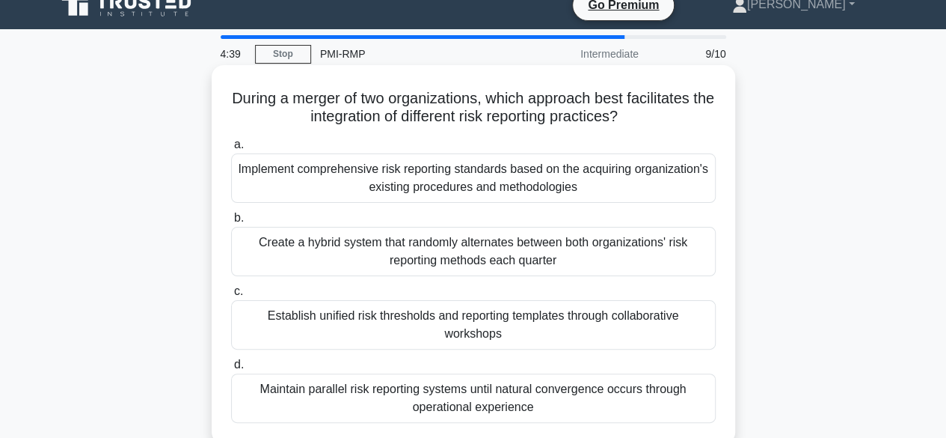
scroll to position [75, 0]
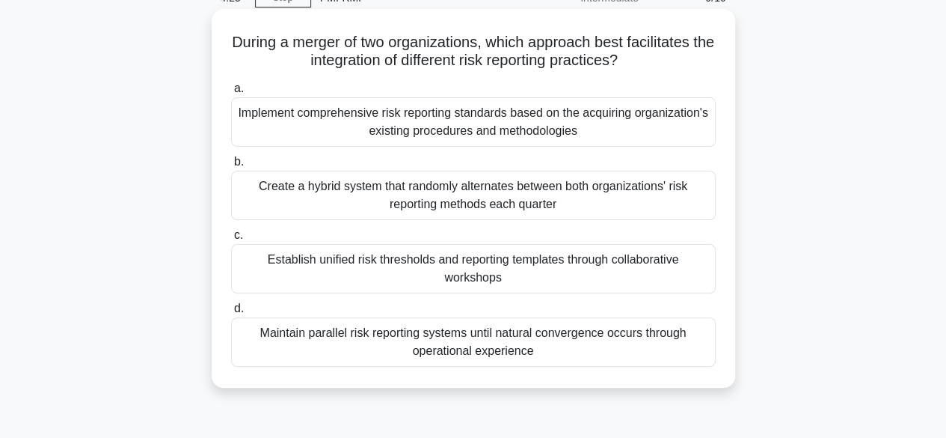
drag, startPoint x: 316, startPoint y: 264, endPoint x: 546, endPoint y: 151, distance: 256.6
click at [546, 151] on div "a. Implement comprehensive risk reporting standards based on the acquiring orga…" at bounding box center [473, 222] width 503 height 293
click at [660, 35] on h5 "During a merger of two organizations, which approach best facilitates the integ…" at bounding box center [474, 51] width 488 height 37
click at [391, 267] on div "Establish unified risk thresholds and reporting templates through collaborative…" at bounding box center [473, 268] width 485 height 49
click at [231, 240] on input "c. Establish unified risk thresholds and reporting templates through collaborat…" at bounding box center [231, 235] width 0 height 10
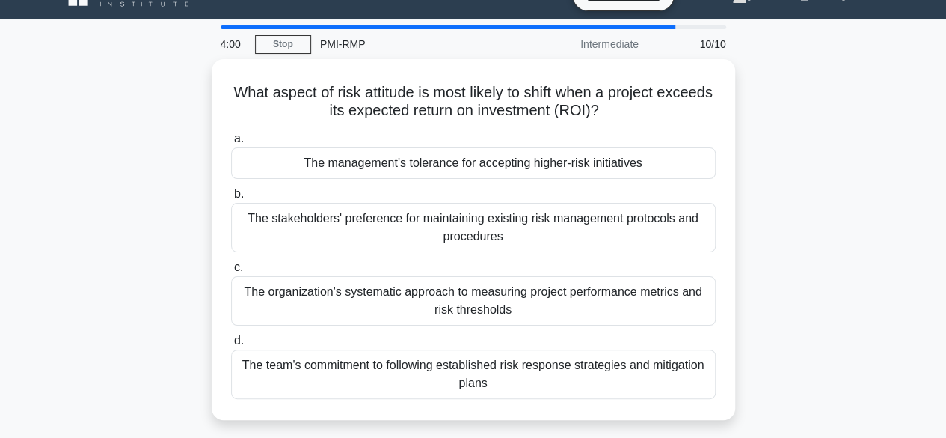
scroll to position [0, 0]
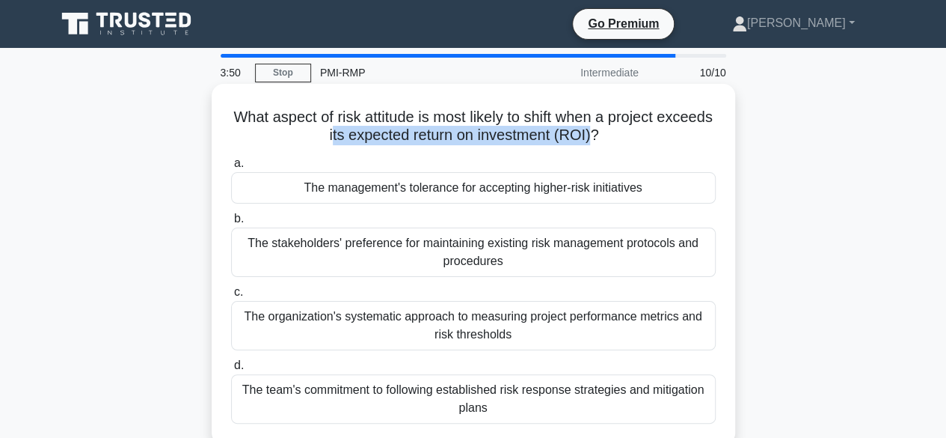
drag, startPoint x: 619, startPoint y: 134, endPoint x: 380, endPoint y: 258, distance: 269.7
click at [356, 141] on h5 "What aspect of risk attitude is most likely to shift when a project exceeds its…" at bounding box center [474, 126] width 488 height 37
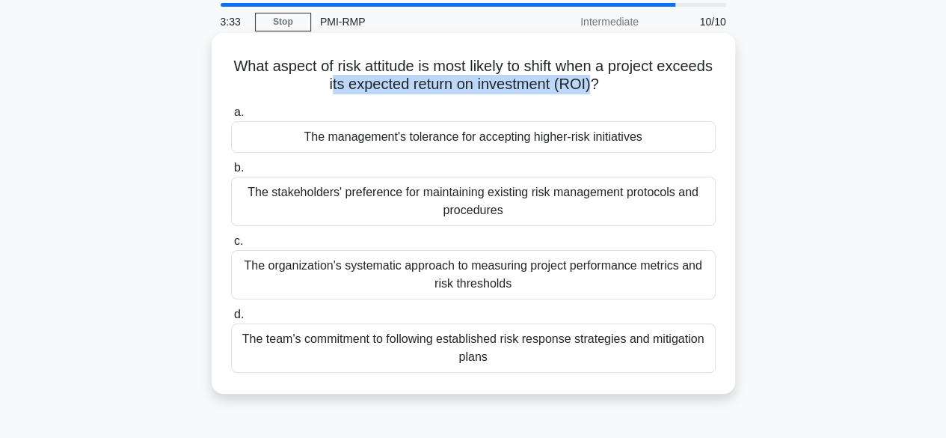
scroll to position [75, 0]
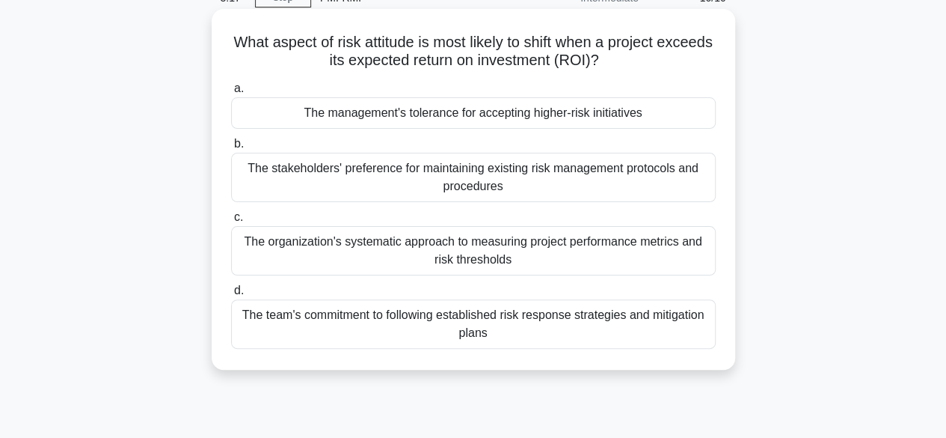
click at [408, 117] on div "The management's tolerance for accepting higher-risk initiatives" at bounding box center [473, 112] width 485 height 31
click at [231, 94] on input "a. The management's tolerance for accepting higher-risk initiatives" at bounding box center [231, 89] width 0 height 10
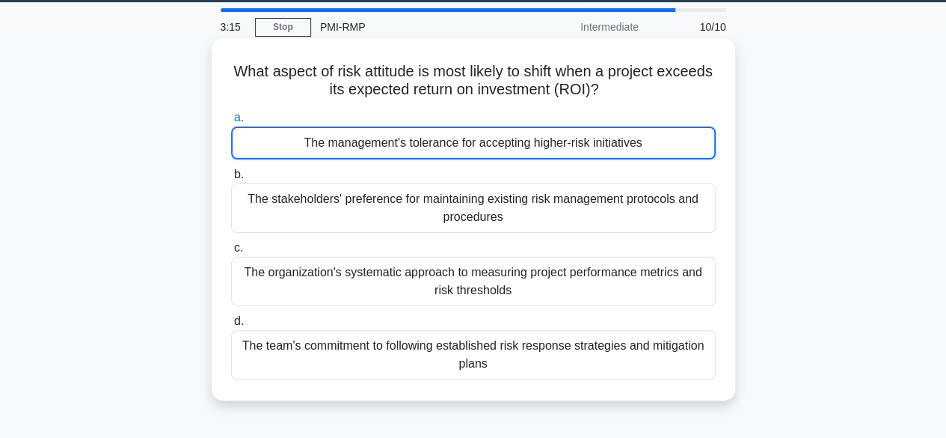
scroll to position [0, 0]
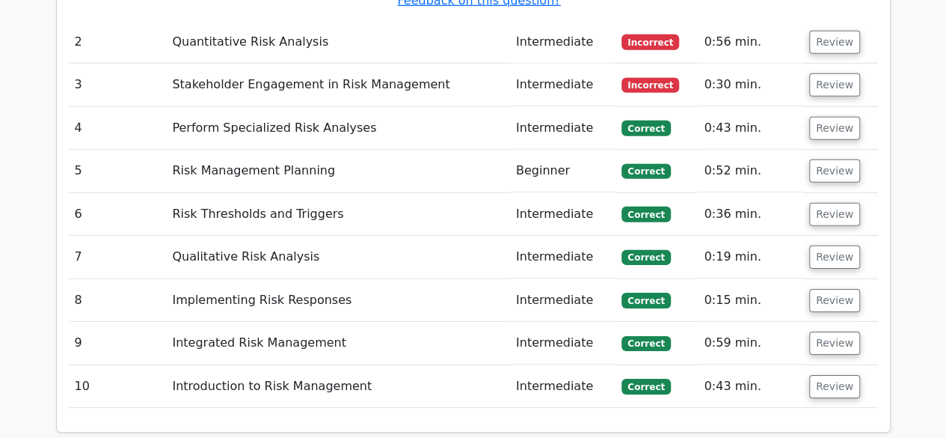
scroll to position [1943, 0]
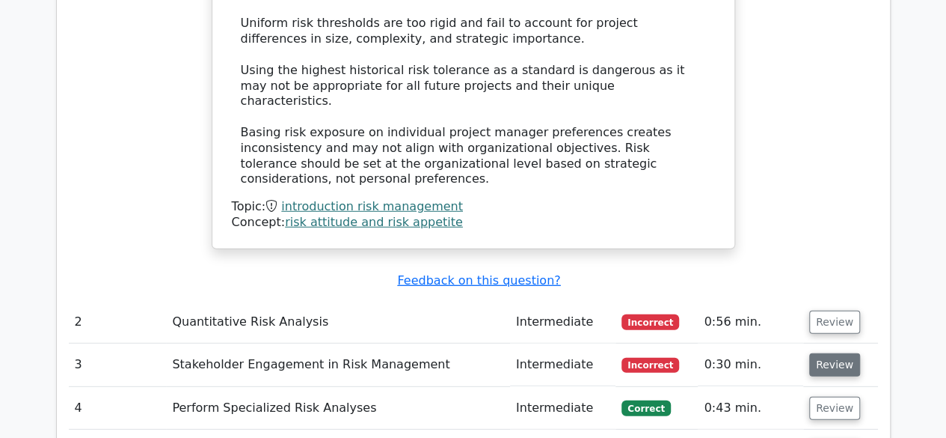
click at [811, 353] on button "Review" at bounding box center [834, 364] width 51 height 23
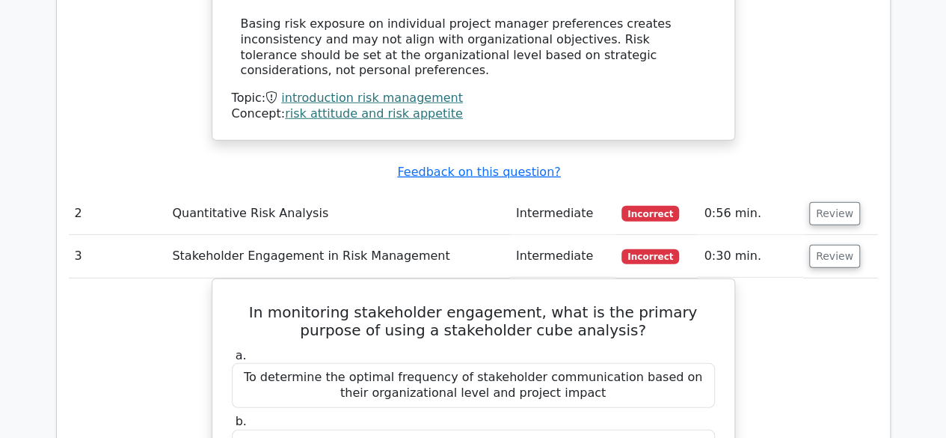
scroll to position [2018, 0]
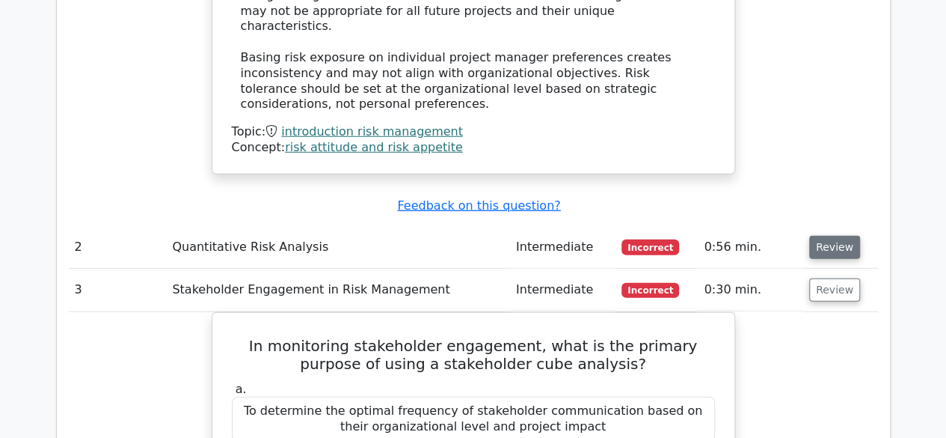
click at [843, 236] on button "Review" at bounding box center [834, 247] width 51 height 23
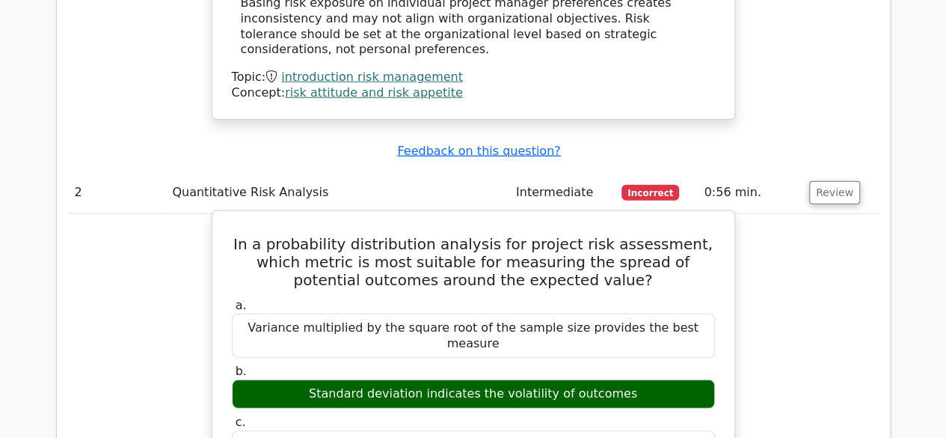
scroll to position [2093, 0]
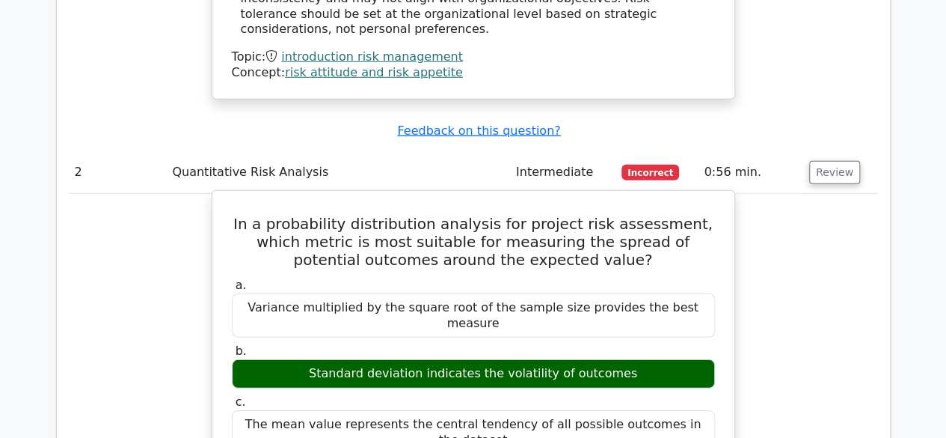
drag, startPoint x: 260, startPoint y: 331, endPoint x: 732, endPoint y: 337, distance: 472.1
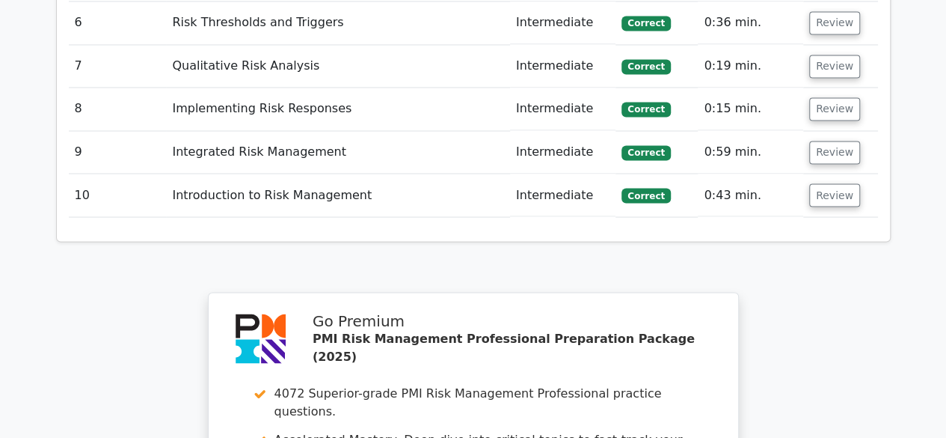
scroll to position [3963, 0]
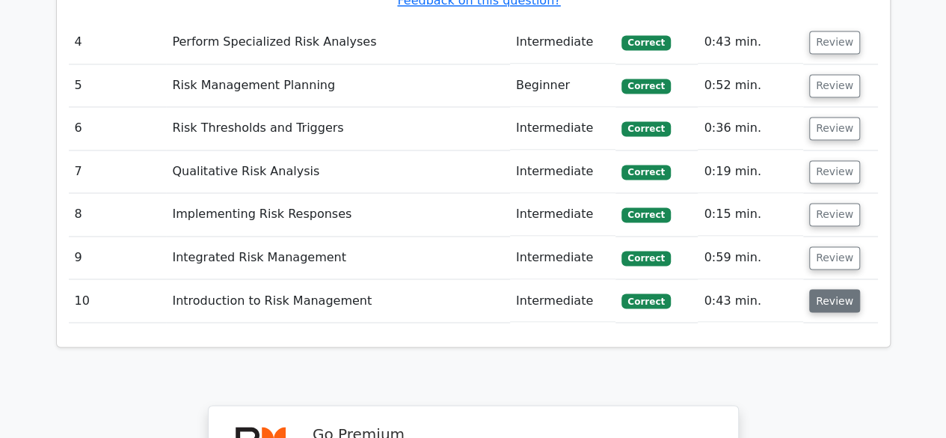
click at [842, 289] on button "Review" at bounding box center [834, 300] width 51 height 23
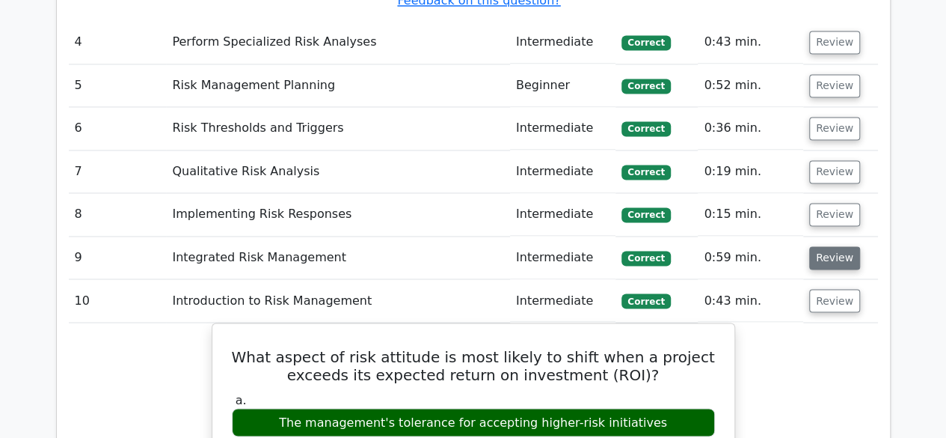
click at [836, 246] on button "Review" at bounding box center [834, 257] width 51 height 23
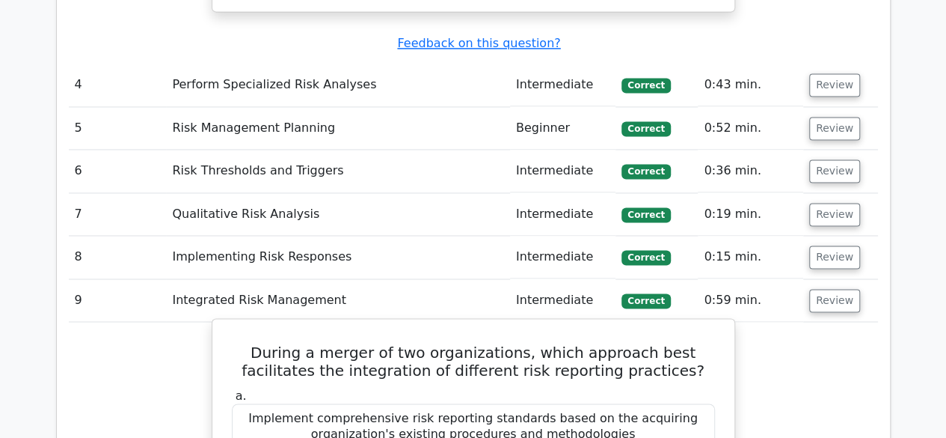
scroll to position [3888, 0]
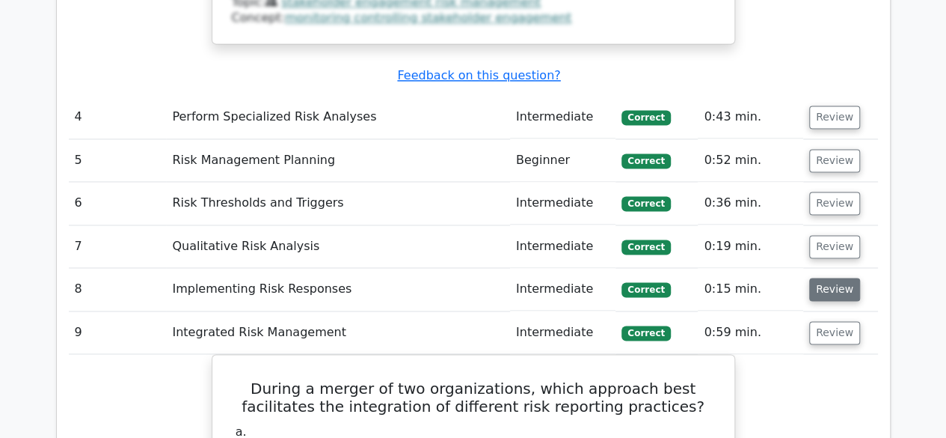
click at [818, 278] on button "Review" at bounding box center [834, 289] width 51 height 23
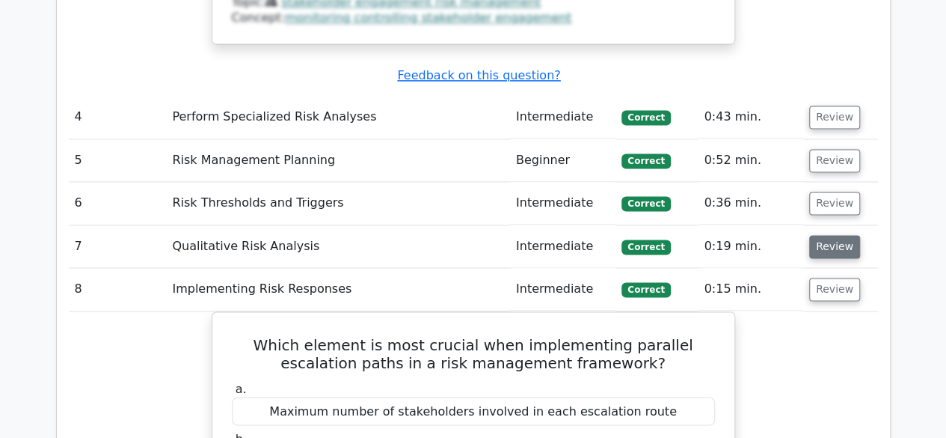
click at [829, 235] on button "Review" at bounding box center [834, 246] width 51 height 23
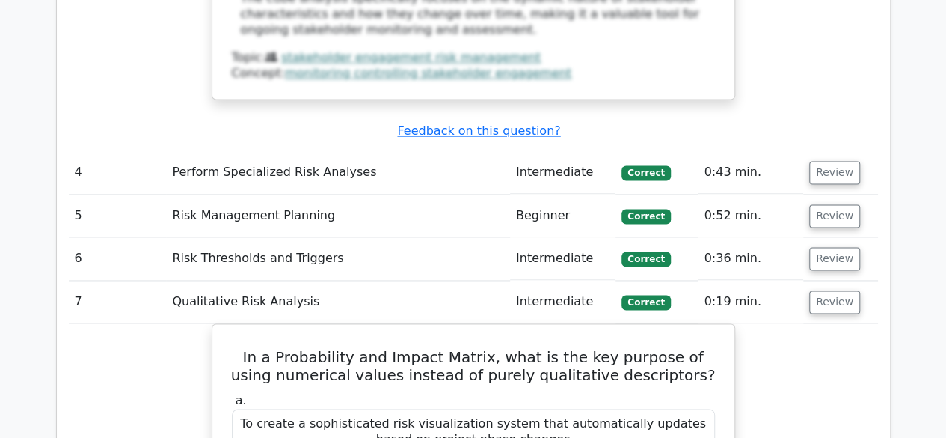
scroll to position [3813, 0]
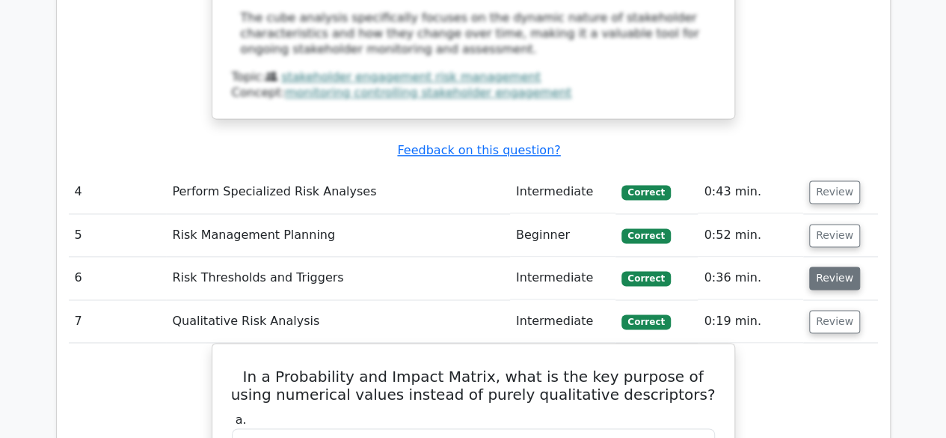
click at [812, 266] on button "Review" at bounding box center [834, 277] width 51 height 23
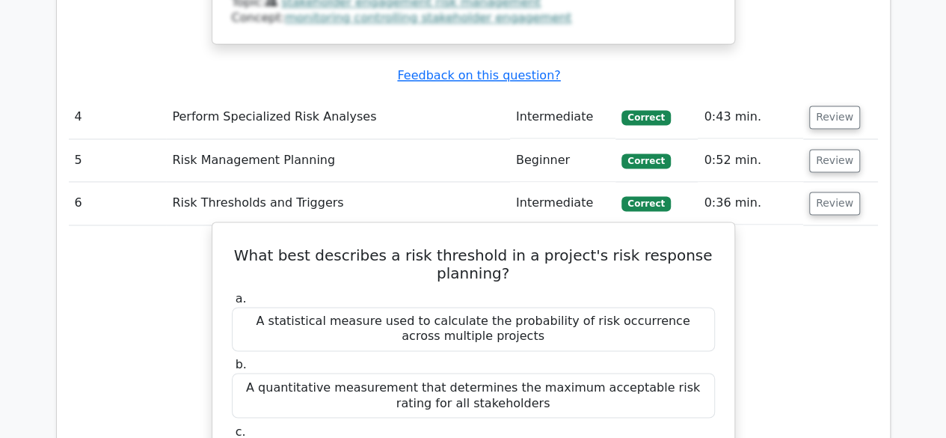
scroll to position [3739, 0]
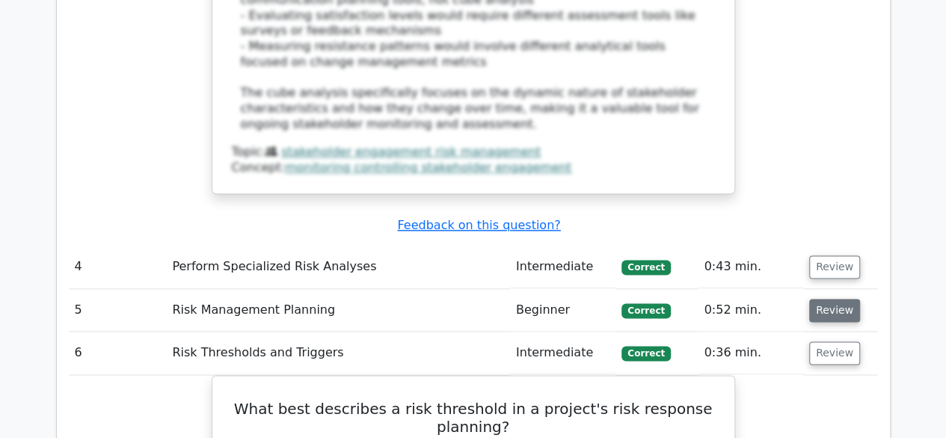
click at [819, 298] on button "Review" at bounding box center [834, 309] width 51 height 23
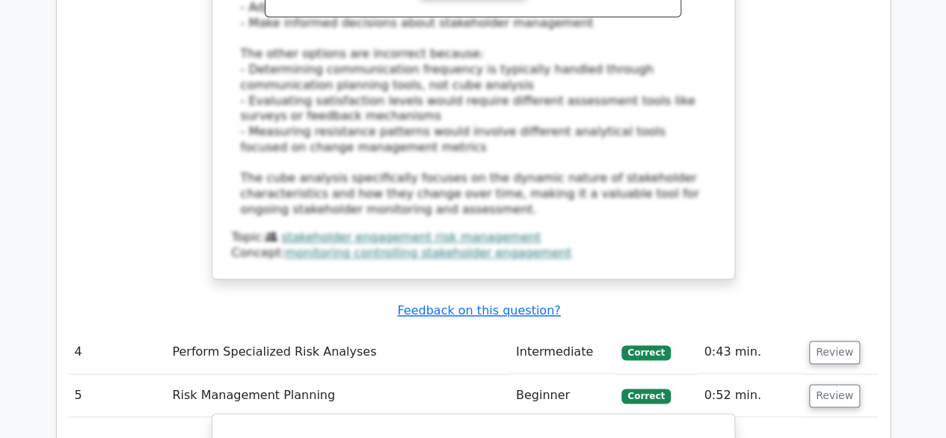
scroll to position [3589, 0]
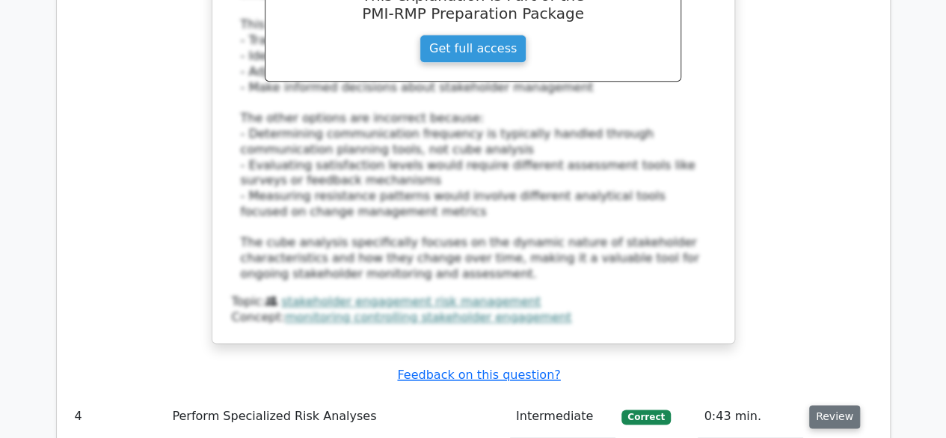
click at [815, 405] on button "Review" at bounding box center [834, 416] width 51 height 23
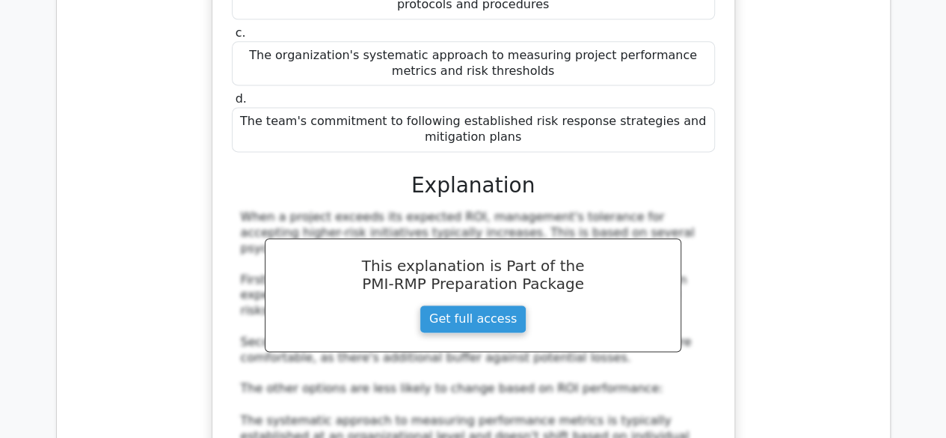
scroll to position [10004, 0]
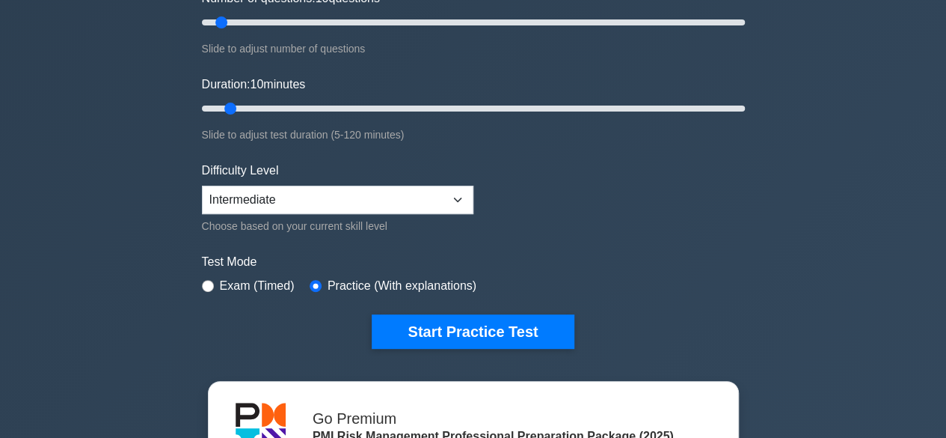
scroll to position [374, 0]
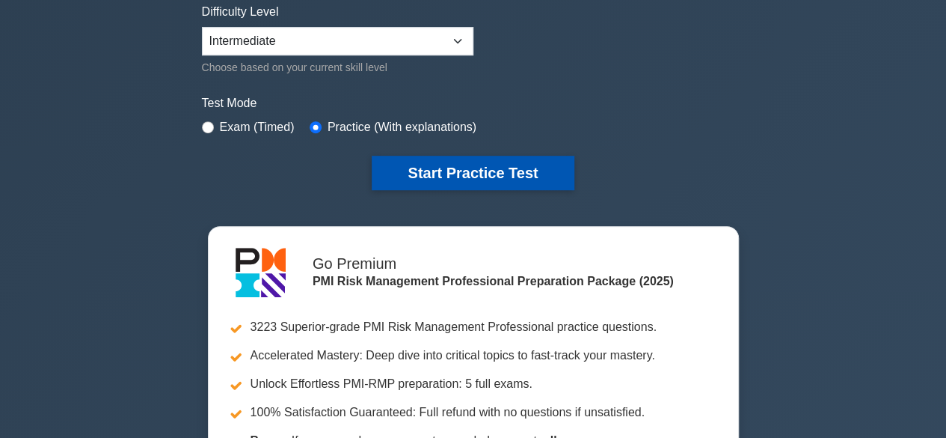
click at [419, 173] on button "Start Practice Test" at bounding box center [473, 173] width 202 height 34
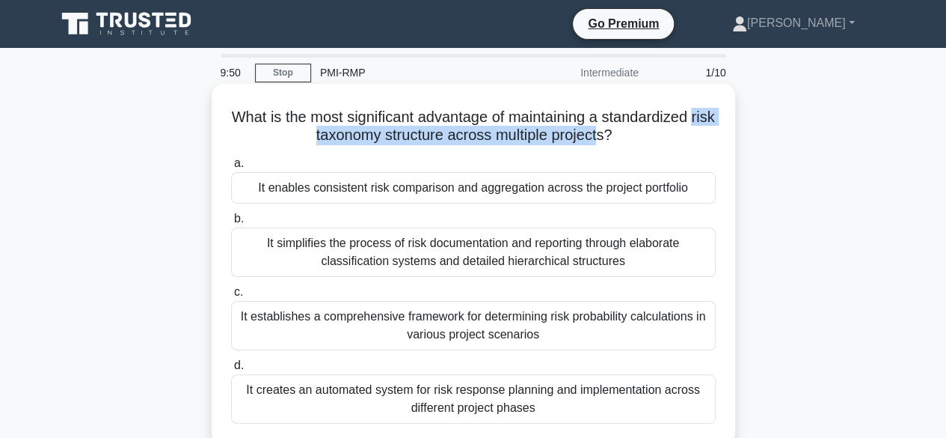
drag, startPoint x: 295, startPoint y: 137, endPoint x: 613, endPoint y: 138, distance: 317.2
click at [613, 138] on h5 "What is the most significant advantage of maintaining a standardized risk taxon…" at bounding box center [474, 126] width 488 height 37
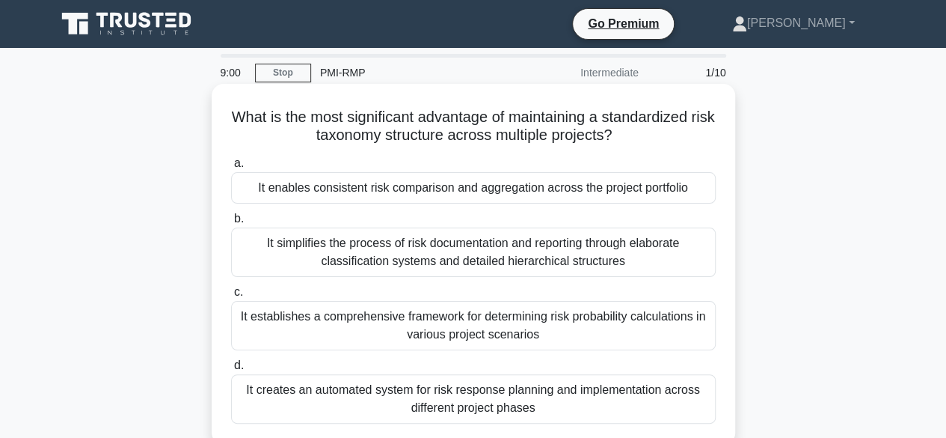
click at [340, 191] on div "It enables consistent risk comparison and aggregation across the project portfo…" at bounding box center [473, 187] width 485 height 31
click at [231, 168] on input "a. It enables consistent risk comparison and aggregation across the project por…" at bounding box center [231, 164] width 0 height 10
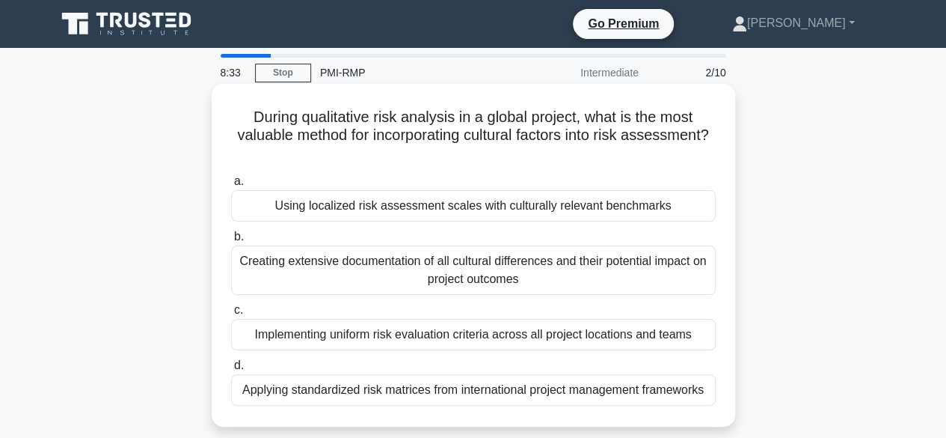
click at [371, 210] on div "Using localized risk assessment scales with culturally relevant benchmarks" at bounding box center [473, 205] width 485 height 31
click at [231, 186] on input "a. Using localized risk assessment scales with culturally relevant benchmarks" at bounding box center [231, 182] width 0 height 10
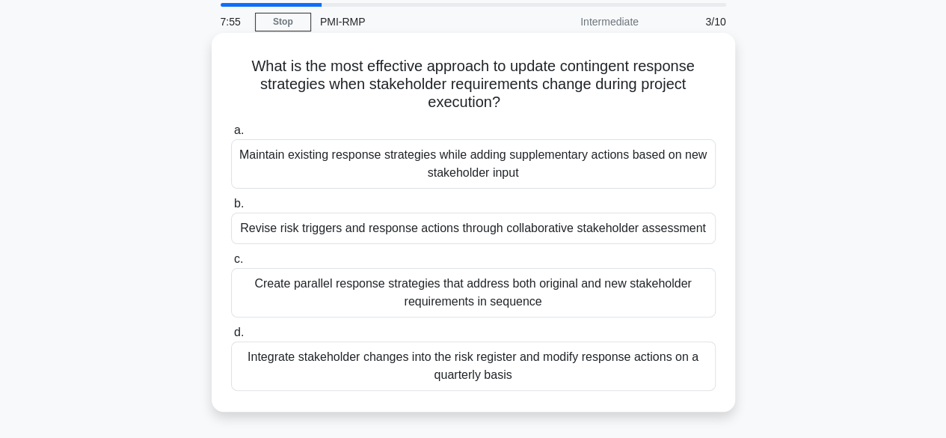
scroll to position [75, 0]
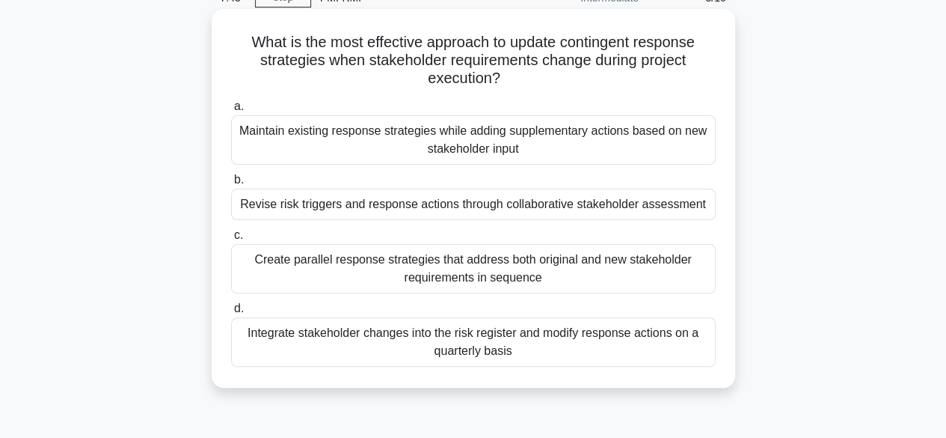
click at [392, 343] on div "Integrate stakeholder changes into the risk register and modify response action…" at bounding box center [473, 341] width 485 height 49
click at [231, 313] on input "d. Integrate stakeholder changes into the risk register and modify response act…" at bounding box center [231, 309] width 0 height 10
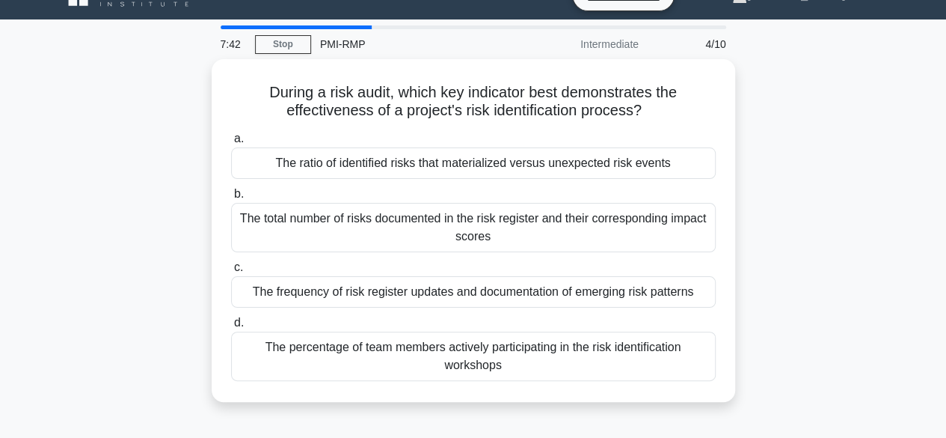
scroll to position [0, 0]
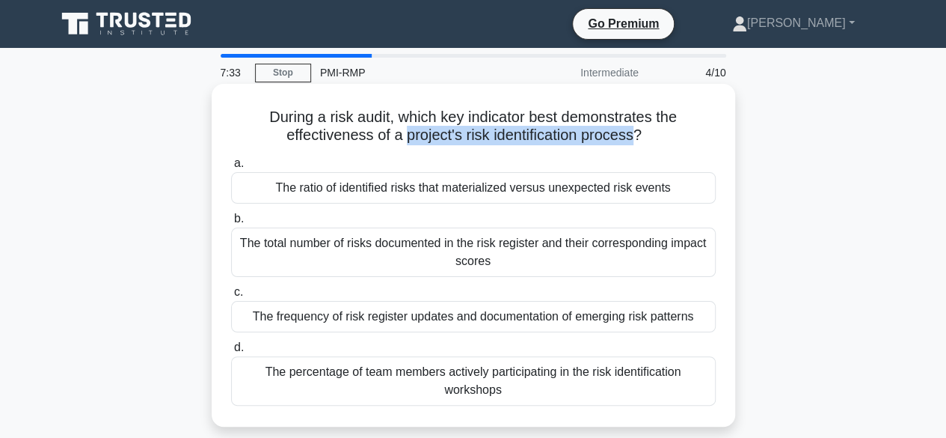
drag, startPoint x: 401, startPoint y: 137, endPoint x: 635, endPoint y: 138, distance: 234.1
click at [635, 138] on h5 "During a risk audit, which key indicator best demonstrates the effectiveness of…" at bounding box center [474, 126] width 488 height 37
drag, startPoint x: 340, startPoint y: 188, endPoint x: 672, endPoint y: 185, distance: 332.9
click at [672, 185] on div "The ratio of identified risks that materialized versus unexpected risk events" at bounding box center [473, 187] width 485 height 31
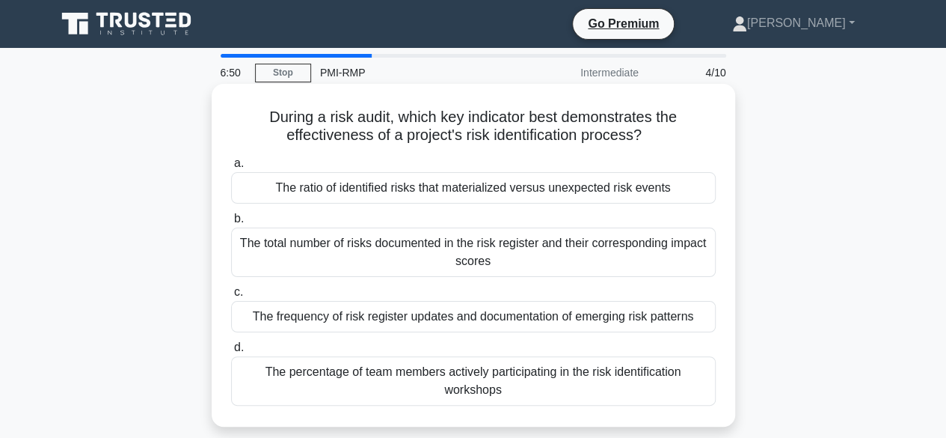
click at [310, 191] on div "The ratio of identified risks that materialized versus unexpected risk events" at bounding box center [473, 187] width 485 height 31
click at [231, 168] on input "a. The ratio of identified risks that materialized versus unexpected risk events" at bounding box center [231, 164] width 0 height 10
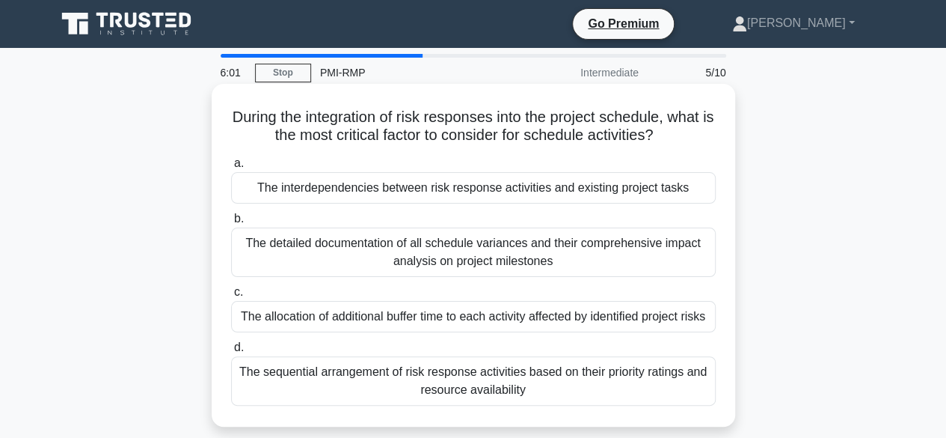
click at [473, 196] on div "The interdependencies between risk response activities and existing project tas…" at bounding box center [473, 187] width 485 height 31
click at [231, 168] on input "a. The interdependencies between risk response activities and existing project …" at bounding box center [231, 164] width 0 height 10
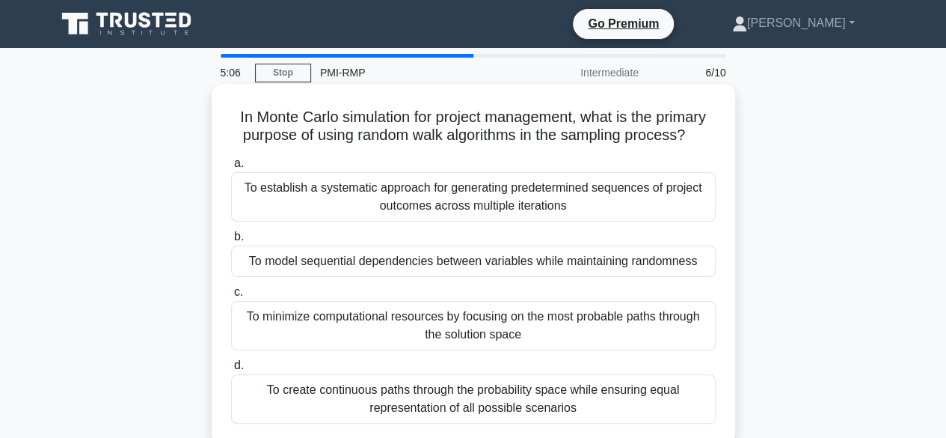
click at [476, 205] on div "To establish a systematic approach for generating predetermined sequences of pr…" at bounding box center [473, 196] width 485 height 49
click at [231, 168] on input "a. To establish a systematic approach for generating predetermined sequences of…" at bounding box center [231, 164] width 0 height 10
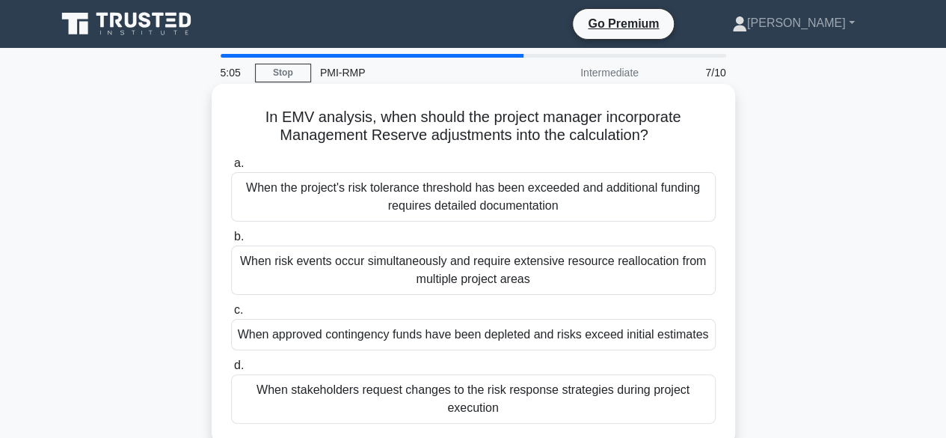
click at [476, 199] on div "When the project's risk tolerance threshold has been exceeded and additional fu…" at bounding box center [473, 196] width 485 height 49
click at [231, 168] on input "a. When the project's risk tolerance threshold has been exceeded and additional…" at bounding box center [231, 164] width 0 height 10
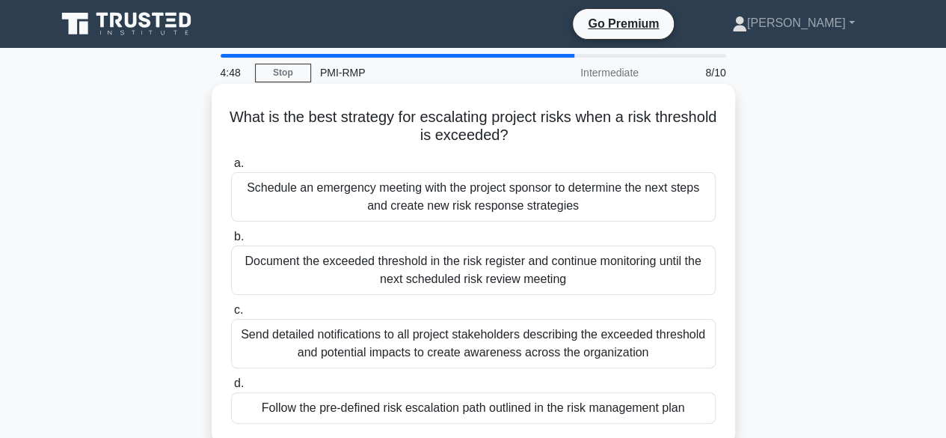
click at [417, 408] on div "Follow the pre-defined risk escalation path outlined in the risk management plan" at bounding box center [473, 407] width 485 height 31
click at [231, 388] on input "d. Follow the pre-defined risk escalation path outlined in the risk management …" at bounding box center [231, 384] width 0 height 10
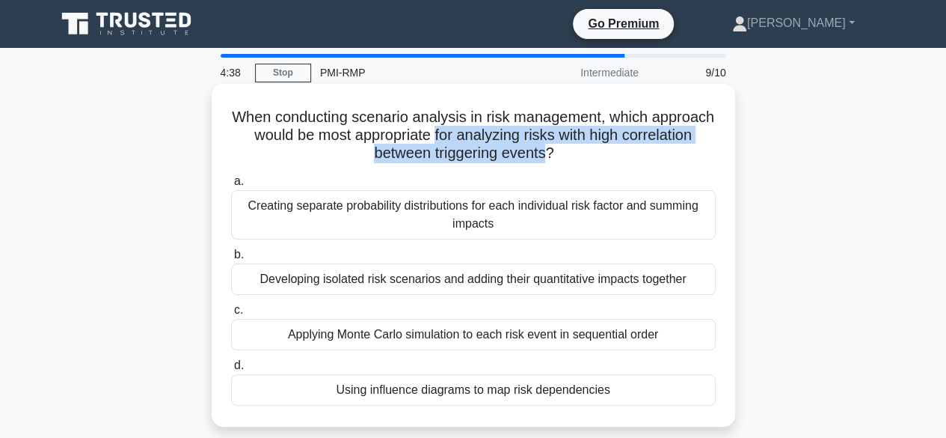
drag, startPoint x: 508, startPoint y: 135, endPoint x: 586, endPoint y: 155, distance: 80.9
click at [586, 155] on h5 "When conducting scenario analysis in risk management, which approach would be m…" at bounding box center [474, 135] width 488 height 55
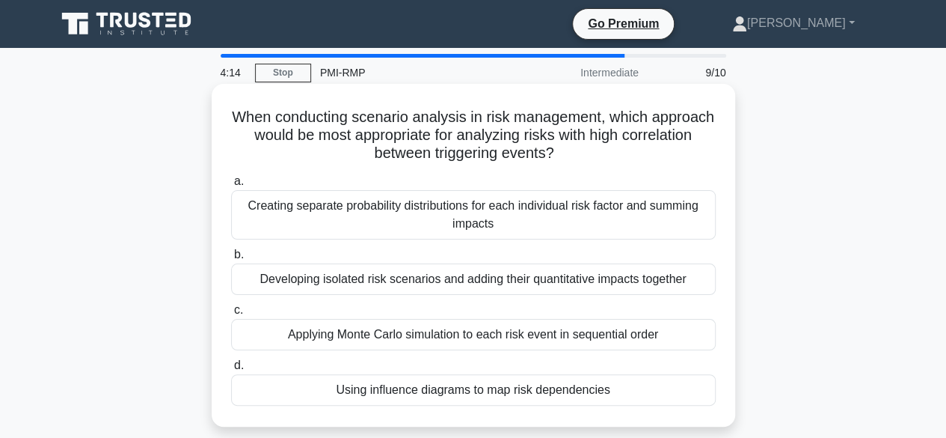
click at [432, 336] on div "Applying Monte Carlo simulation to each risk event in sequential order" at bounding box center [473, 334] width 485 height 31
click at [231, 315] on input "c. Applying Monte Carlo simulation to each risk event in sequential order" at bounding box center [231, 310] width 0 height 10
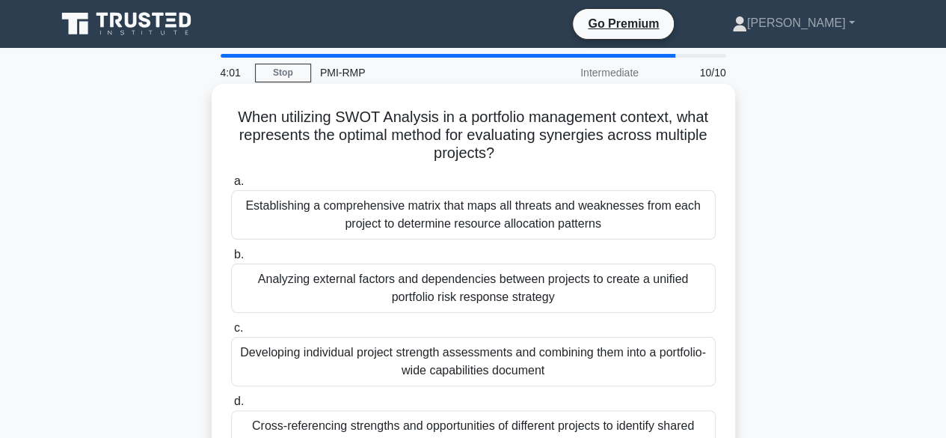
drag, startPoint x: 338, startPoint y: 137, endPoint x: 683, endPoint y: 147, distance: 345.0
click at [683, 147] on h5 "When utilizing SWOT Analysis in a portfolio management context, what represents…" at bounding box center [474, 135] width 488 height 55
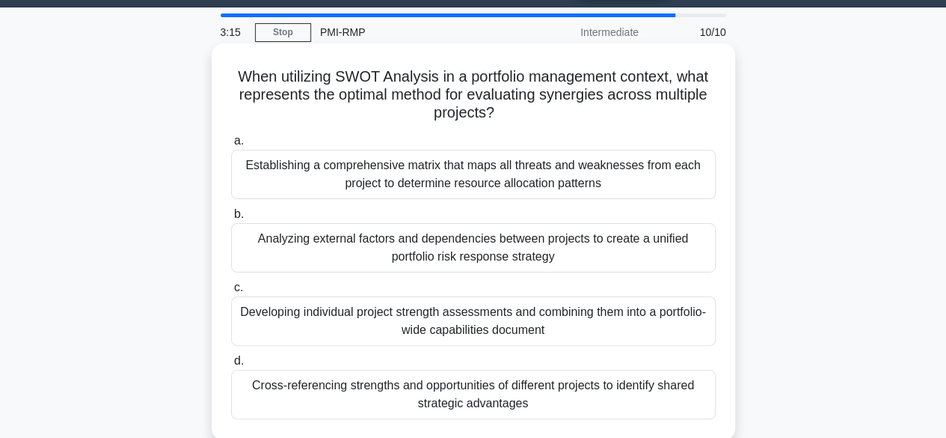
scroll to position [75, 0]
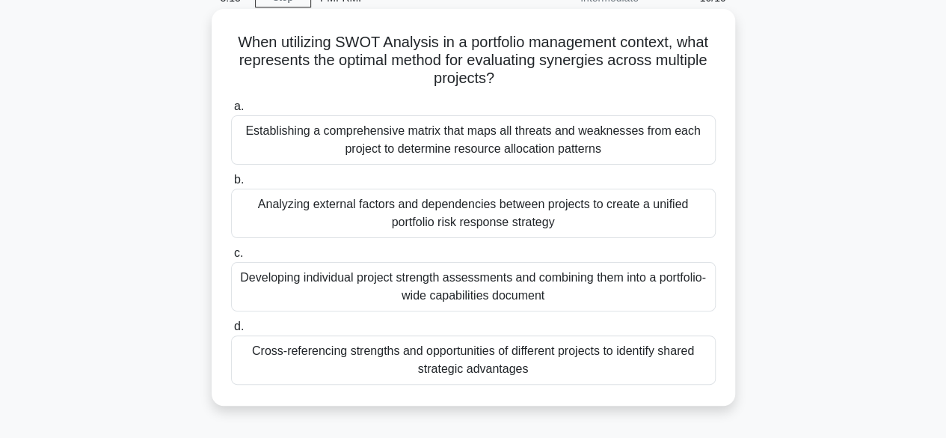
click at [497, 360] on div "Cross-referencing strengths and opportunities of different projects to identify…" at bounding box center [473, 359] width 485 height 49
click at [231, 331] on input "d. Cross-referencing strengths and opportunities of different projects to ident…" at bounding box center [231, 327] width 0 height 10
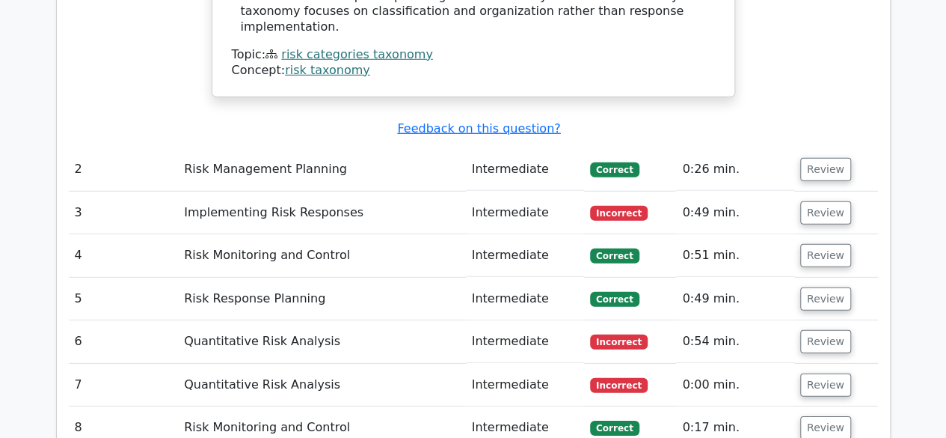
scroll to position [2095, 0]
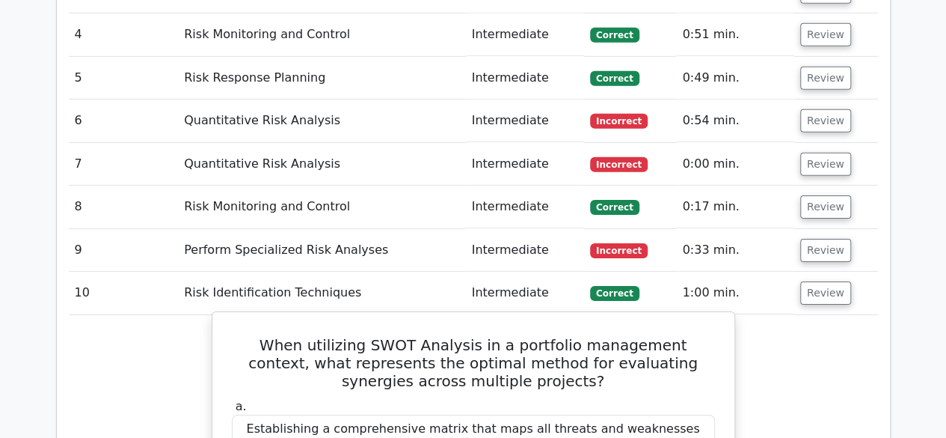
scroll to position [2169, 0]
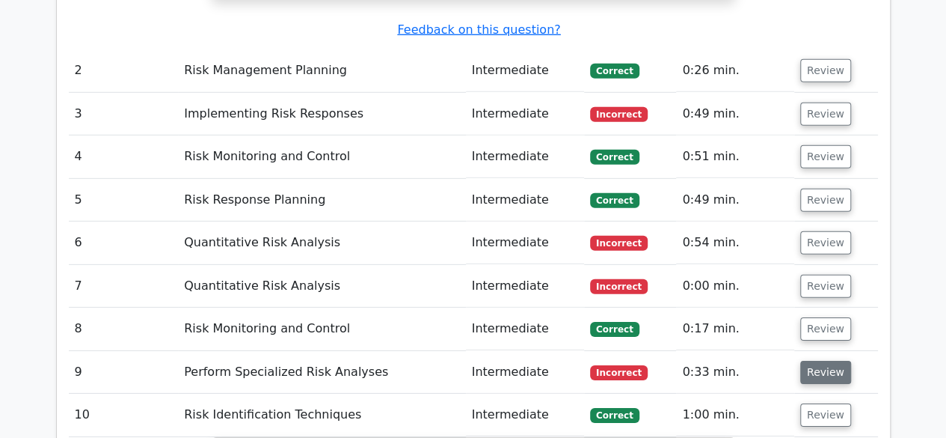
click at [827, 361] on button "Review" at bounding box center [825, 372] width 51 height 23
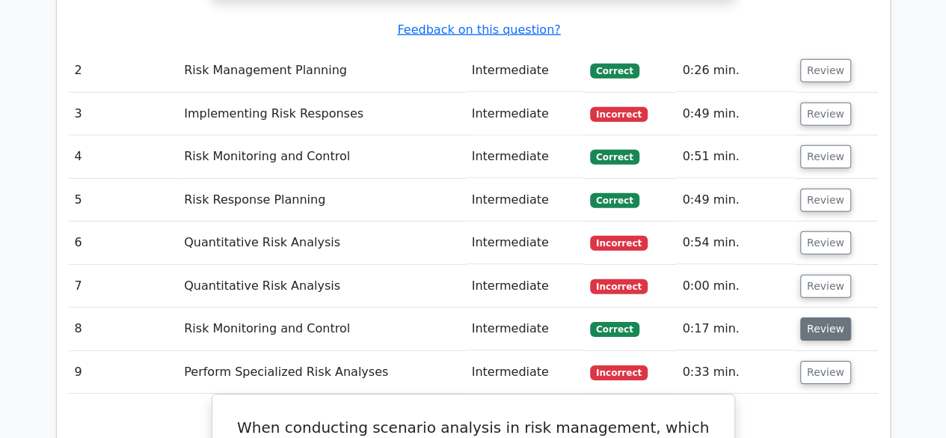
click at [818, 317] on button "Review" at bounding box center [825, 328] width 51 height 23
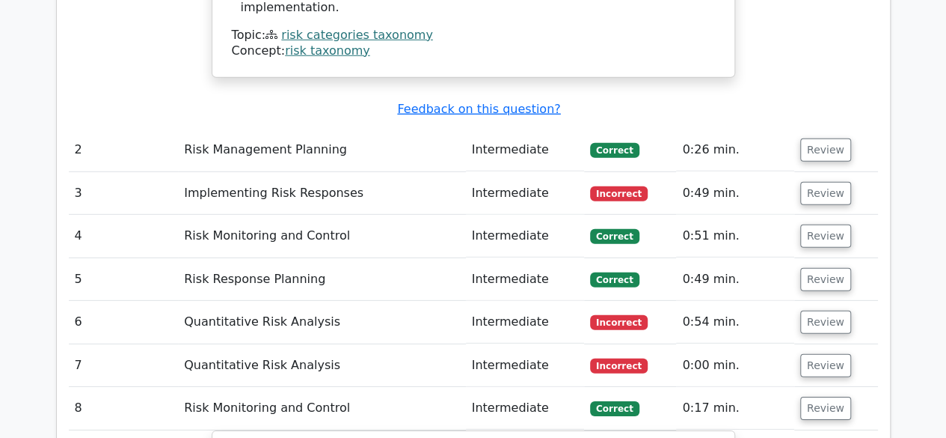
scroll to position [2020, 0]
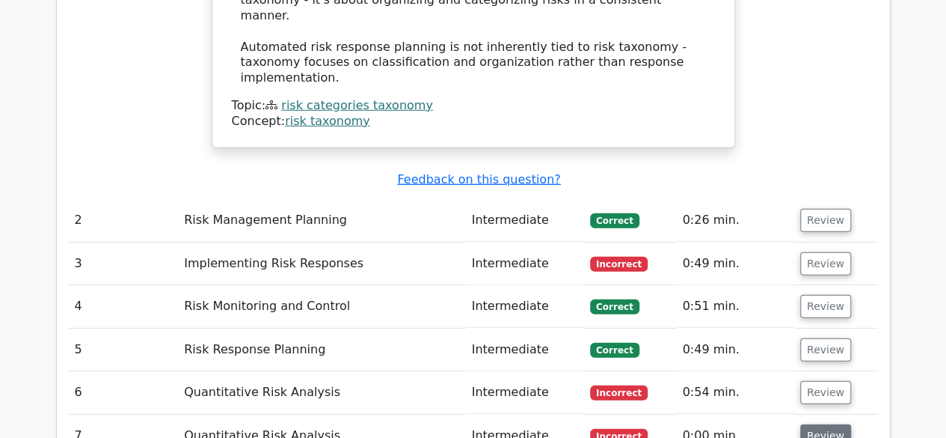
click at [833, 424] on button "Review" at bounding box center [825, 435] width 51 height 23
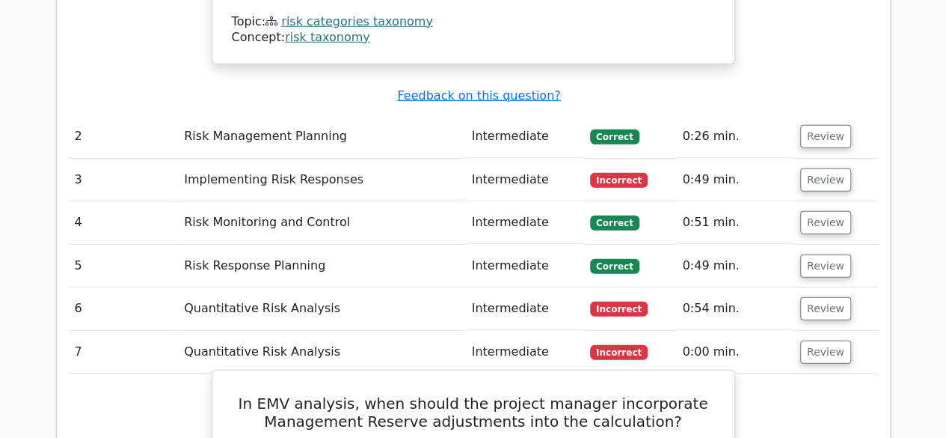
scroll to position [2169, 0]
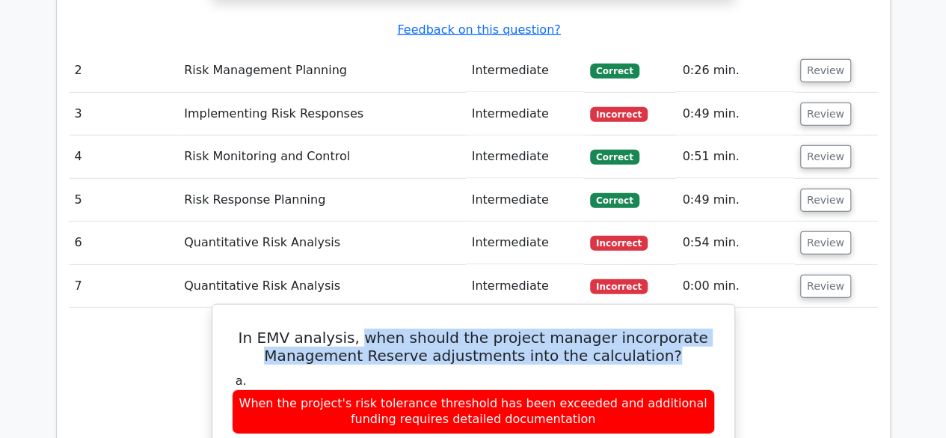
drag, startPoint x: 373, startPoint y: 179, endPoint x: 661, endPoint y: 200, distance: 289.6
click at [661, 328] on h5 "In EMV analysis, when should the project manager incorporate Management Reserve…" at bounding box center [473, 346] width 486 height 36
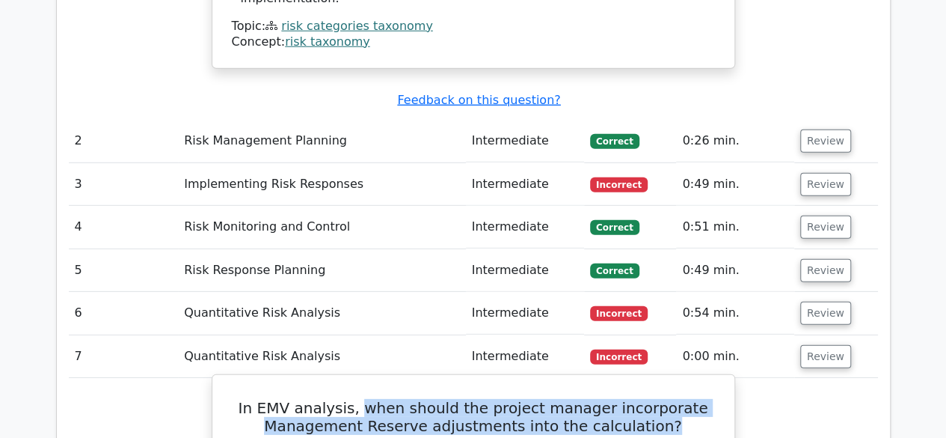
scroll to position [2095, 0]
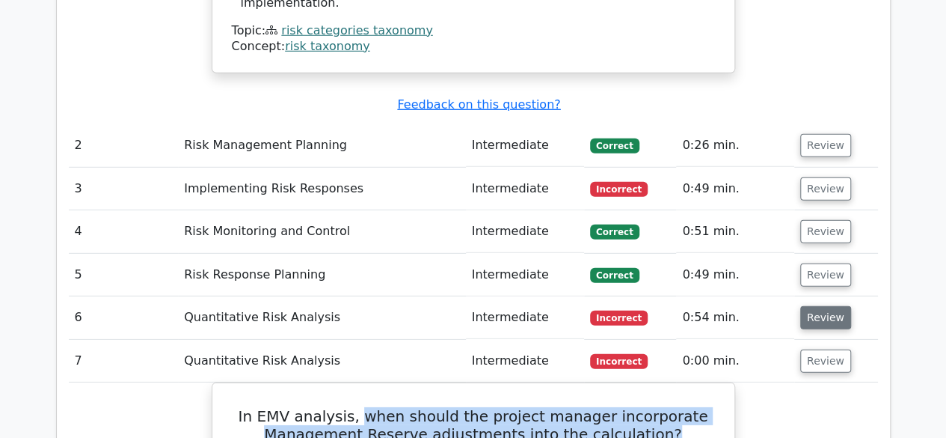
click at [818, 306] on button "Review" at bounding box center [825, 317] width 51 height 23
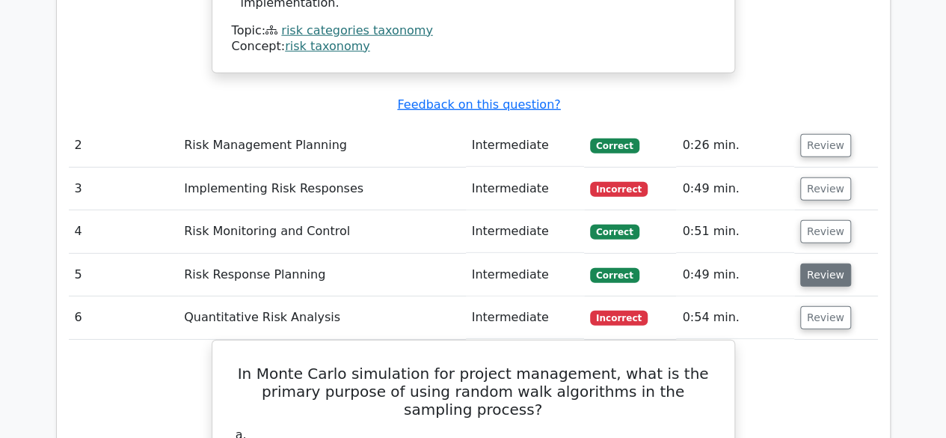
click at [814, 263] on button "Review" at bounding box center [825, 274] width 51 height 23
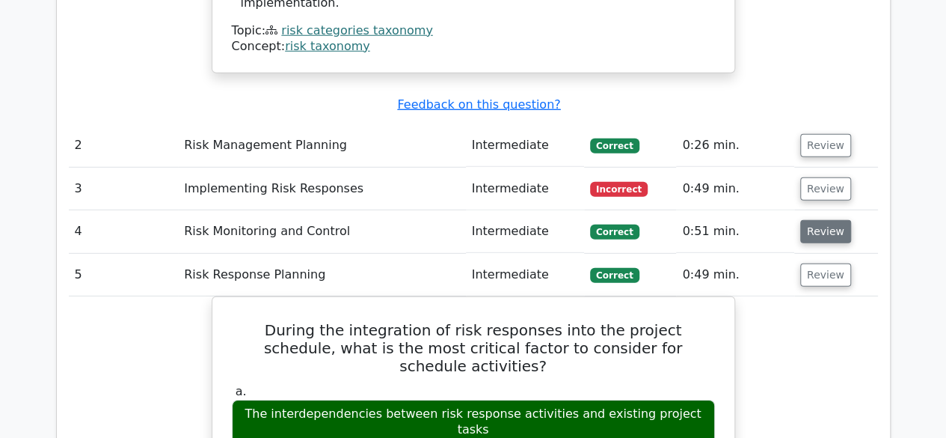
click at [818, 220] on button "Review" at bounding box center [825, 231] width 51 height 23
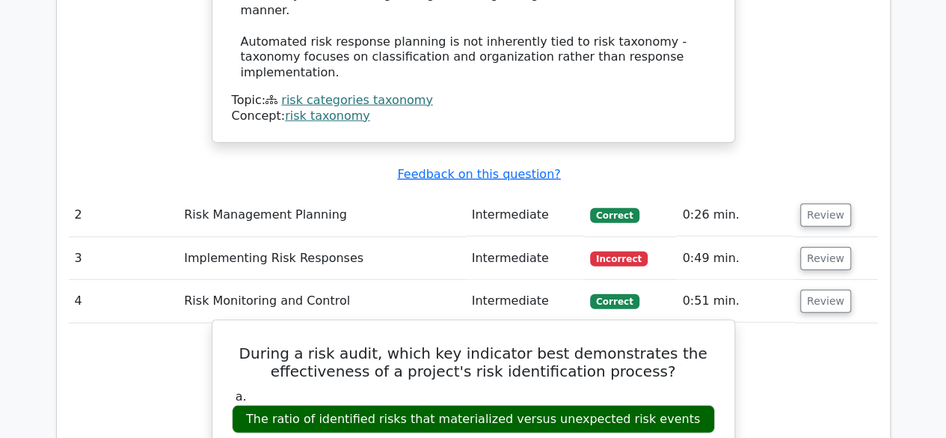
scroll to position [2020, 0]
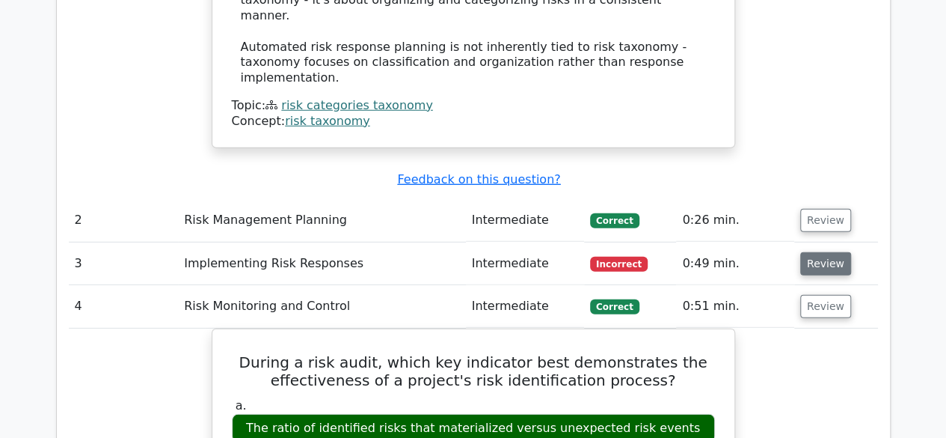
click at [811, 252] on button "Review" at bounding box center [825, 263] width 51 height 23
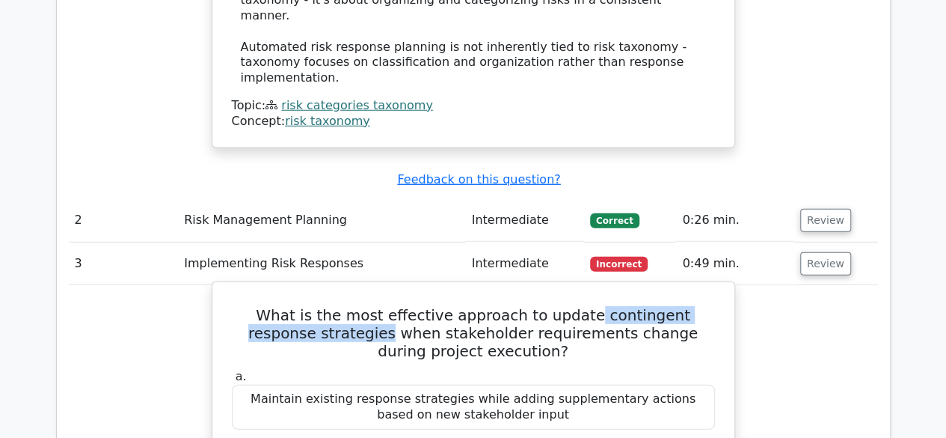
drag, startPoint x: 318, startPoint y: 180, endPoint x: 560, endPoint y: 156, distance: 243.5
click at [560, 306] on h5 "What is the most effective approach to update contingent response strategies wh…" at bounding box center [473, 333] width 486 height 54
copy h5 "contingent response strategies"
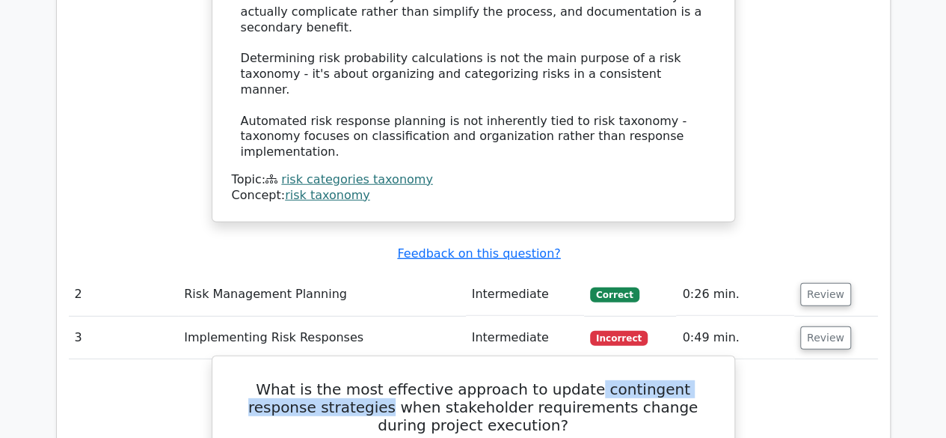
scroll to position [1945, 0]
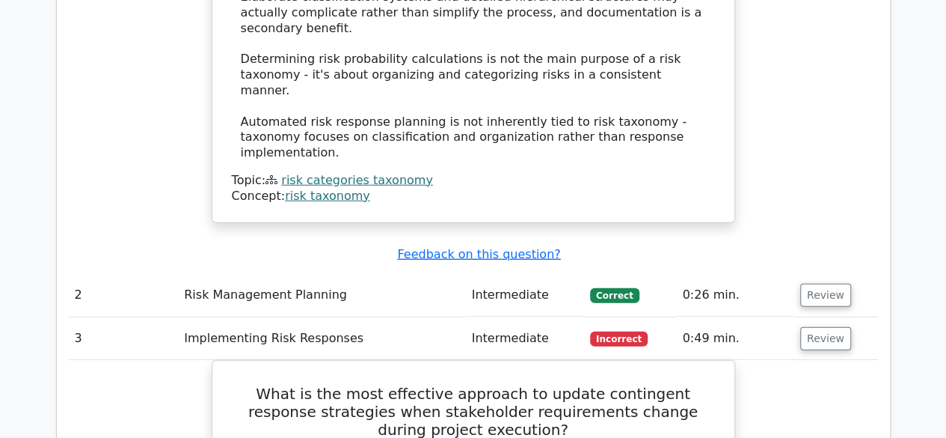
click at [287, 317] on td "Implementing Risk Responses" at bounding box center [321, 338] width 287 height 43
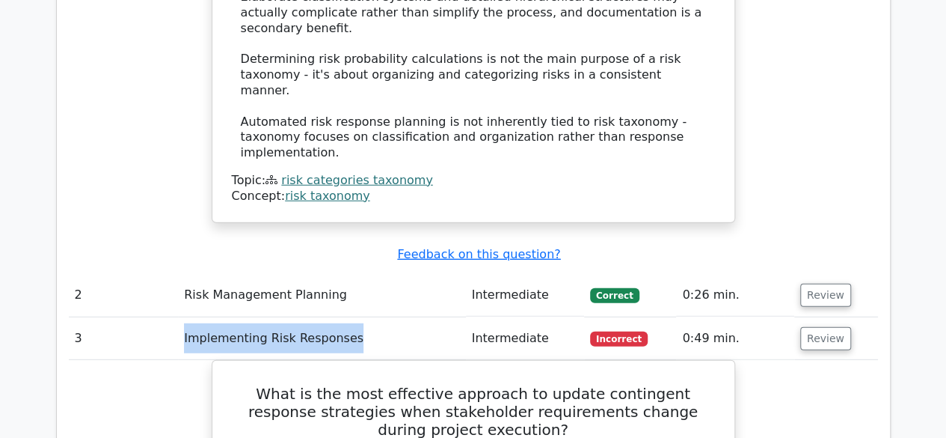
drag, startPoint x: 343, startPoint y: 185, endPoint x: 178, endPoint y: 177, distance: 165.5
click at [178, 317] on td "Implementing Risk Responses" at bounding box center [321, 338] width 287 height 43
copy td "Implementing Risk Responses"
click at [803, 284] on button "Review" at bounding box center [825, 295] width 51 height 23
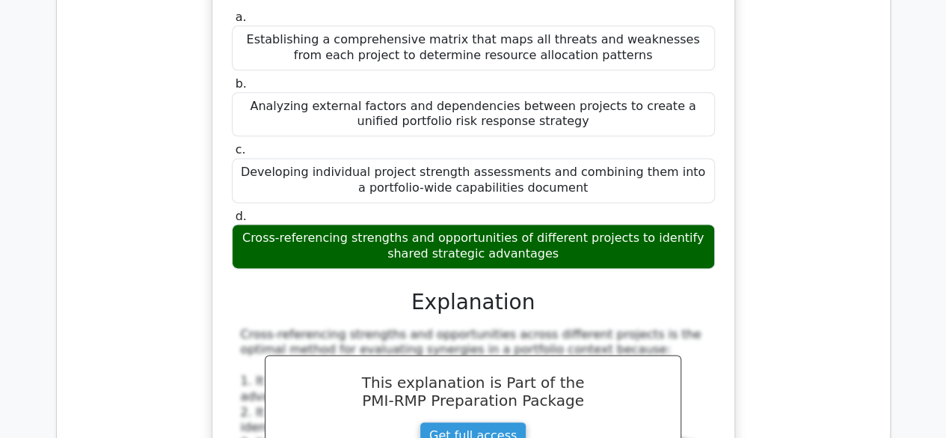
scroll to position [9882, 0]
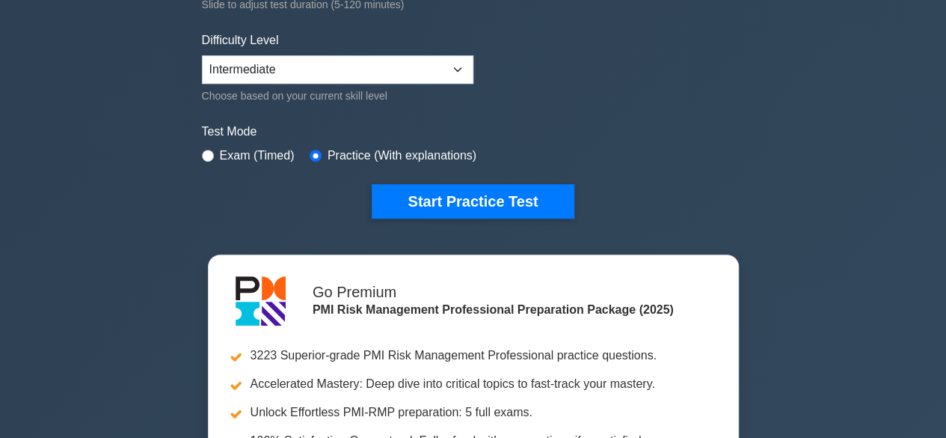
scroll to position [384, 0]
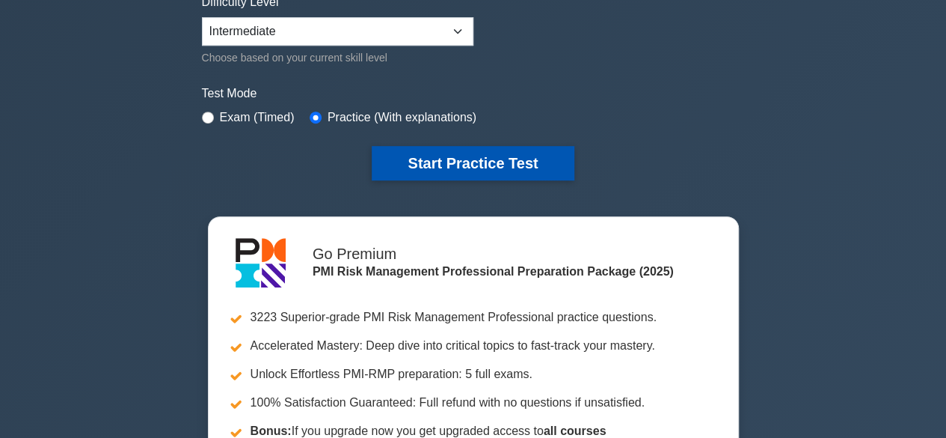
click at [482, 162] on button "Start Practice Test" at bounding box center [473, 163] width 202 height 34
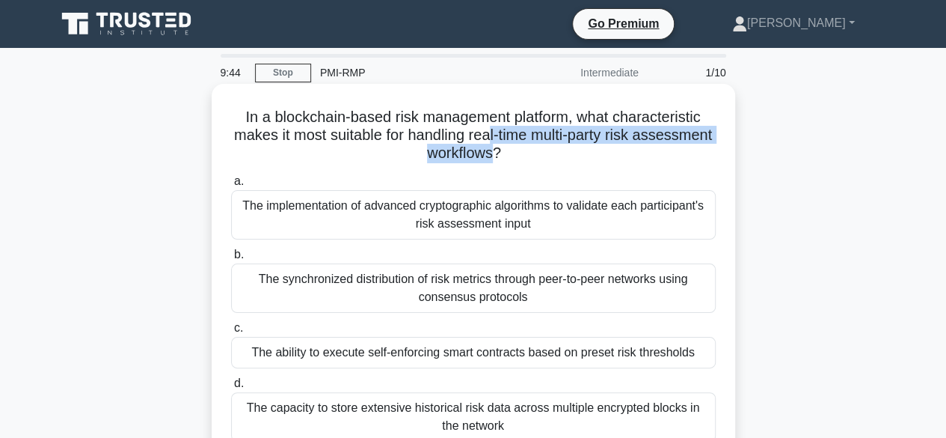
drag, startPoint x: 536, startPoint y: 153, endPoint x: 527, endPoint y: 133, distance: 21.8
click at [527, 133] on h5 "In a blockchain-based risk management platform, what characteristic makes it mo…" at bounding box center [474, 135] width 488 height 55
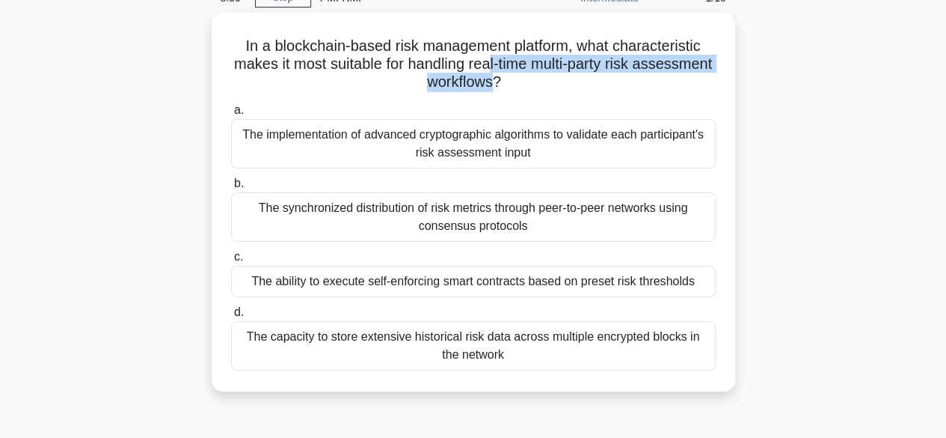
drag, startPoint x: 417, startPoint y: 344, endPoint x: 63, endPoint y: 183, distance: 388.7
click at [63, 183] on div "In a blockchain-based risk management platform, what characteristic makes it mo…" at bounding box center [473, 211] width 853 height 396
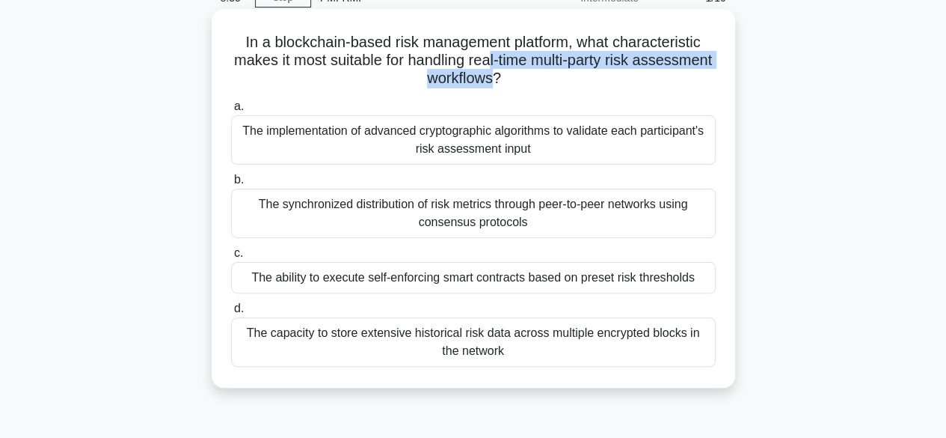
click at [575, 201] on div "The synchronized distribution of risk metrics through peer-to-peer networks usi…" at bounding box center [473, 213] width 485 height 49
click at [231, 185] on input "b. The synchronized distribution of risk metrics through peer-to-peer networks …" at bounding box center [231, 180] width 0 height 10
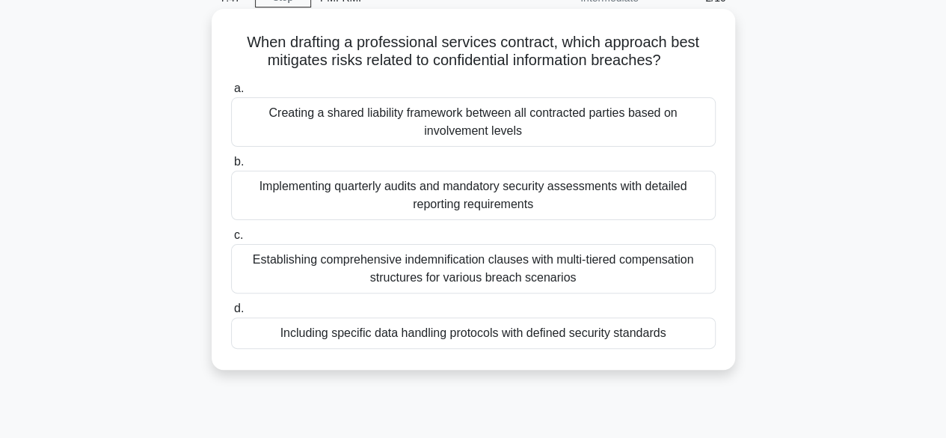
click at [450, 327] on div "Including specific data handling protocols with defined security standards" at bounding box center [473, 332] width 485 height 31
click at [231, 313] on input "d. Including specific data handling protocols with defined security standards" at bounding box center [231, 309] width 0 height 10
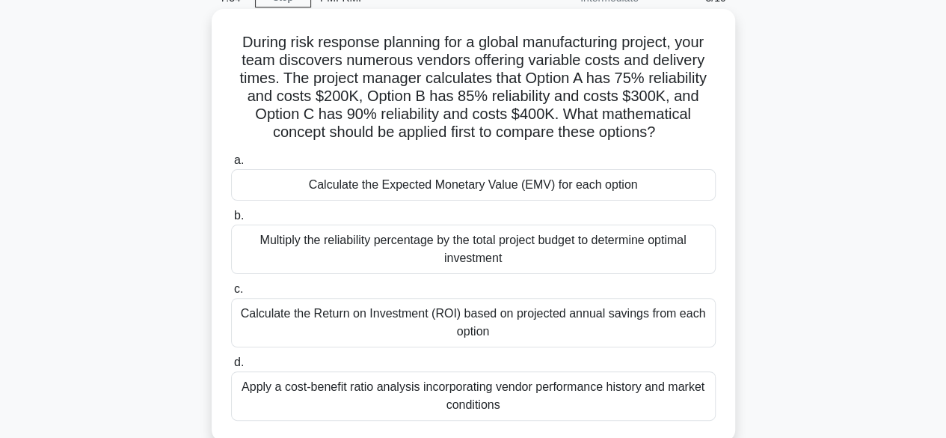
click at [439, 187] on div "Calculate the Expected Monetary Value (EMV) for each option" at bounding box center [473, 184] width 485 height 31
click at [231, 165] on input "a. Calculate the Expected Monetary Value (EMV) for each option" at bounding box center [231, 161] width 0 height 10
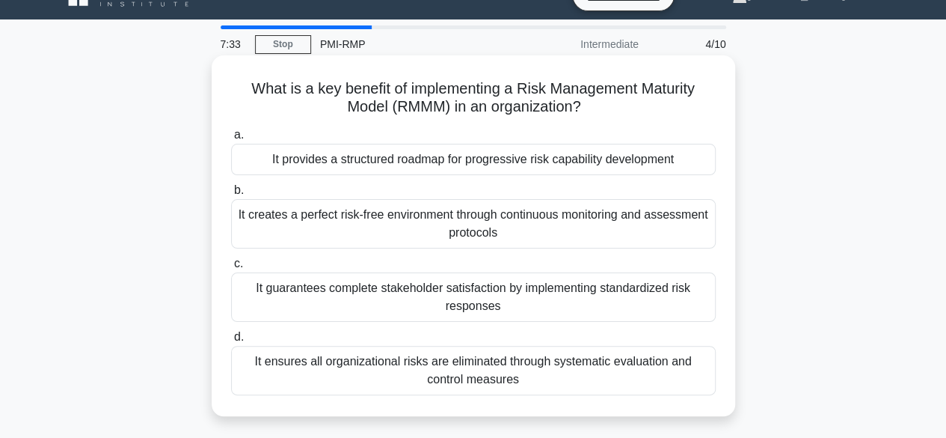
scroll to position [0, 0]
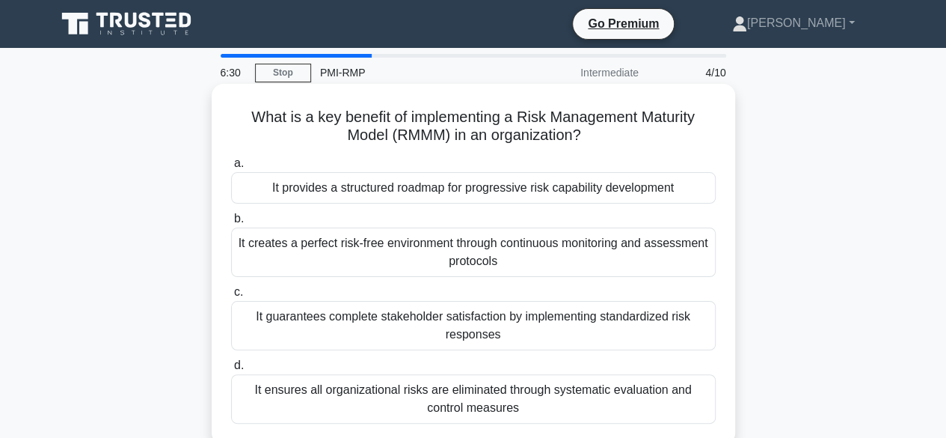
click at [501, 411] on div "It ensures all organizational risks are eliminated through systematic evaluatio…" at bounding box center [473, 398] width 485 height 49
click at [231, 370] on input "d. It ensures all organizational risks are eliminated through systematic evalua…" at bounding box center [231, 366] width 0 height 10
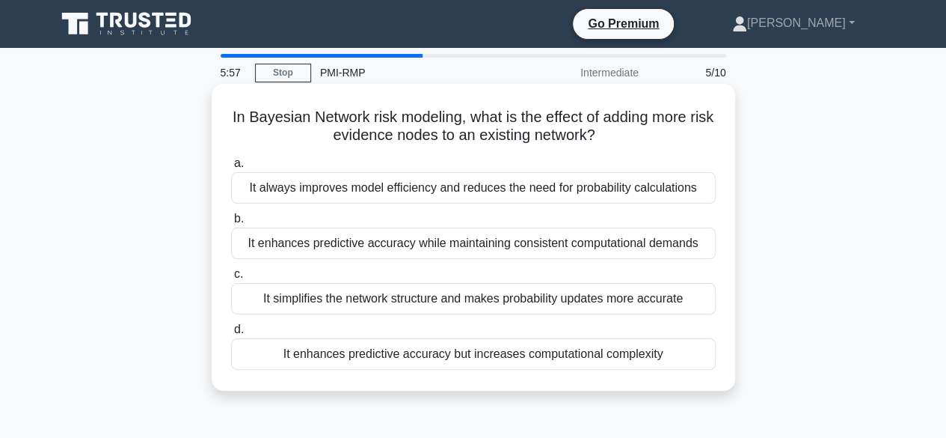
click at [401, 354] on div "It enhances predictive accuracy but increases computational complexity" at bounding box center [473, 353] width 485 height 31
click at [231, 334] on input "d. It enhances predictive accuracy but increases computational complexity" at bounding box center [231, 330] width 0 height 10
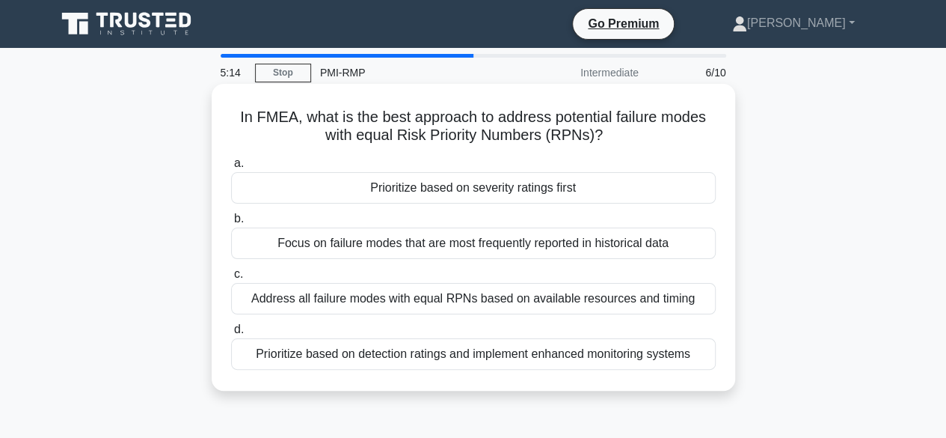
click at [497, 189] on div "Prioritize based on severity ratings first" at bounding box center [473, 187] width 485 height 31
click at [231, 168] on input "a. Prioritize based on severity ratings first" at bounding box center [231, 164] width 0 height 10
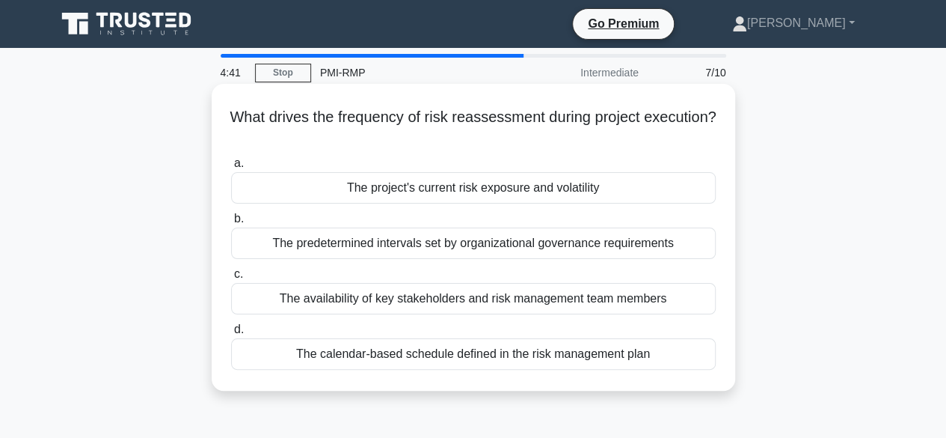
click at [369, 248] on div "The predetermined intervals set by organizational governance requirements" at bounding box center [473, 242] width 485 height 31
click at [231, 224] on input "b. The predetermined intervals set by organizational governance requirements" at bounding box center [231, 219] width 0 height 10
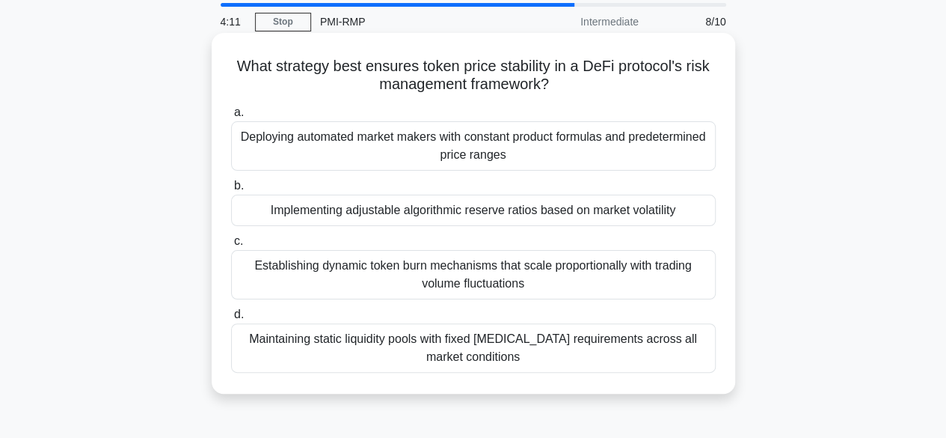
scroll to position [75, 0]
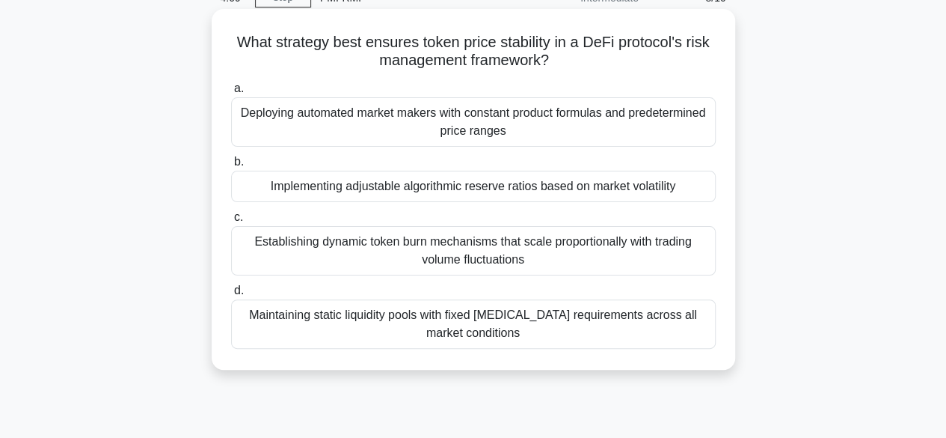
click at [328, 127] on div "Deploying automated market makers with constant product formulas and predetermi…" at bounding box center [473, 121] width 485 height 49
click at [231, 94] on input "a. Deploying automated market makers with constant product formulas and predete…" at bounding box center [231, 89] width 0 height 10
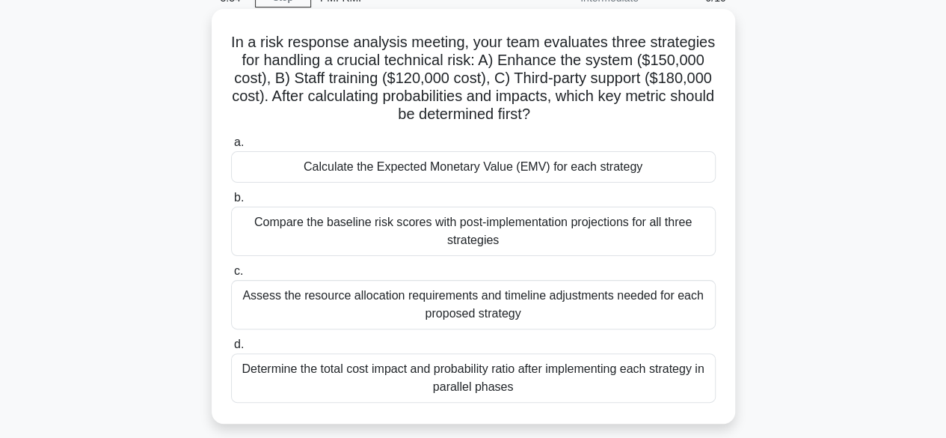
click at [432, 170] on div "Calculate the Expected Monetary Value (EMV) for each strategy" at bounding box center [473, 166] width 485 height 31
click at [231, 147] on input "a. Calculate the Expected Monetary Value (EMV) for each strategy" at bounding box center [231, 143] width 0 height 10
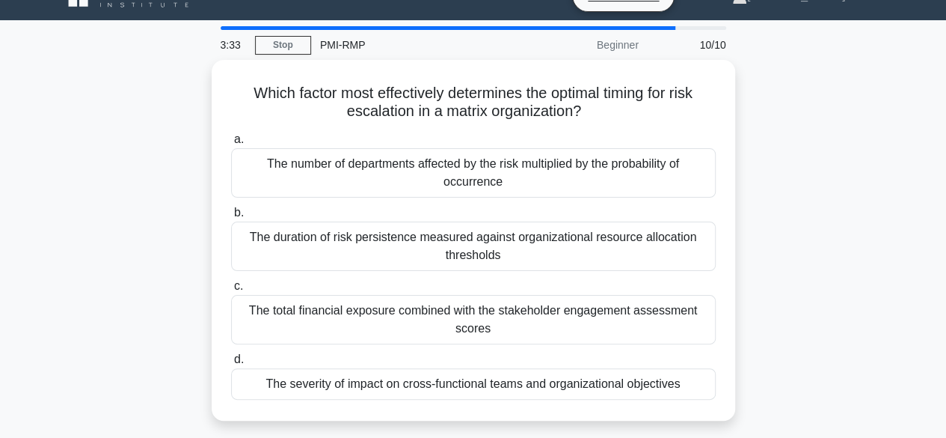
scroll to position [0, 0]
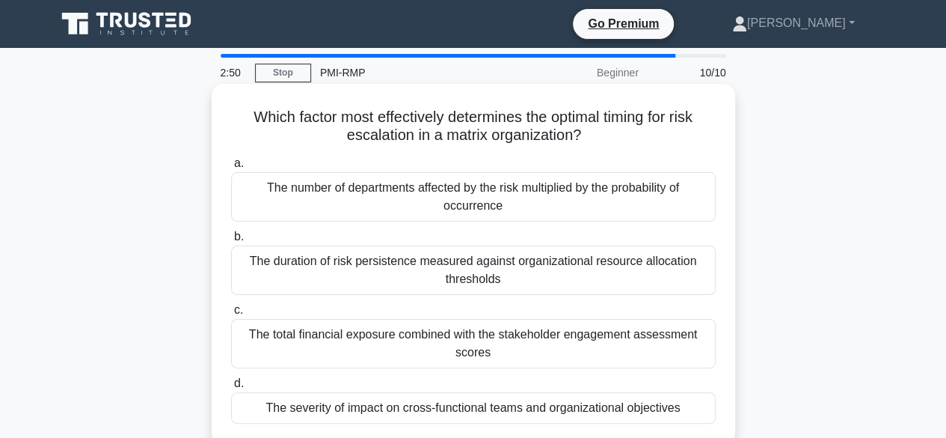
click at [489, 406] on div "The severity of impact on cross-functional teams and organizational objectives" at bounding box center [473, 407] width 485 height 31
click at [231, 388] on input "d. The severity of impact on cross-functional teams and organizational objectiv…" at bounding box center [231, 384] width 0 height 10
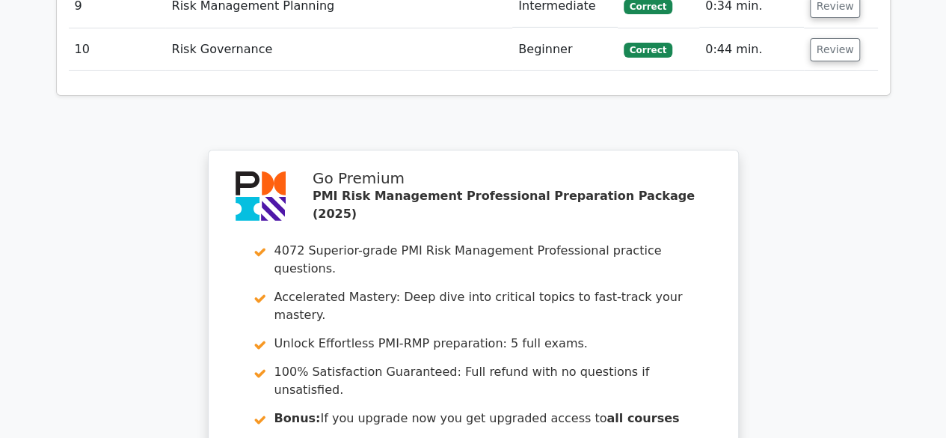
scroll to position [2469, 0]
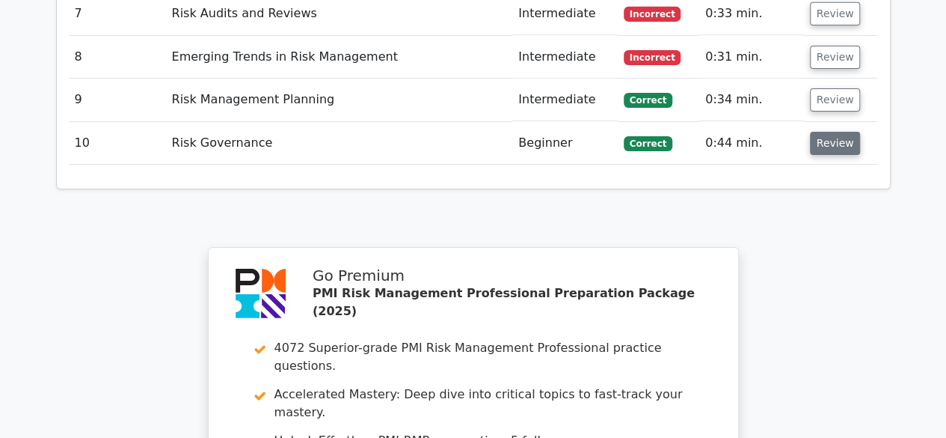
click at [828, 132] on button "Review" at bounding box center [835, 143] width 51 height 23
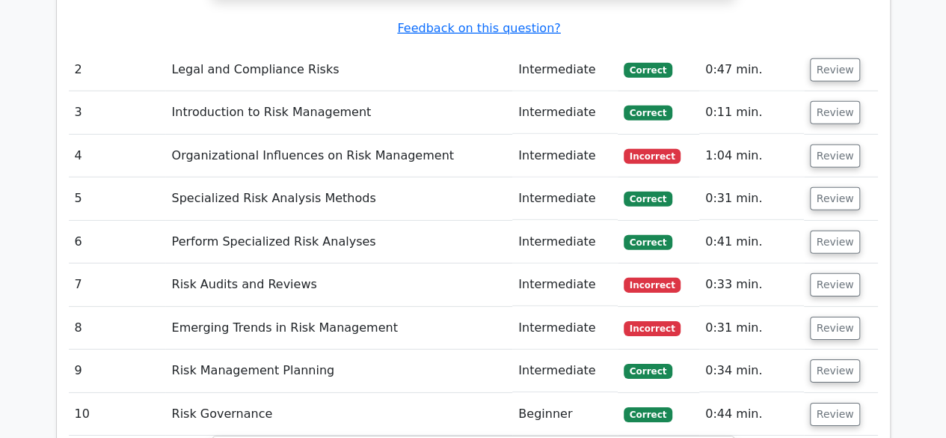
scroll to position [2169, 0]
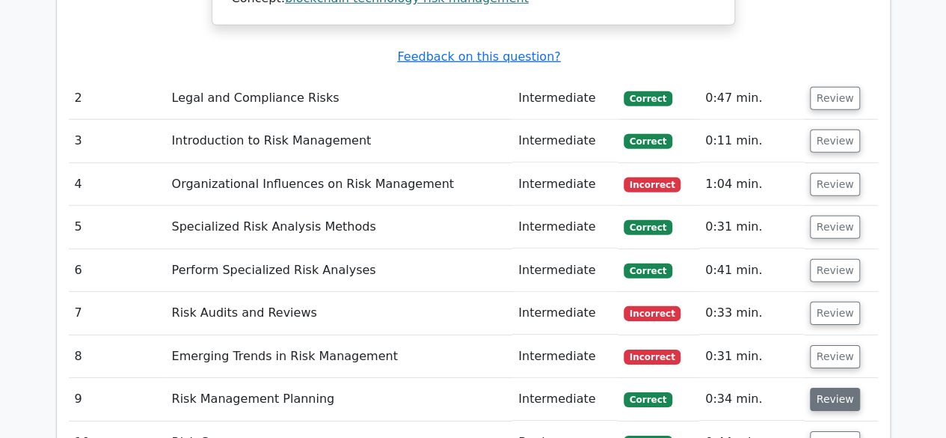
click at [821, 387] on button "Review" at bounding box center [835, 398] width 51 height 23
click at [832, 345] on button "Review" at bounding box center [835, 356] width 51 height 23
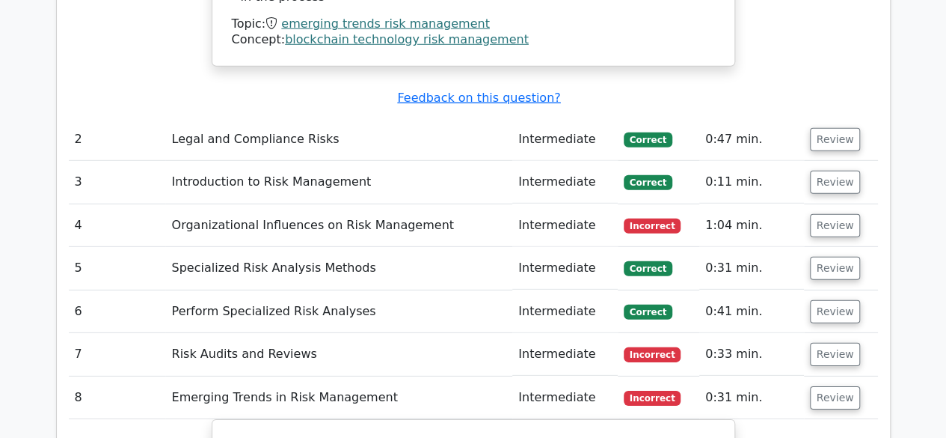
scroll to position [2095, 0]
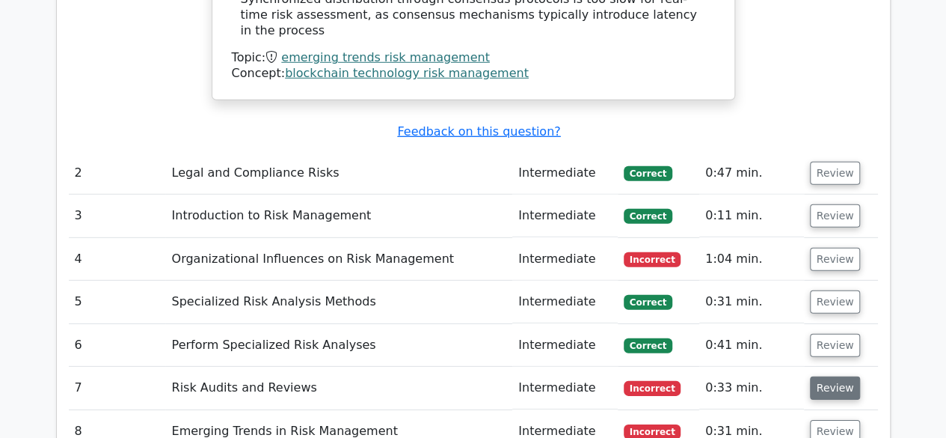
click at [824, 376] on button "Review" at bounding box center [835, 387] width 51 height 23
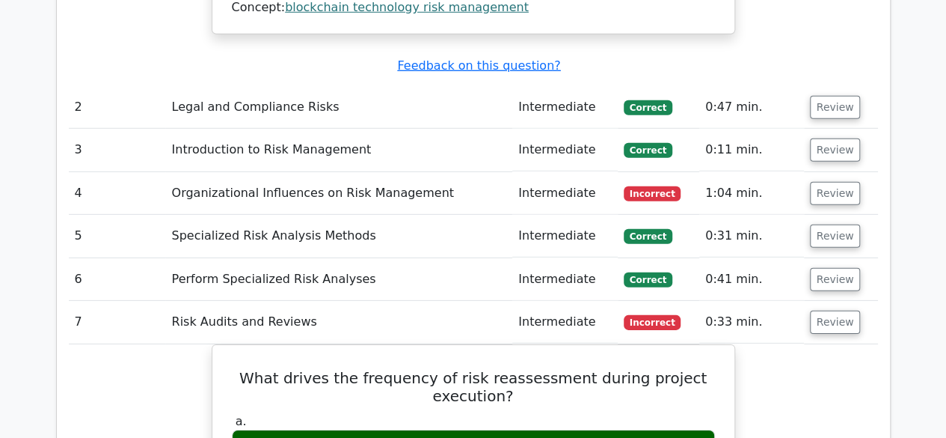
scroll to position [2244, 0]
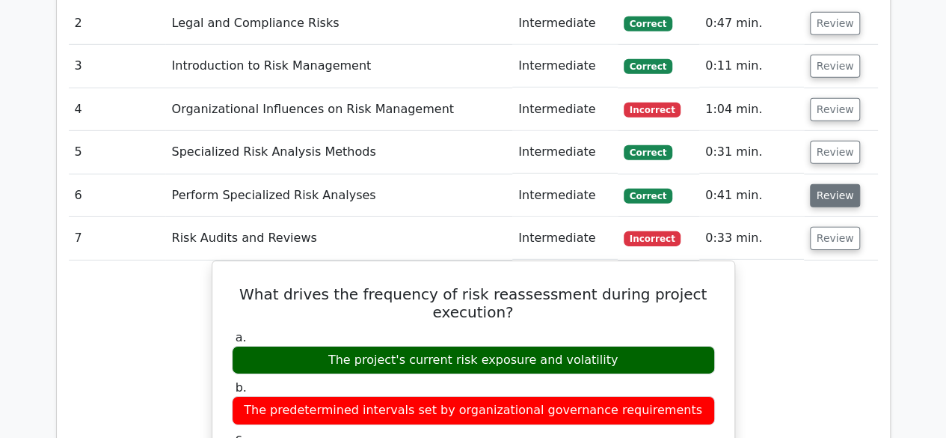
click at [823, 184] on button "Review" at bounding box center [835, 195] width 51 height 23
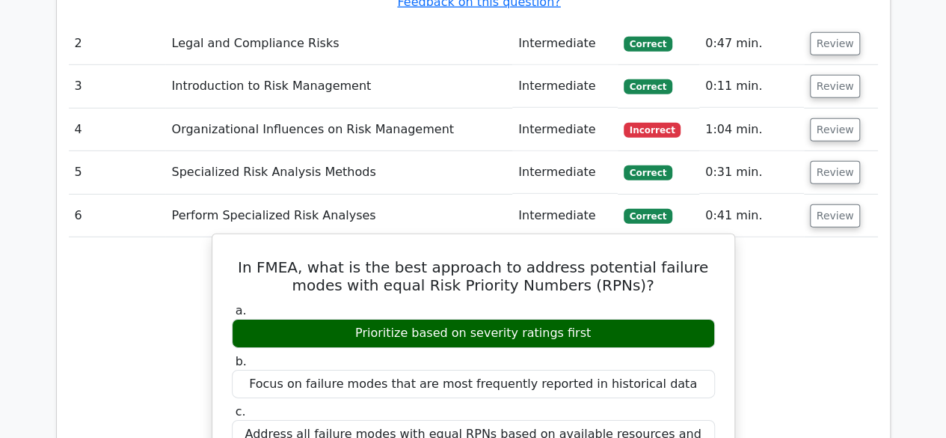
scroll to position [2169, 0]
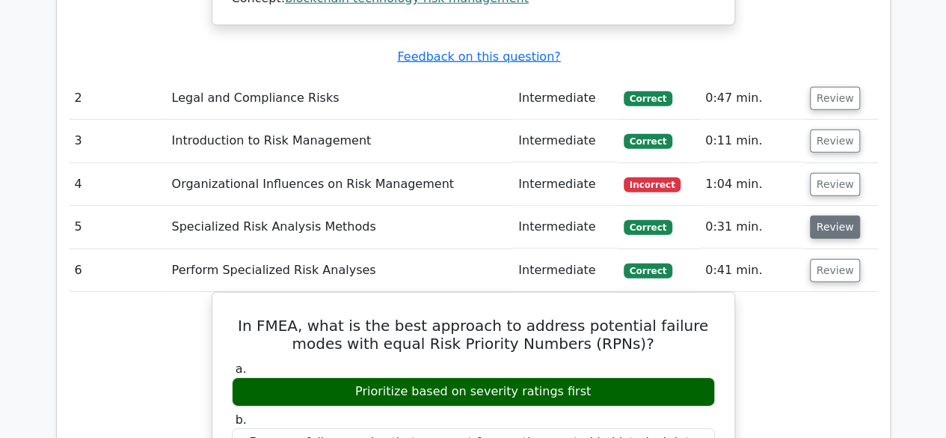
click at [847, 215] on button "Review" at bounding box center [835, 226] width 51 height 23
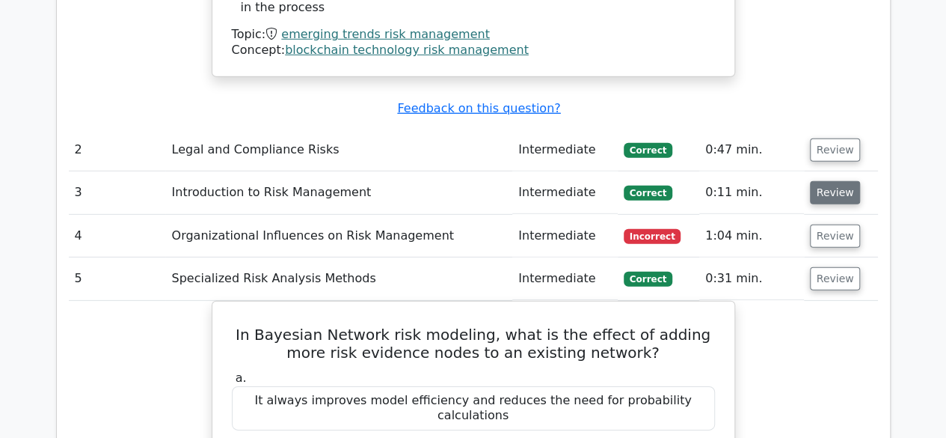
scroll to position [2095, 0]
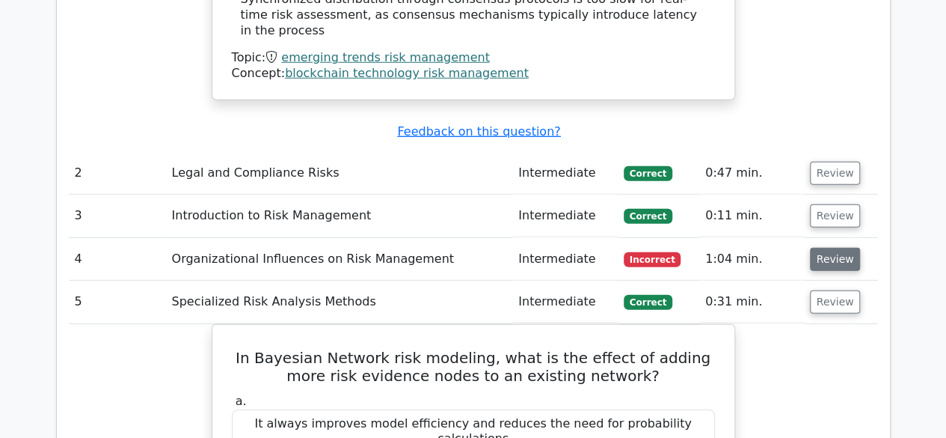
click at [836, 248] on button "Review" at bounding box center [835, 259] width 51 height 23
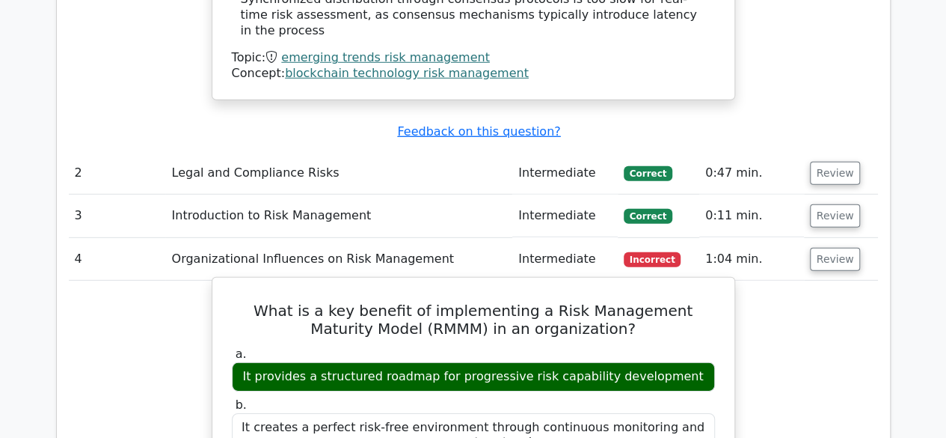
scroll to position [1945, 0]
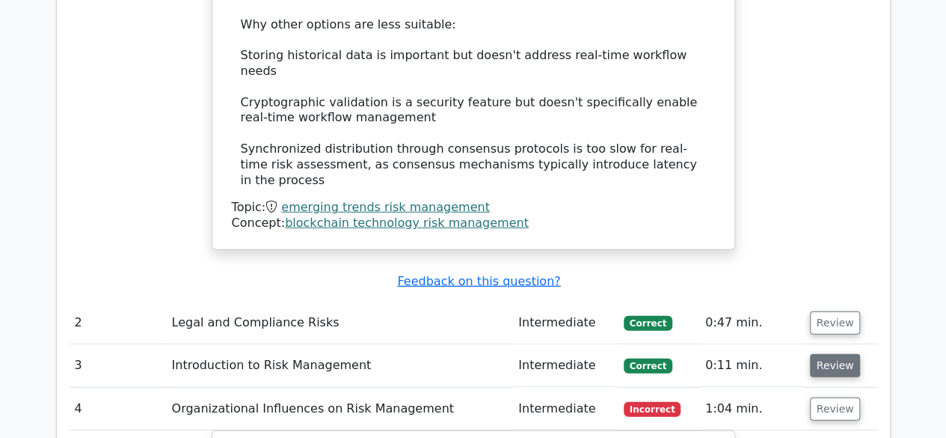
click at [808, 344] on td "Review" at bounding box center [841, 365] width 74 height 43
click at [814, 354] on button "Review" at bounding box center [835, 365] width 51 height 23
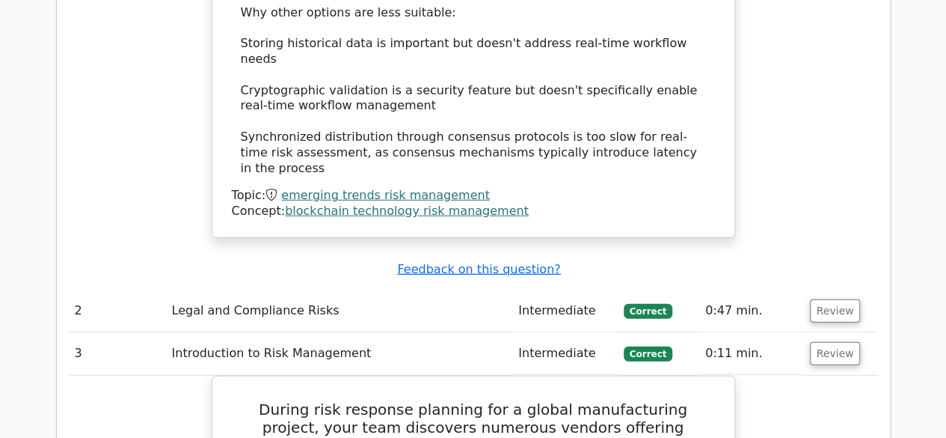
scroll to position [1870, 0]
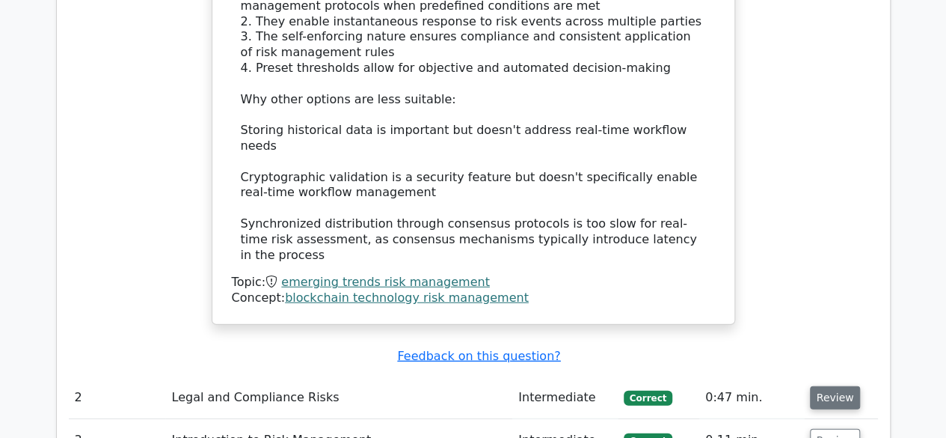
click at [839, 386] on button "Review" at bounding box center [835, 397] width 51 height 23
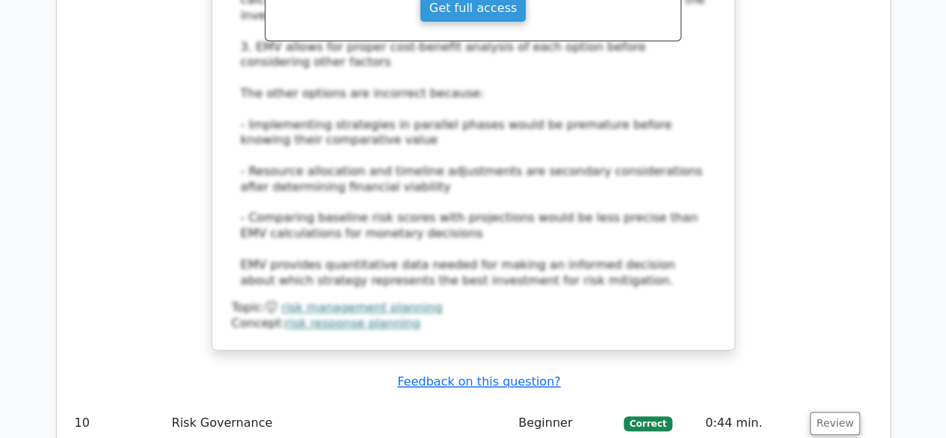
scroll to position [10136, 0]
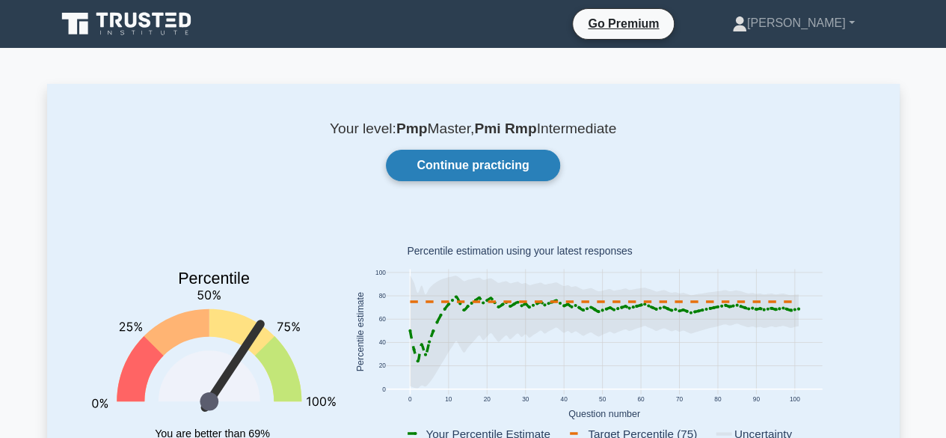
click at [480, 171] on link "Continue practicing" at bounding box center [473, 165] width 174 height 31
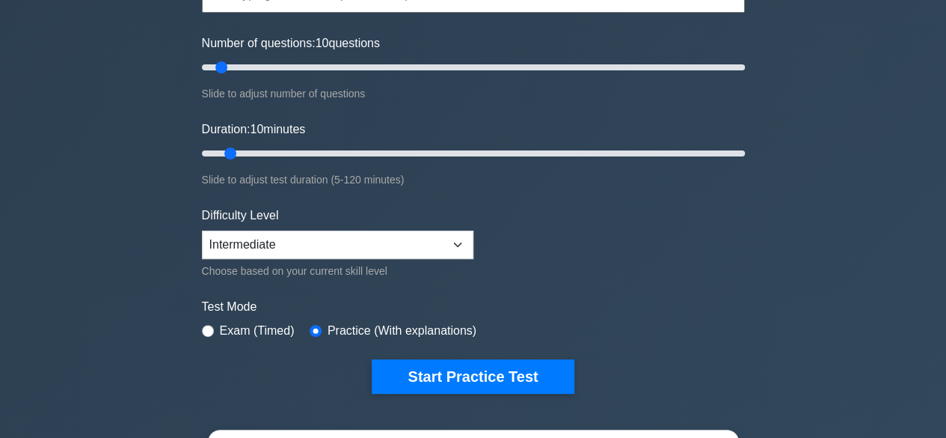
scroll to position [299, 0]
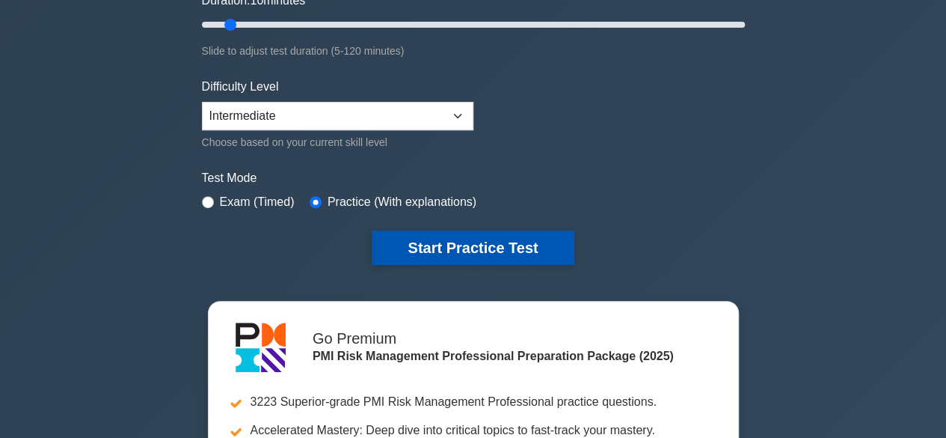
click at [423, 233] on button "Start Practice Test" at bounding box center [473, 247] width 202 height 34
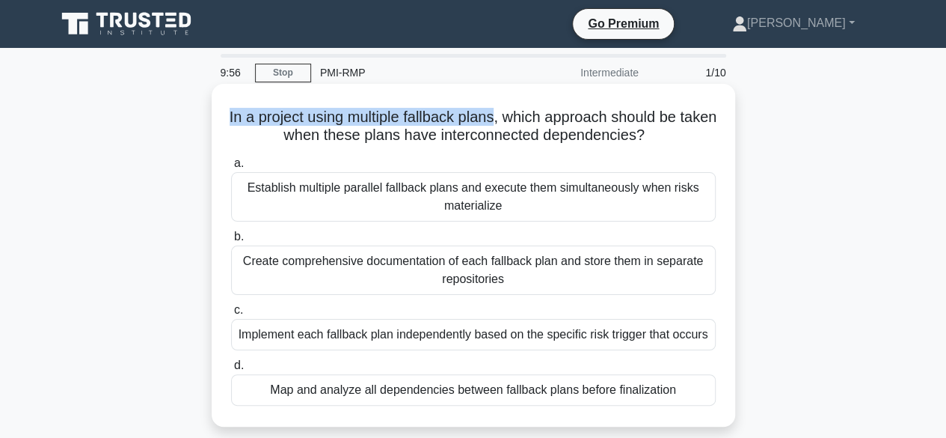
drag, startPoint x: 238, startPoint y: 116, endPoint x: 514, endPoint y: 121, distance: 276.1
click at [514, 121] on h5 "In a project using multiple fallback plans, which approach should be taken when…" at bounding box center [474, 126] width 488 height 37
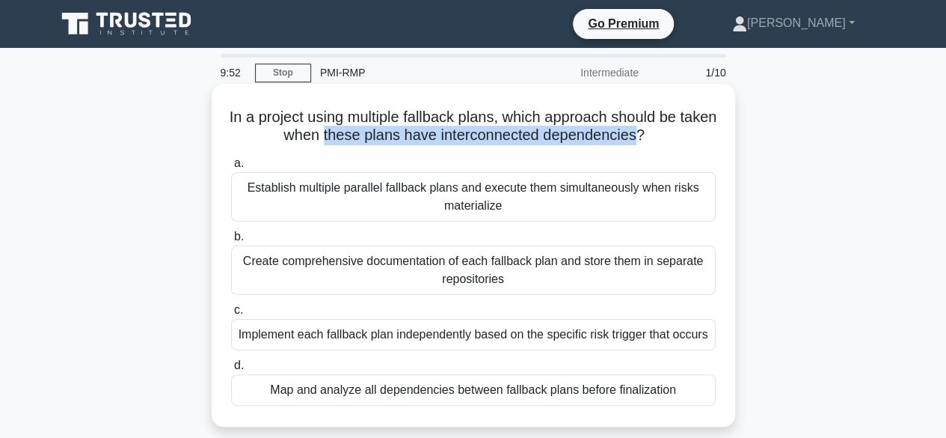
drag, startPoint x: 341, startPoint y: 134, endPoint x: 655, endPoint y: 146, distance: 314.4
click at [655, 145] on h5 "In a project using multiple fallback plans, which approach should be taken when…" at bounding box center [474, 126] width 488 height 37
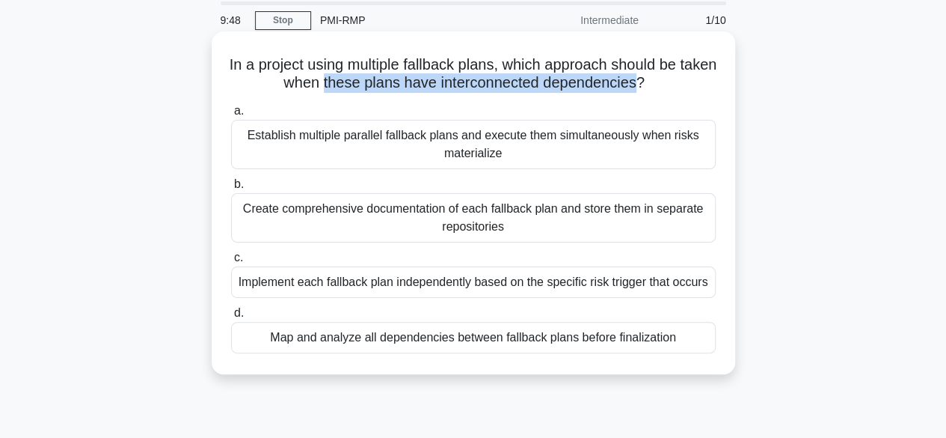
scroll to position [150, 0]
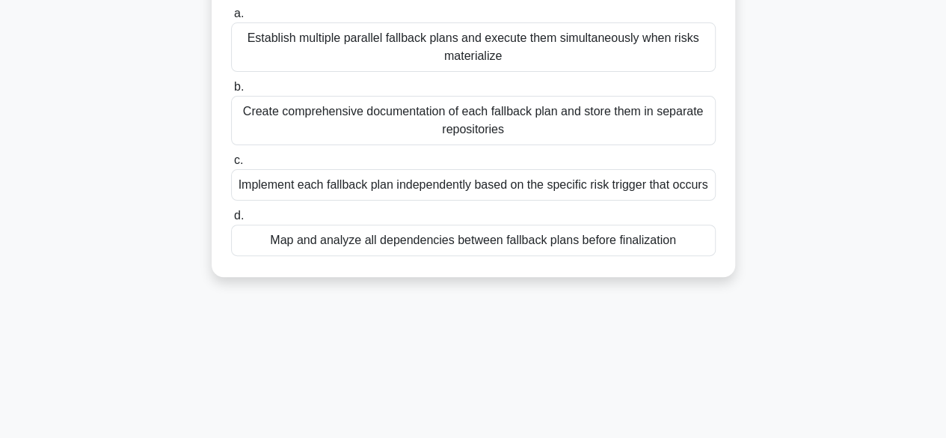
click at [492, 188] on div "Implement each fallback plan independently based on the specific risk trigger t…" at bounding box center [473, 184] width 485 height 31
click at [231, 165] on input "c. Implement each fallback plan independently based on the specific risk trigge…" at bounding box center [231, 161] width 0 height 10
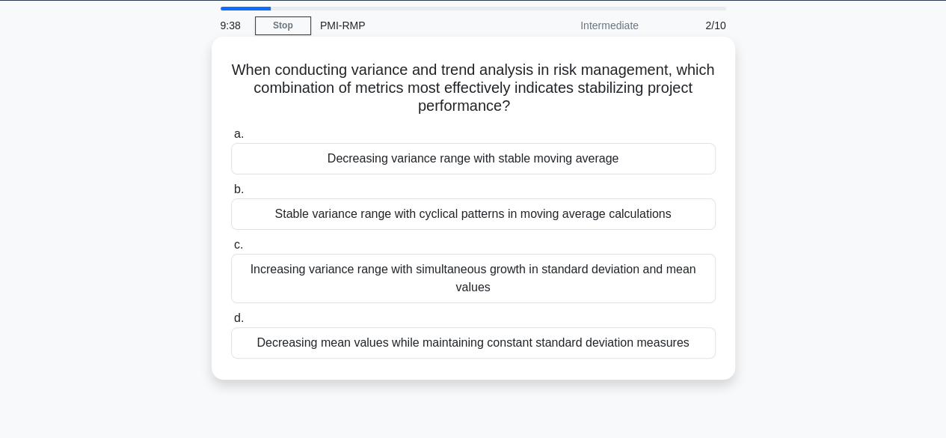
scroll to position [24, 0]
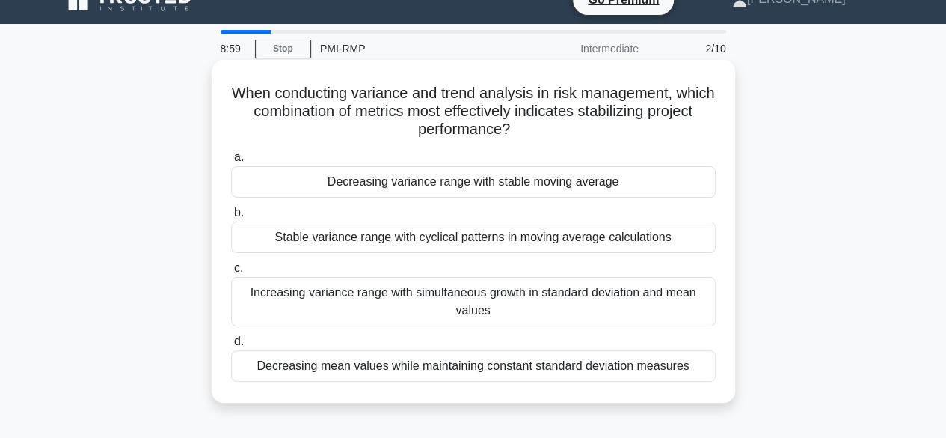
click at [416, 187] on div "Decreasing variance range with stable moving average" at bounding box center [473, 181] width 485 height 31
click at [231, 162] on input "a. Decreasing variance range with stable moving average" at bounding box center [231, 158] width 0 height 10
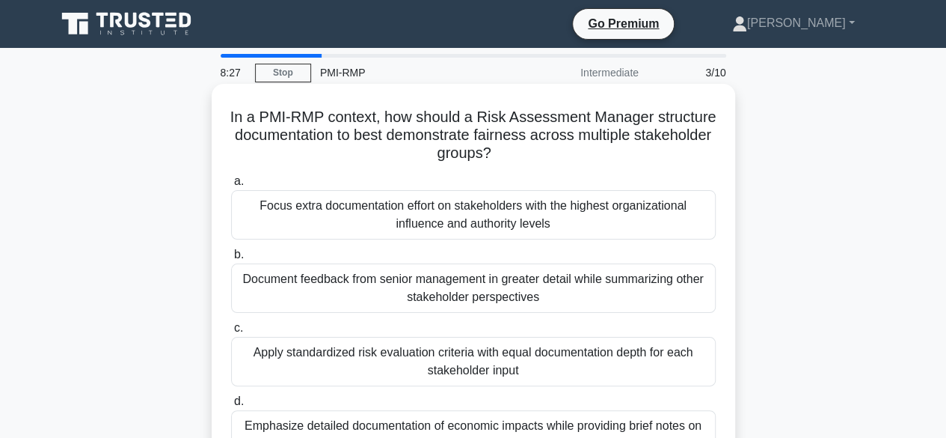
scroll to position [75, 0]
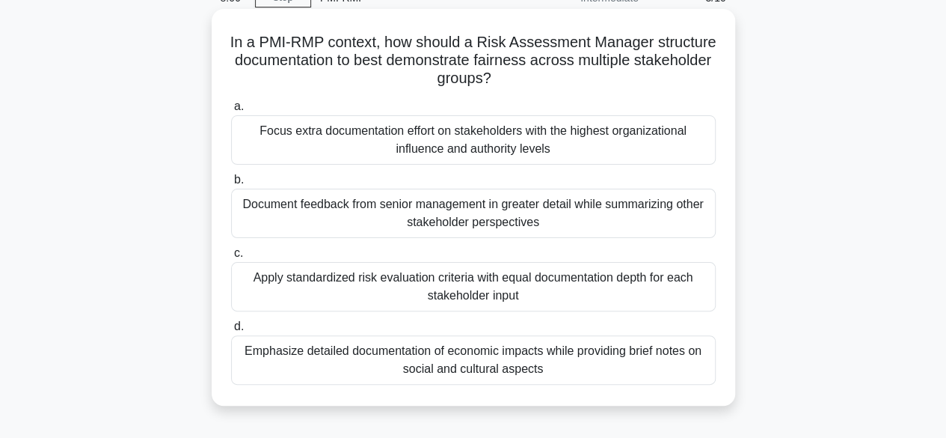
click at [494, 293] on div "Apply standardized risk evaluation criteria with equal documentation depth for …" at bounding box center [473, 286] width 485 height 49
click at [231, 258] on input "c. Apply standardized risk evaluation criteria with equal documentation depth f…" at bounding box center [231, 253] width 0 height 10
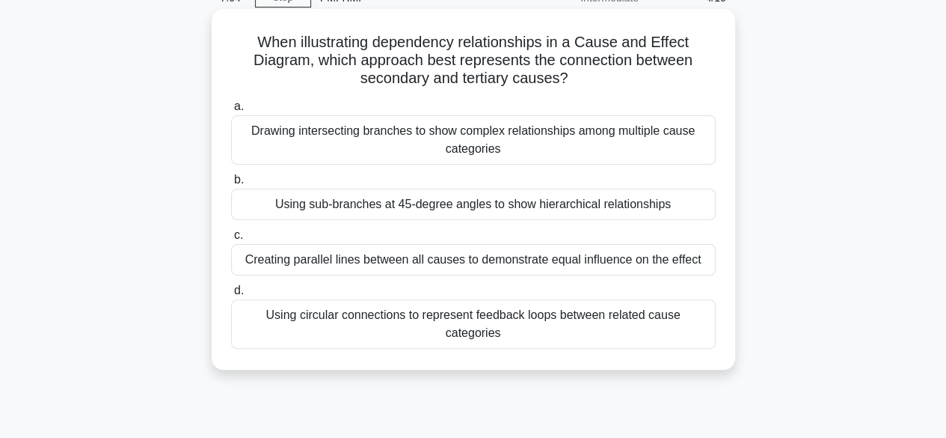
click at [514, 207] on div "Using sub-branches at 45-degree angles to show hierarchical relationships" at bounding box center [473, 204] width 485 height 31
click at [231, 185] on input "b. Using sub-branches at 45-degree angles to show hierarchical relationships" at bounding box center [231, 180] width 0 height 10
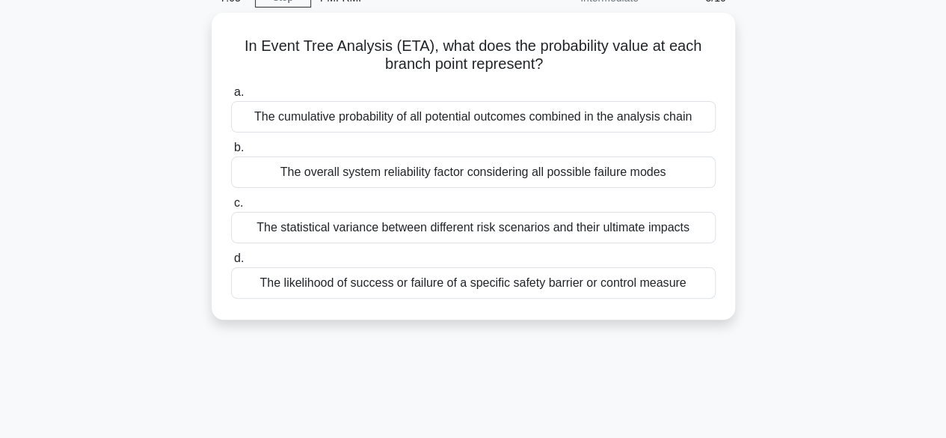
scroll to position [0, 0]
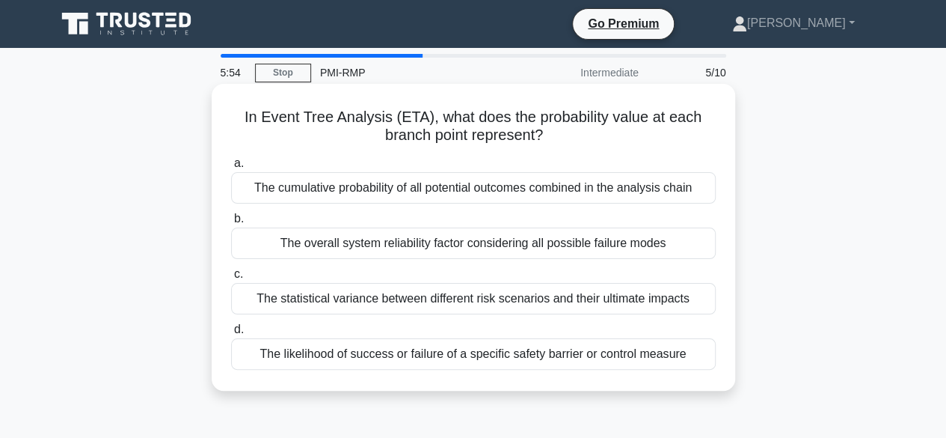
click at [450, 249] on div "The overall system reliability factor considering all possible failure modes" at bounding box center [473, 242] width 485 height 31
click at [231, 224] on input "b. The overall system reliability factor considering all possible failure modes" at bounding box center [231, 219] width 0 height 10
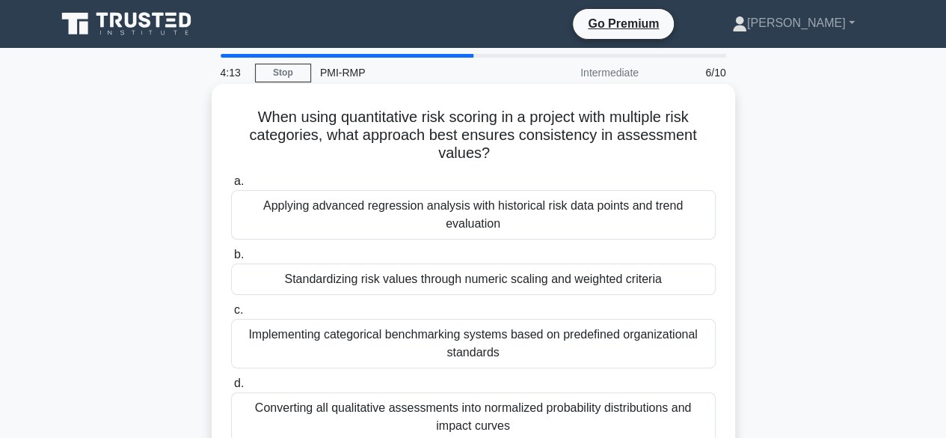
click at [425, 281] on div "Standardizing risk values through numeric scaling and weighted criteria" at bounding box center [473, 278] width 485 height 31
click at [231, 260] on input "b. Standardizing risk values through numeric scaling and weighted criteria" at bounding box center [231, 255] width 0 height 10
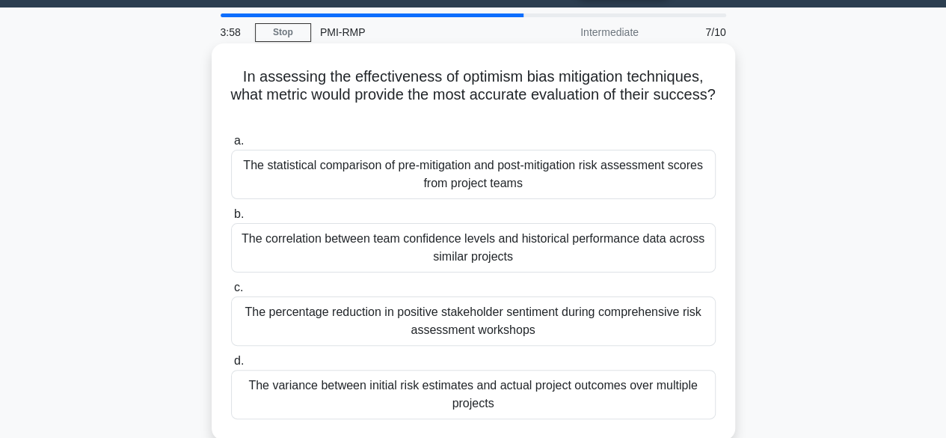
scroll to position [75, 0]
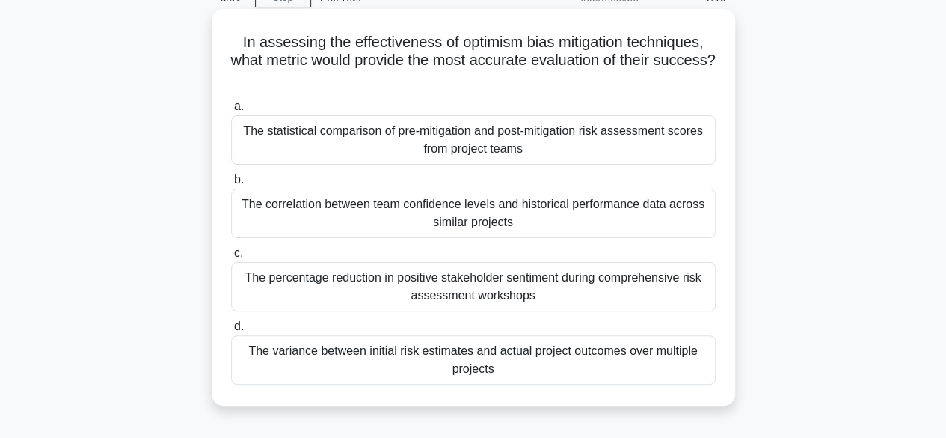
click at [461, 360] on div "The variance between initial risk estimates and actual project outcomes over mu…" at bounding box center [473, 359] width 485 height 49
click at [231, 331] on input "d. The variance between initial risk estimates and actual project outcomes over…" at bounding box center [231, 327] width 0 height 10
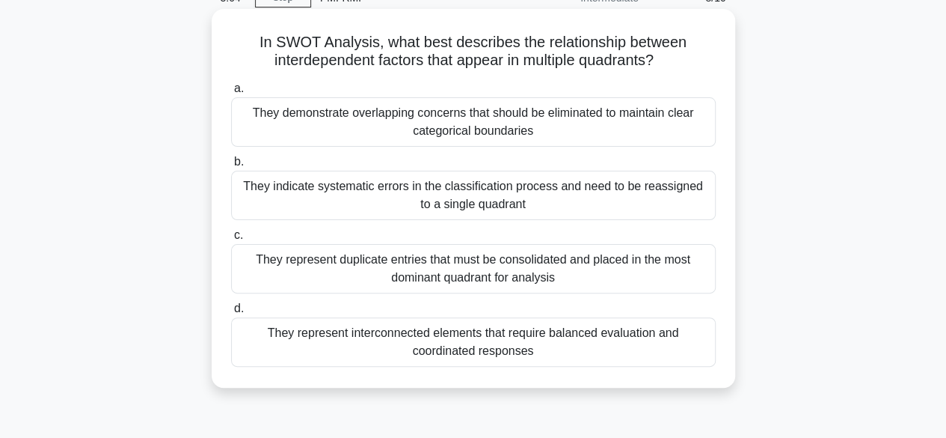
click at [368, 129] on div "They demonstrate overlapping concerns that should be eliminated to maintain cle…" at bounding box center [473, 121] width 485 height 49
click at [231, 94] on input "a. They demonstrate overlapping concerns that should be eliminated to maintain …" at bounding box center [231, 89] width 0 height 10
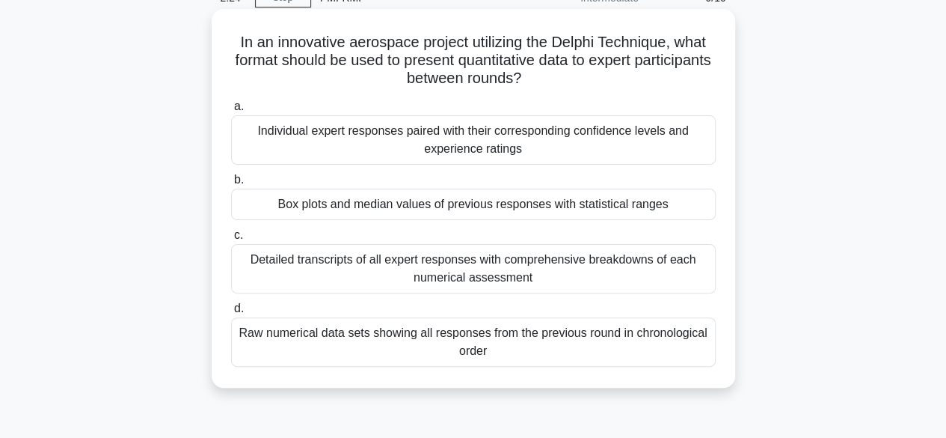
click at [455, 152] on div "Individual expert responses paired with their corresponding confidence levels a…" at bounding box center [473, 139] width 485 height 49
click at [231, 111] on input "a. Individual expert responses paired with their corresponding confidence level…" at bounding box center [231, 107] width 0 height 10
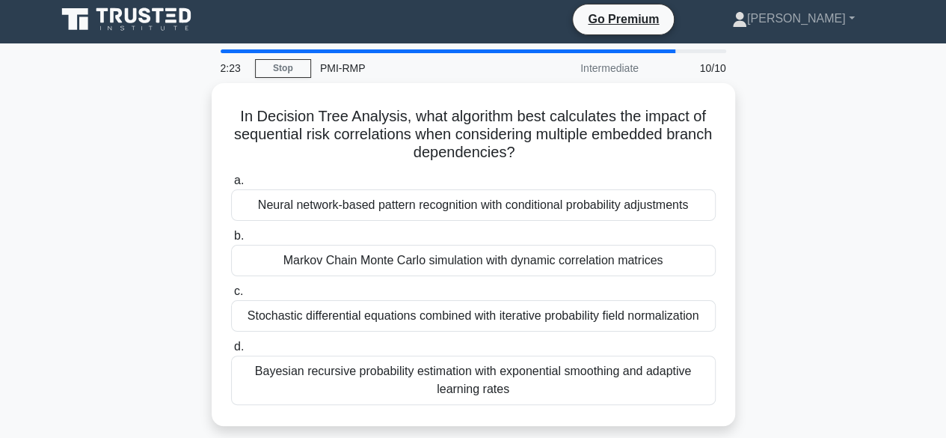
scroll to position [0, 0]
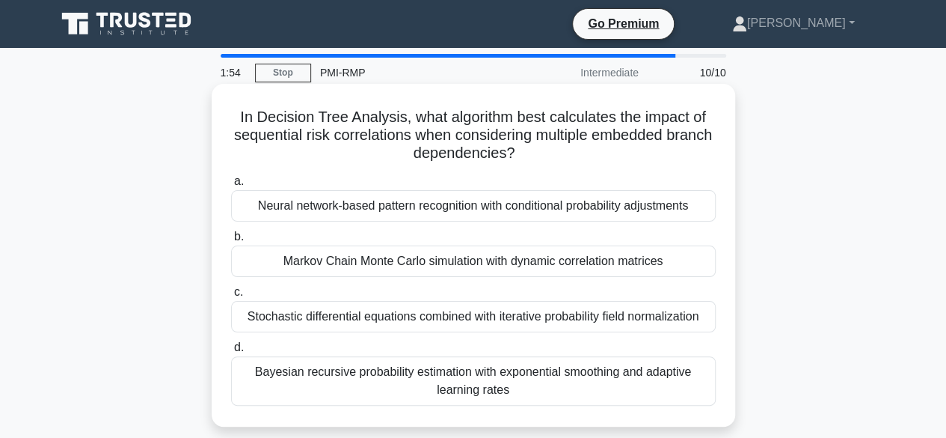
click at [424, 261] on div "Markov Chain Monte Carlo simulation with dynamic correlation matrices" at bounding box center [473, 260] width 485 height 31
click at [231, 242] on input "b. Markov Chain Monte Carlo simulation with dynamic correlation matrices" at bounding box center [231, 237] width 0 height 10
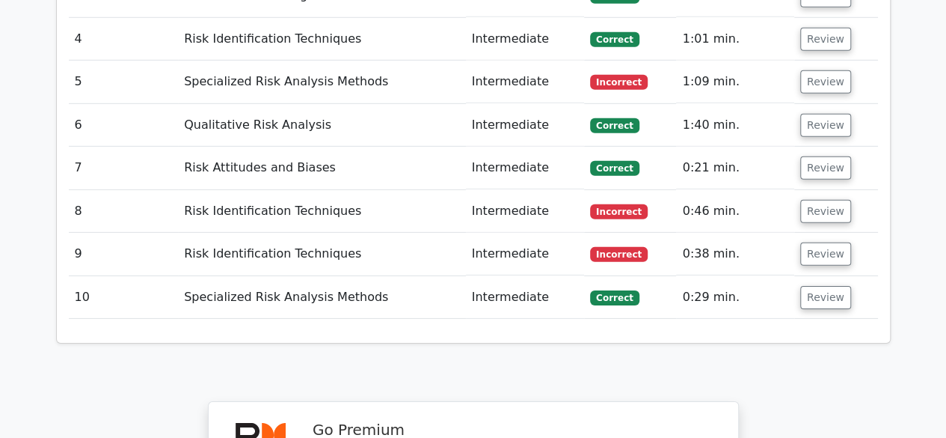
scroll to position [2169, 0]
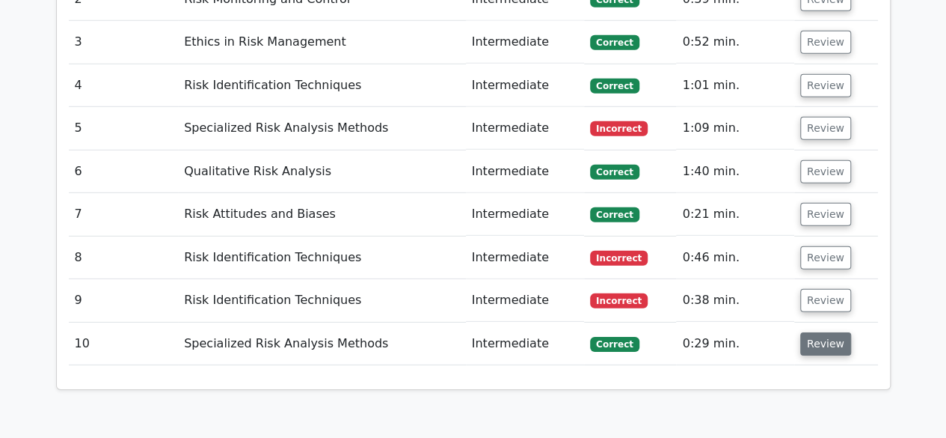
click at [824, 332] on button "Review" at bounding box center [825, 343] width 51 height 23
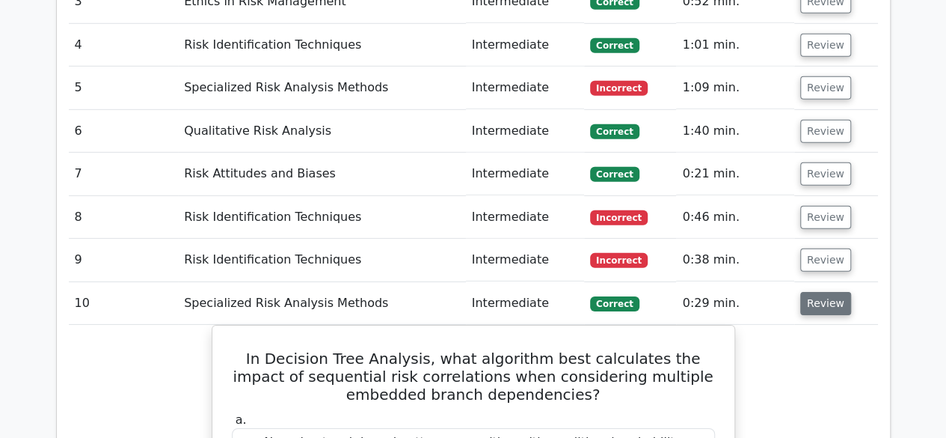
scroll to position [2244, 0]
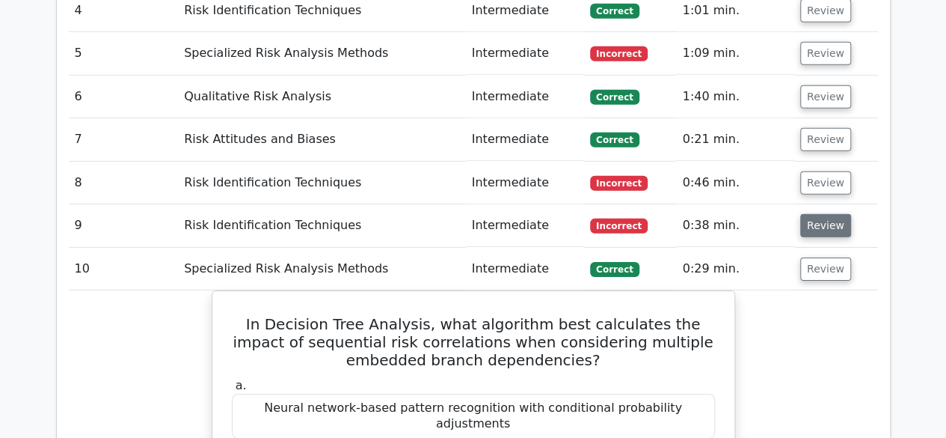
click at [833, 214] on button "Review" at bounding box center [825, 225] width 51 height 23
